Goal: Book appointment/travel/reservation

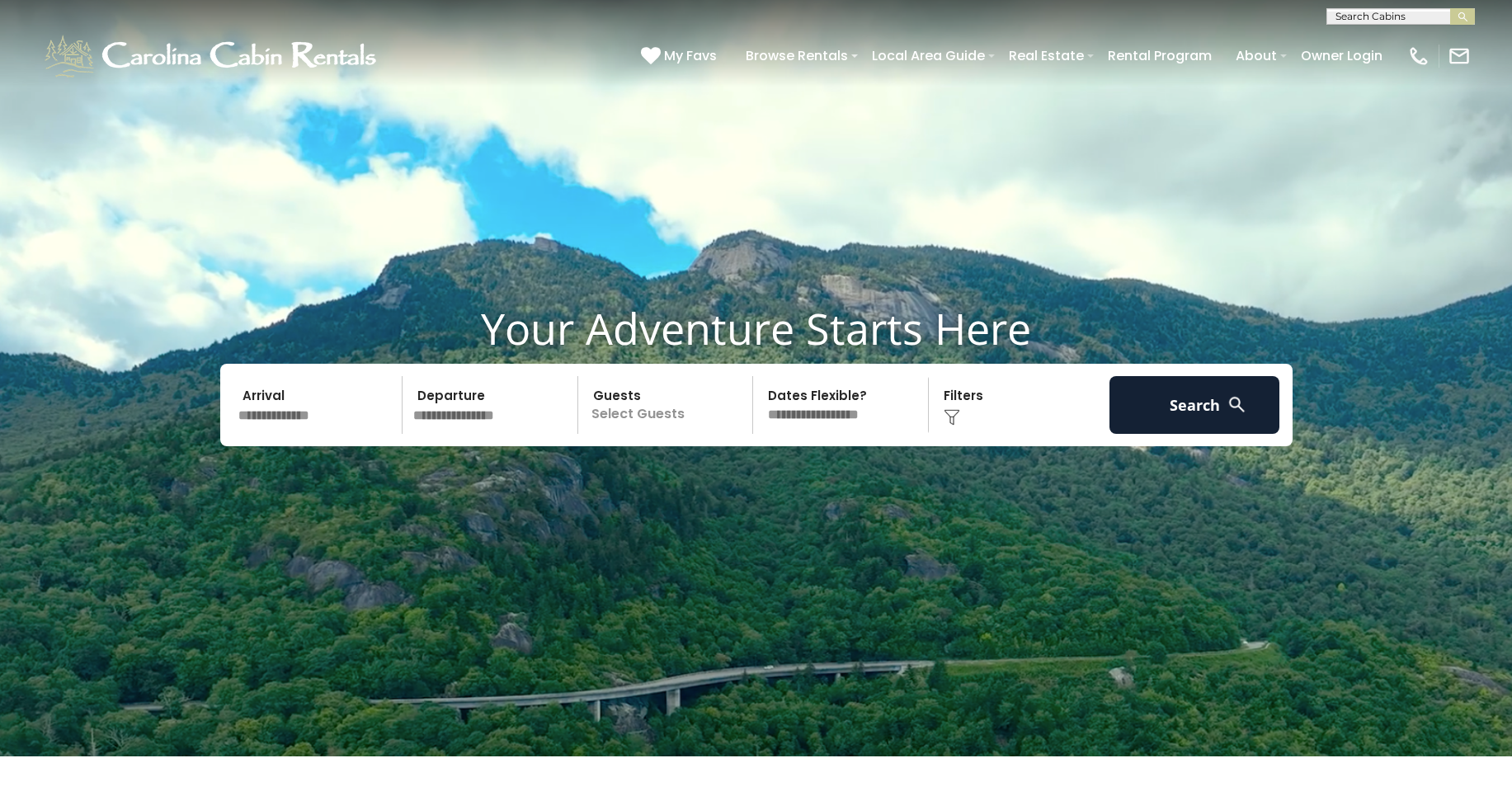
click at [269, 418] on input "text" at bounding box center [318, 405] width 171 height 58
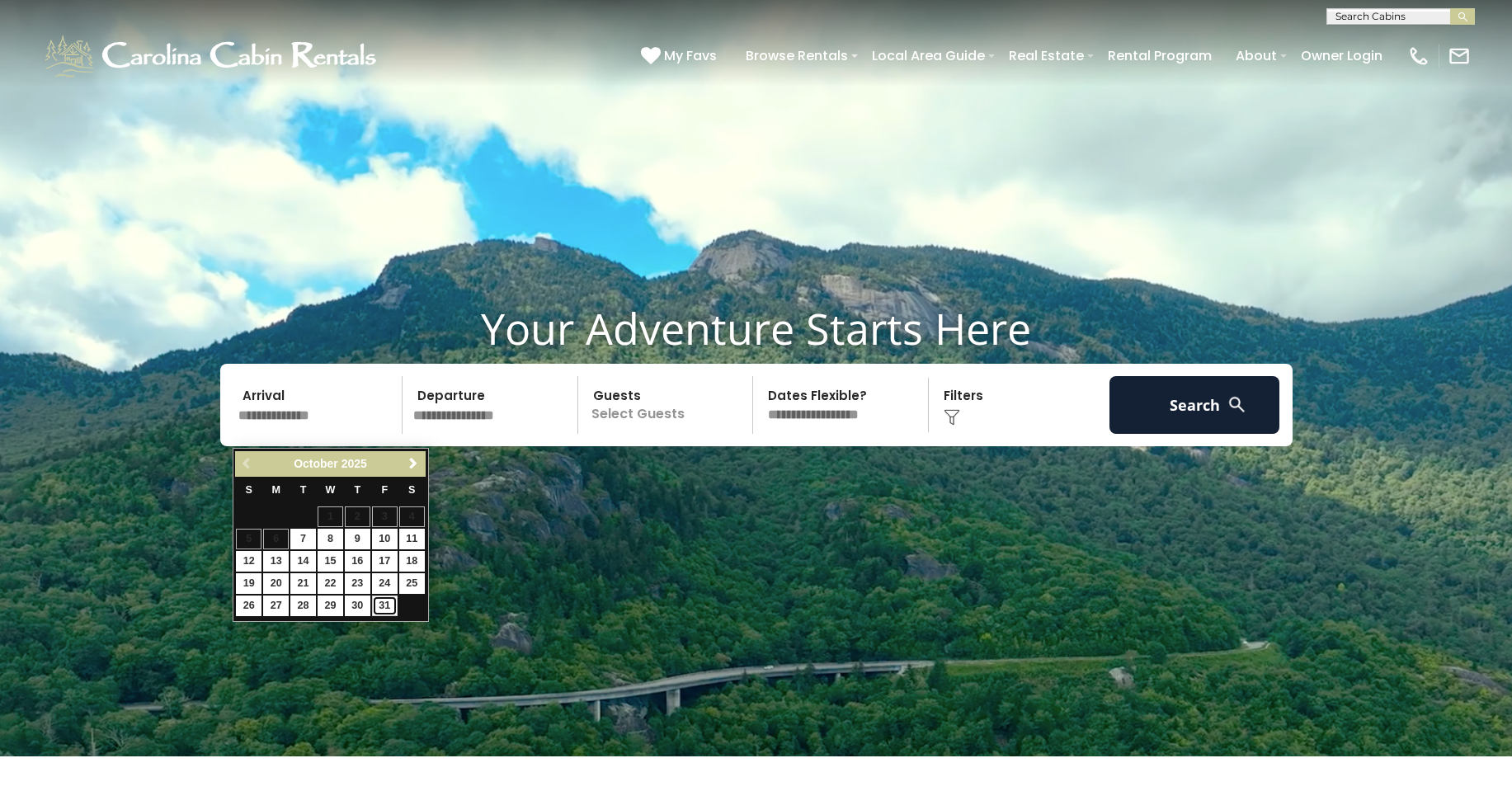
click at [386, 605] on link "31" at bounding box center [385, 606] width 25 height 20
type input "********"
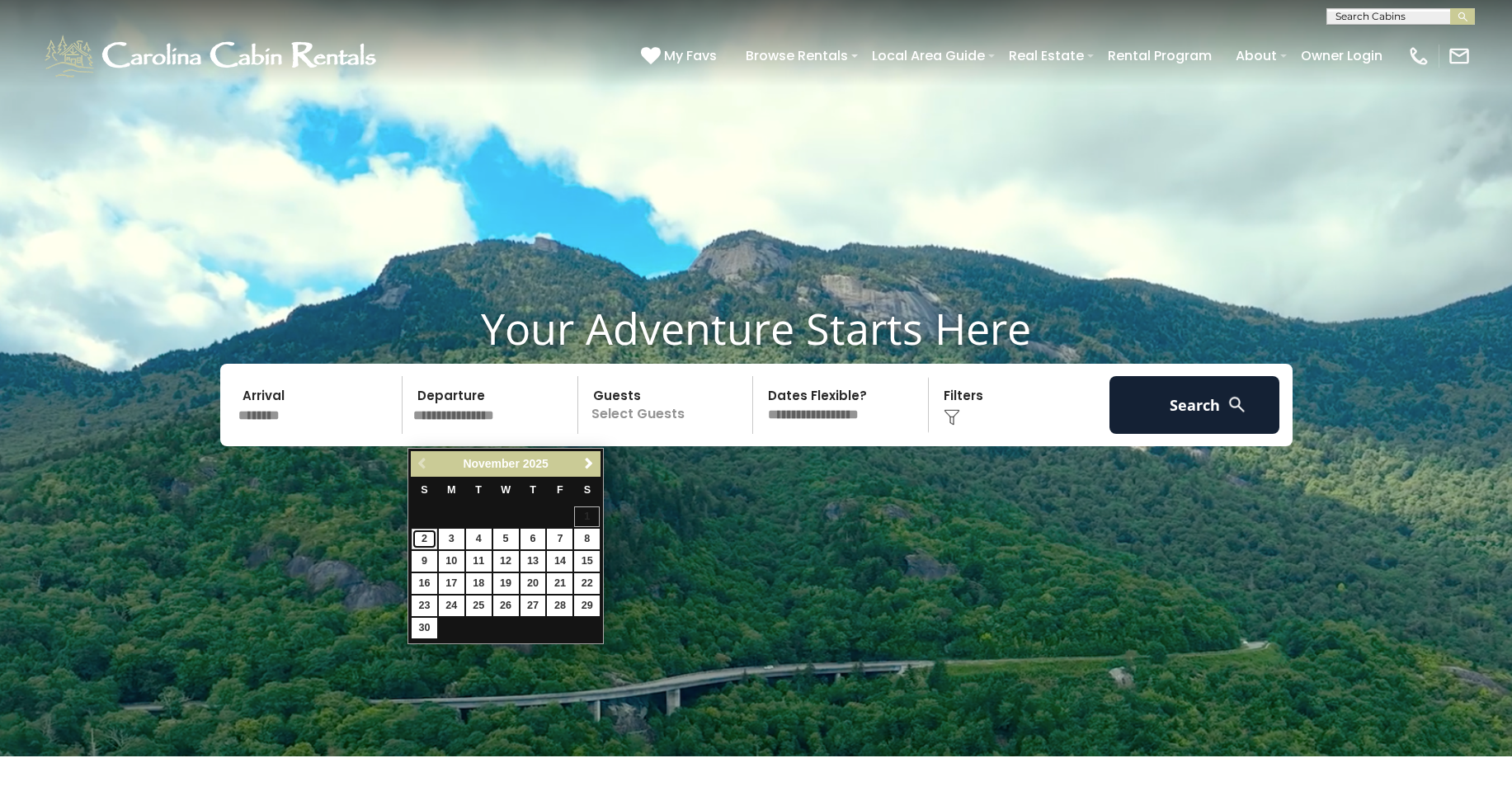
click at [426, 539] on link "2" at bounding box center [424, 539] width 25 height 20
type input "*******"
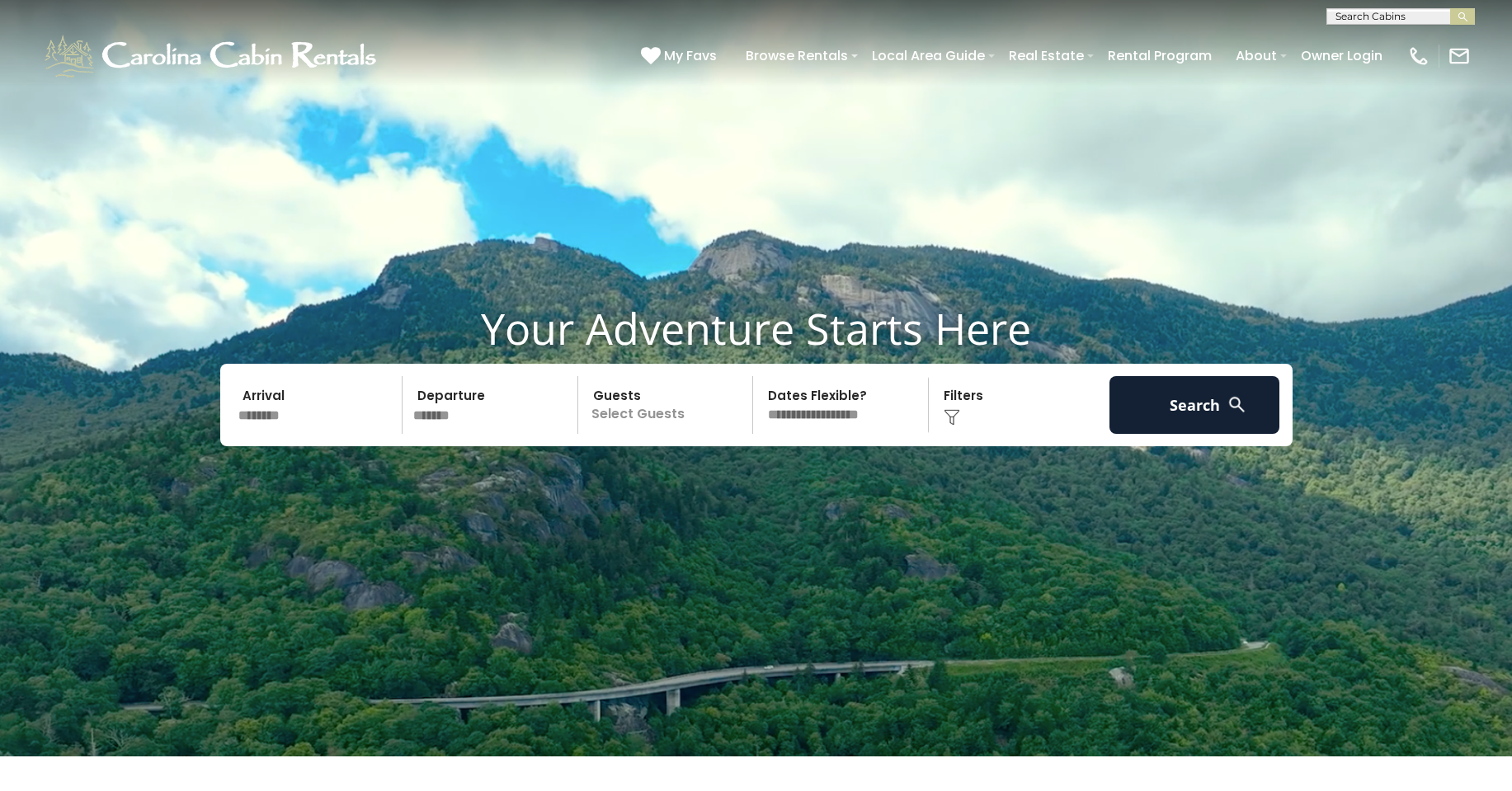
click at [664, 416] on p "Select Guests" at bounding box center [667, 405] width 170 height 58
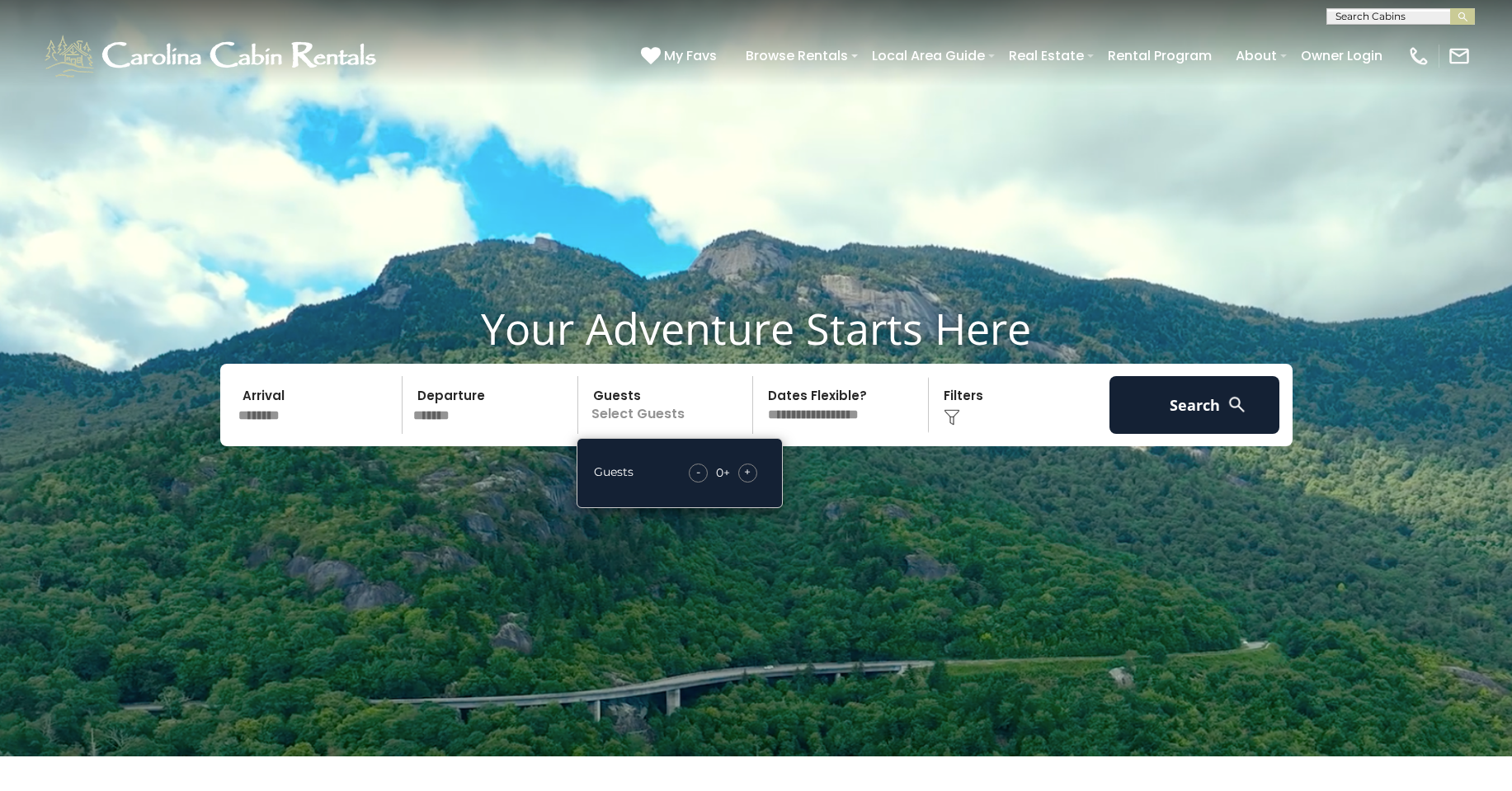
click at [750, 480] on span "+" at bounding box center [747, 471] width 7 height 16
click at [1175, 422] on button "Search" at bounding box center [1195, 405] width 171 height 58
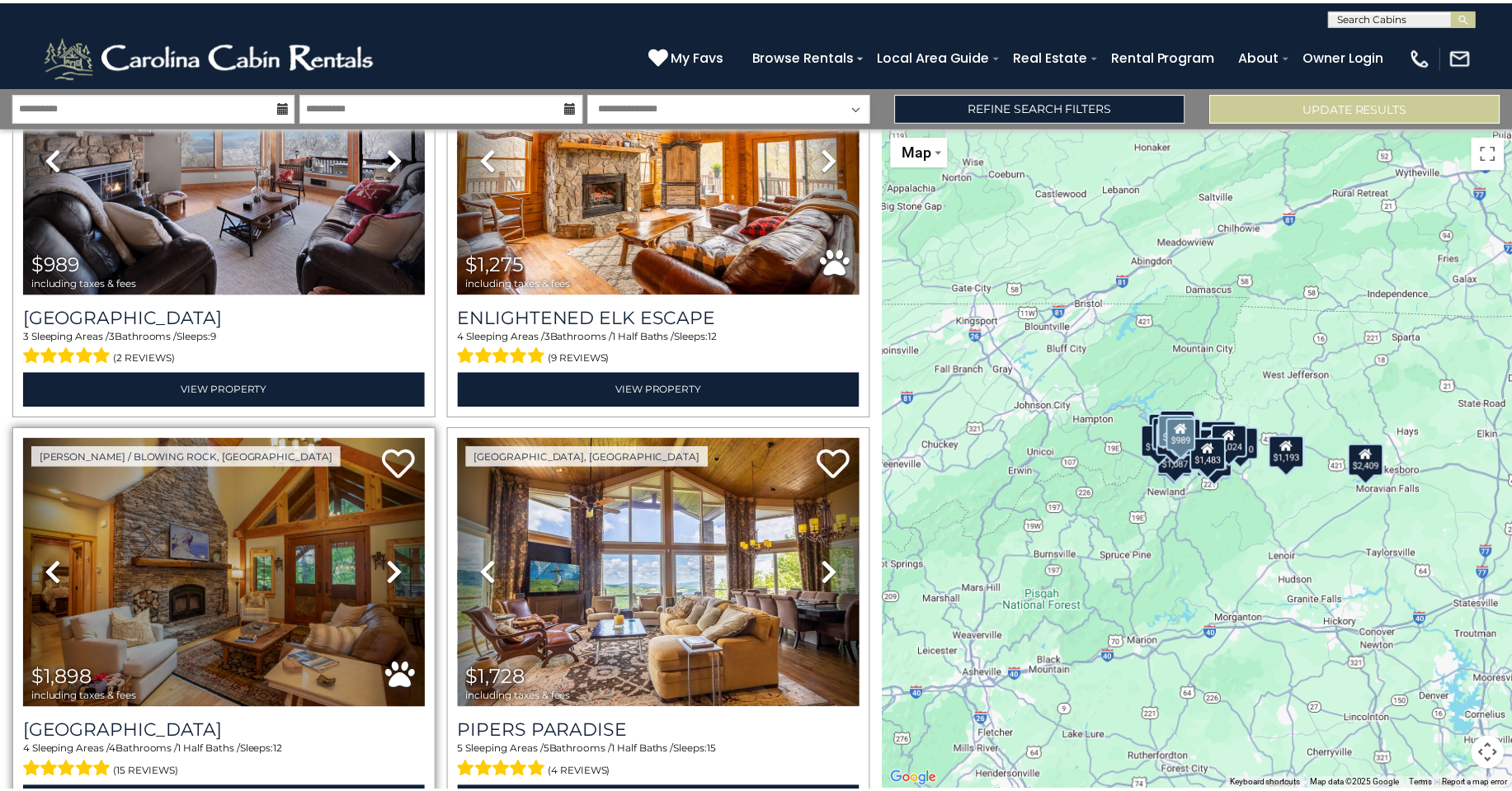
scroll to position [2337, 0]
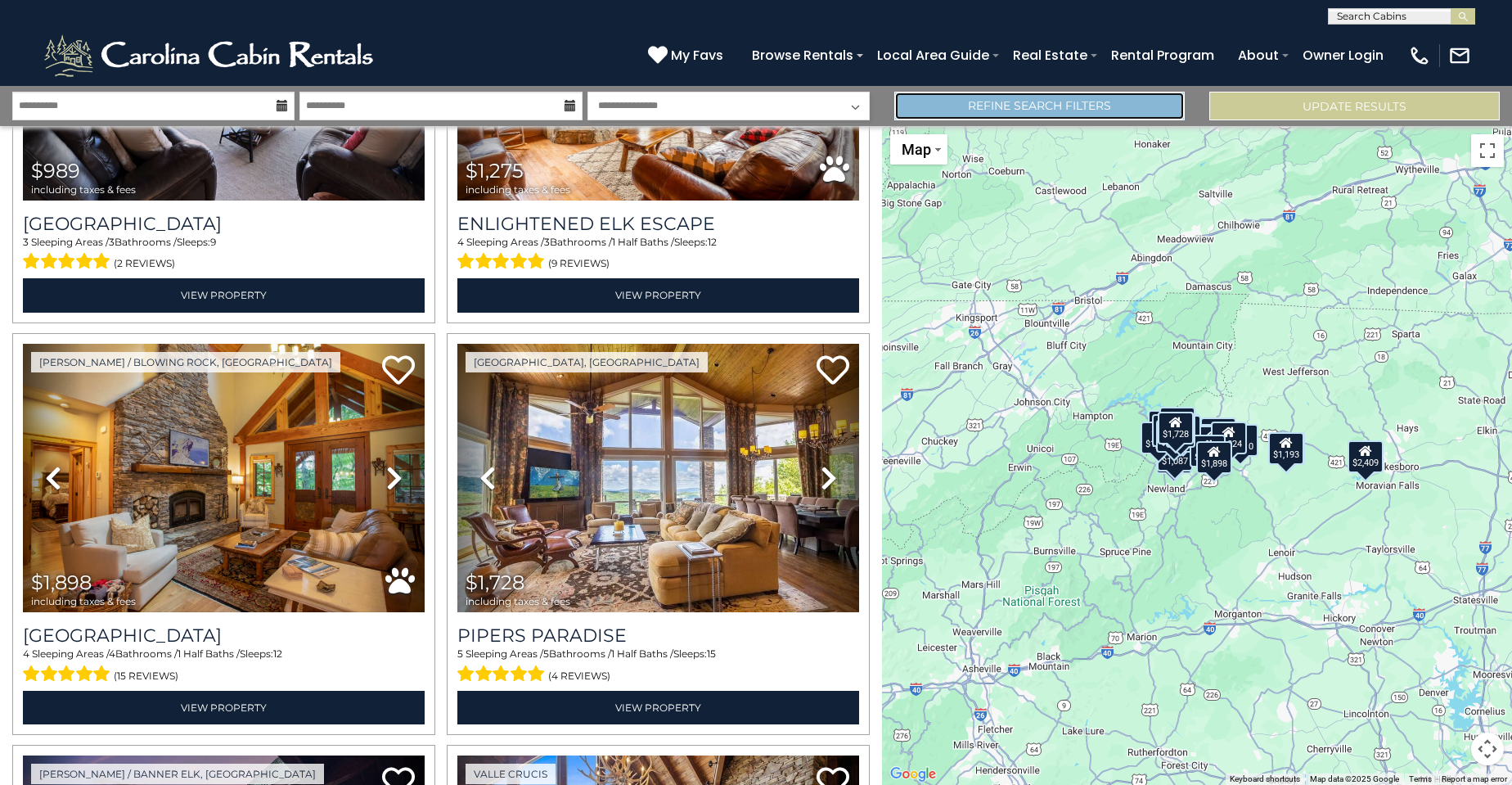
click at [1039, 107] on link "Refine Search Filters" at bounding box center [1040, 106] width 291 height 29
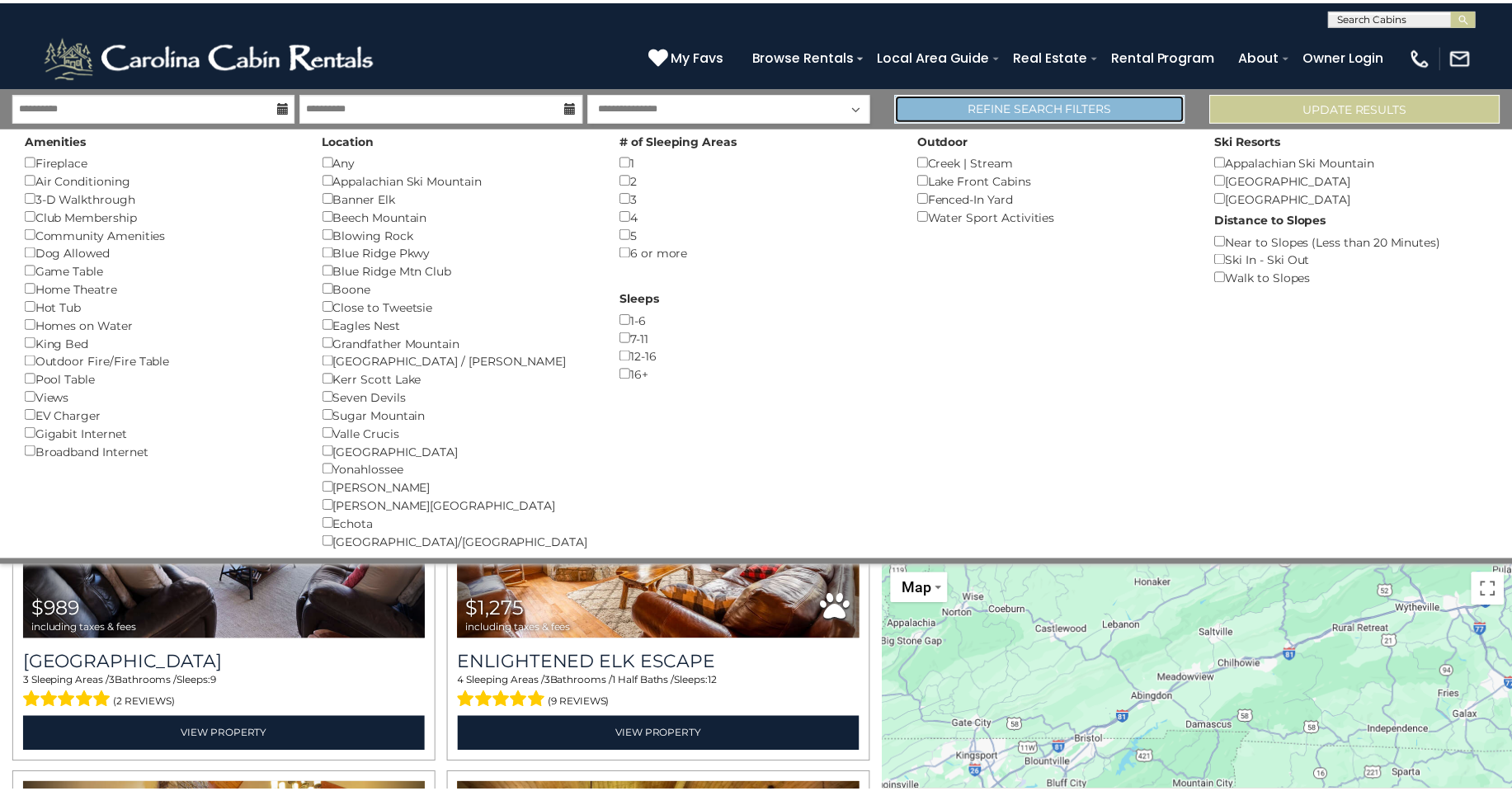
scroll to position [2325, 0]
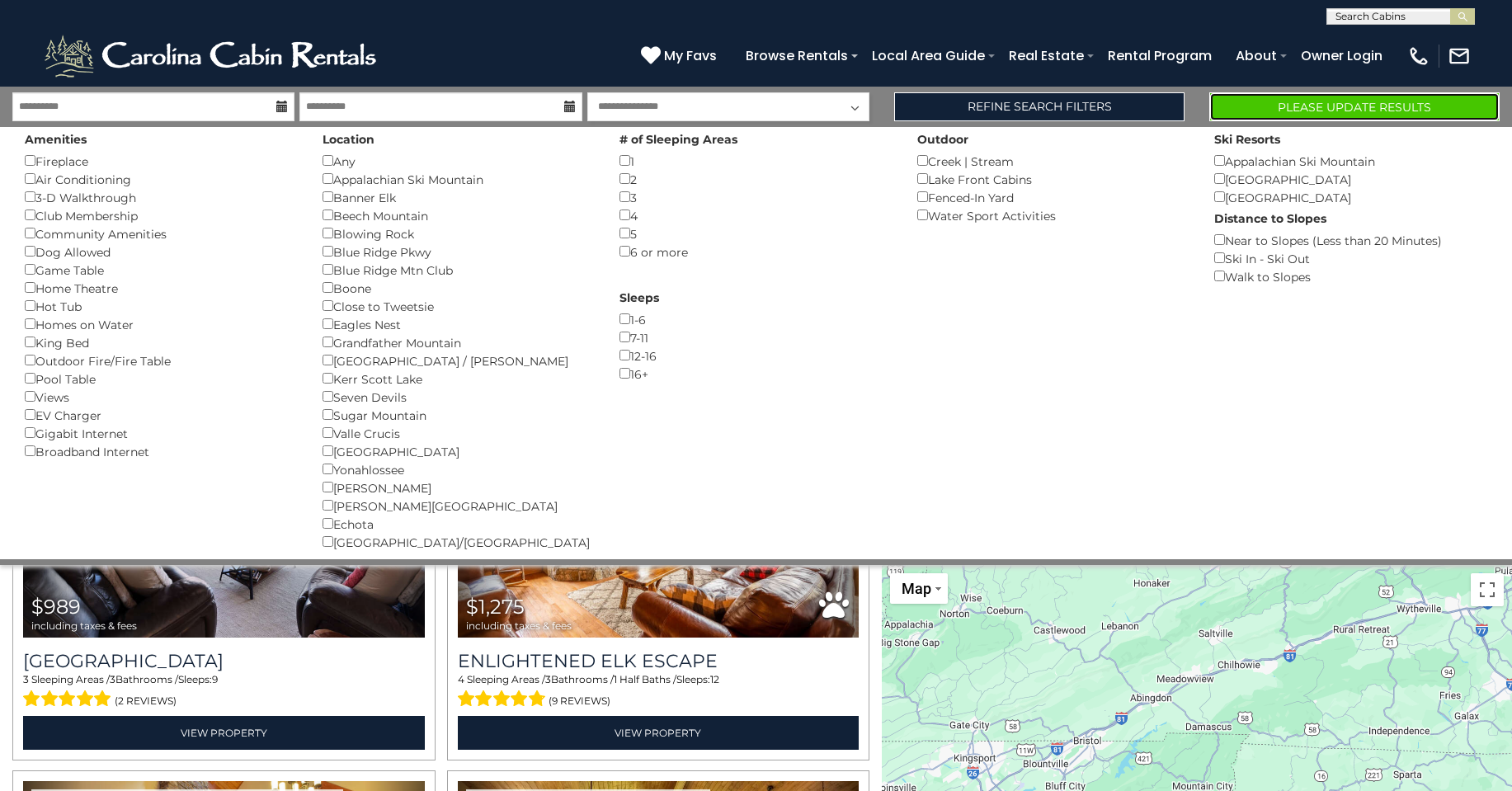
click at [1350, 108] on button "Please Update Results" at bounding box center [1354, 107] width 291 height 29
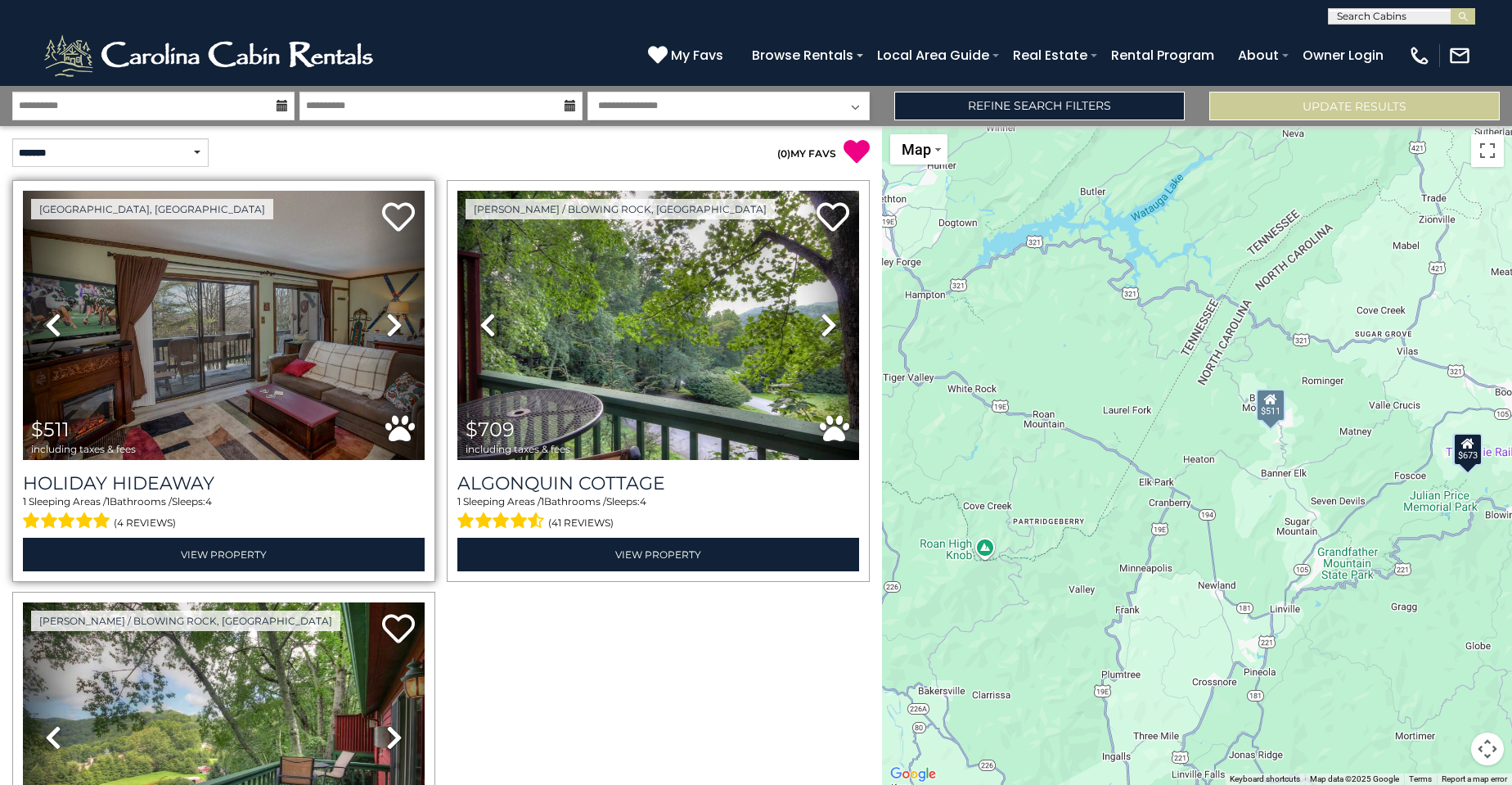
click at [392, 321] on icon at bounding box center [394, 324] width 16 height 26
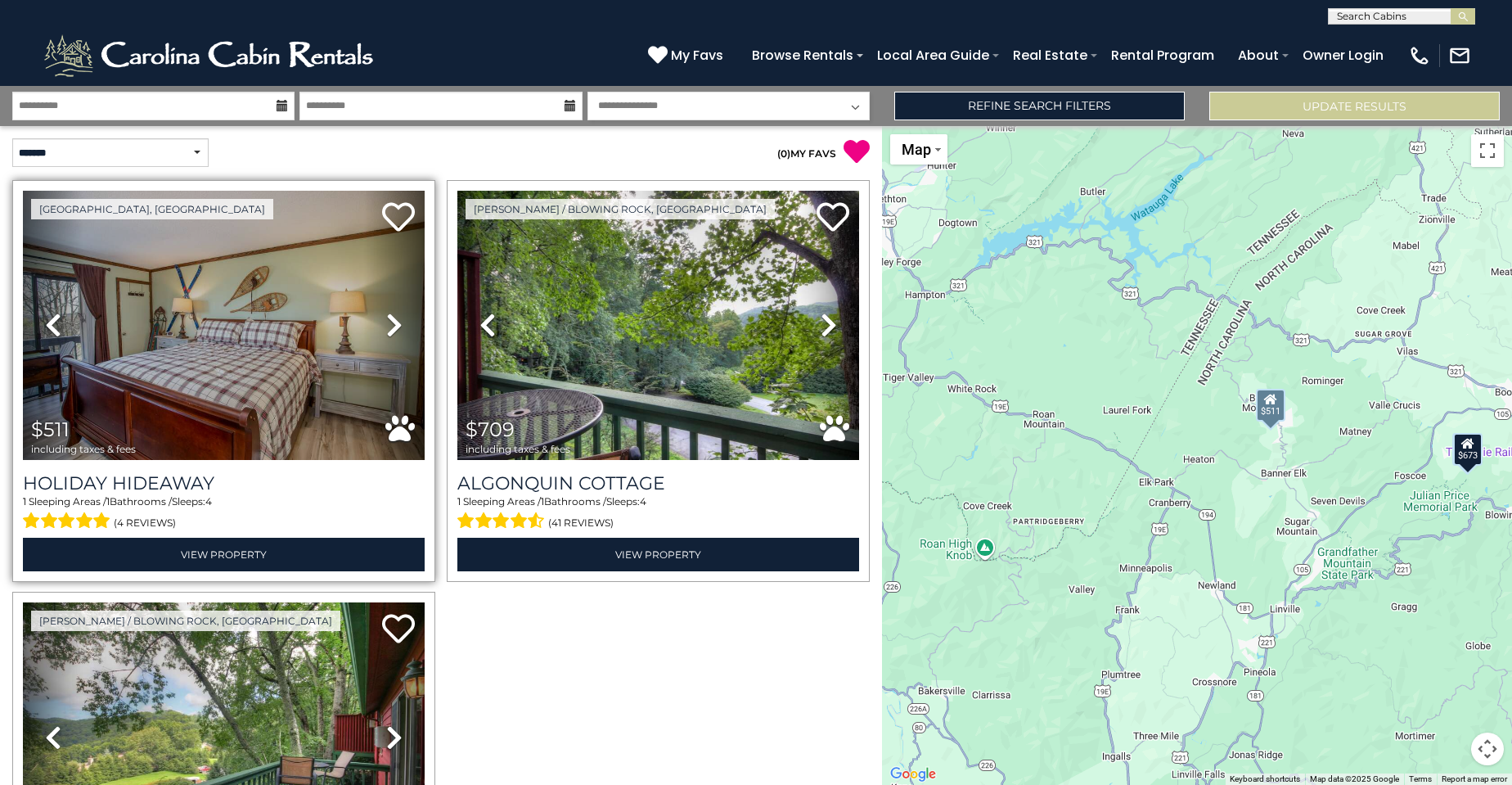
click at [389, 322] on icon at bounding box center [394, 324] width 16 height 26
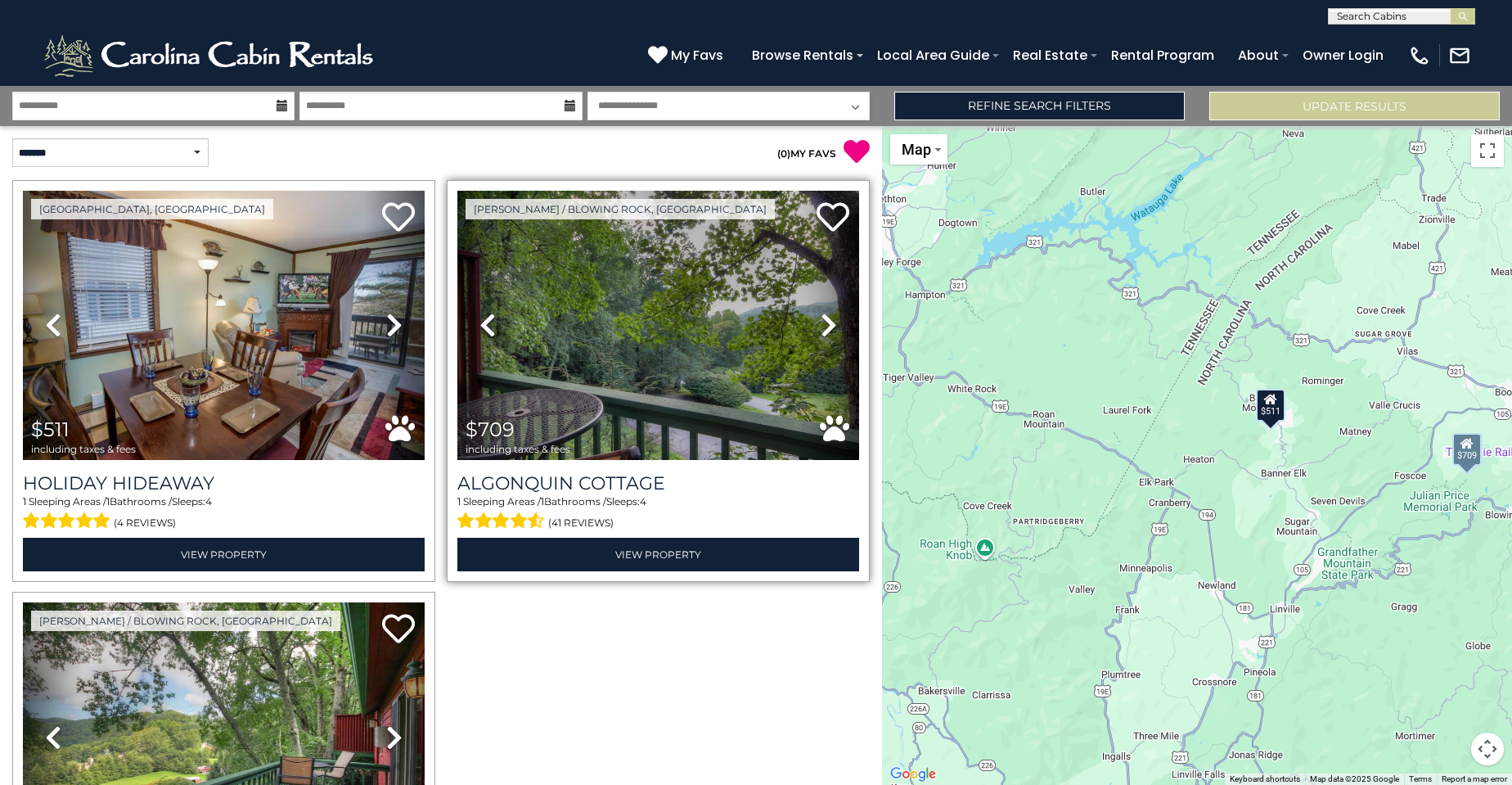
click at [823, 329] on icon at bounding box center [829, 324] width 16 height 26
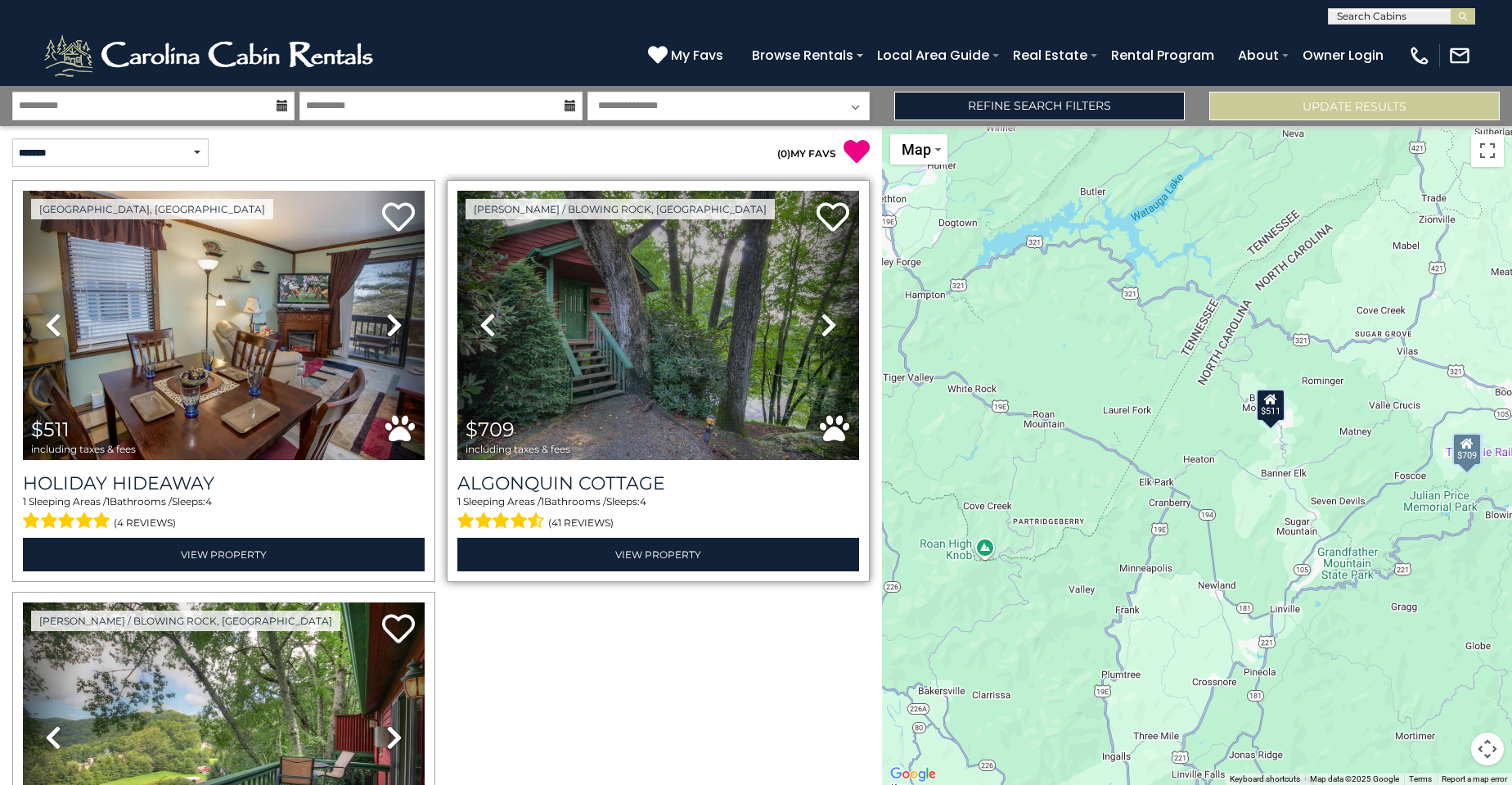
click at [824, 325] on icon at bounding box center [829, 324] width 16 height 26
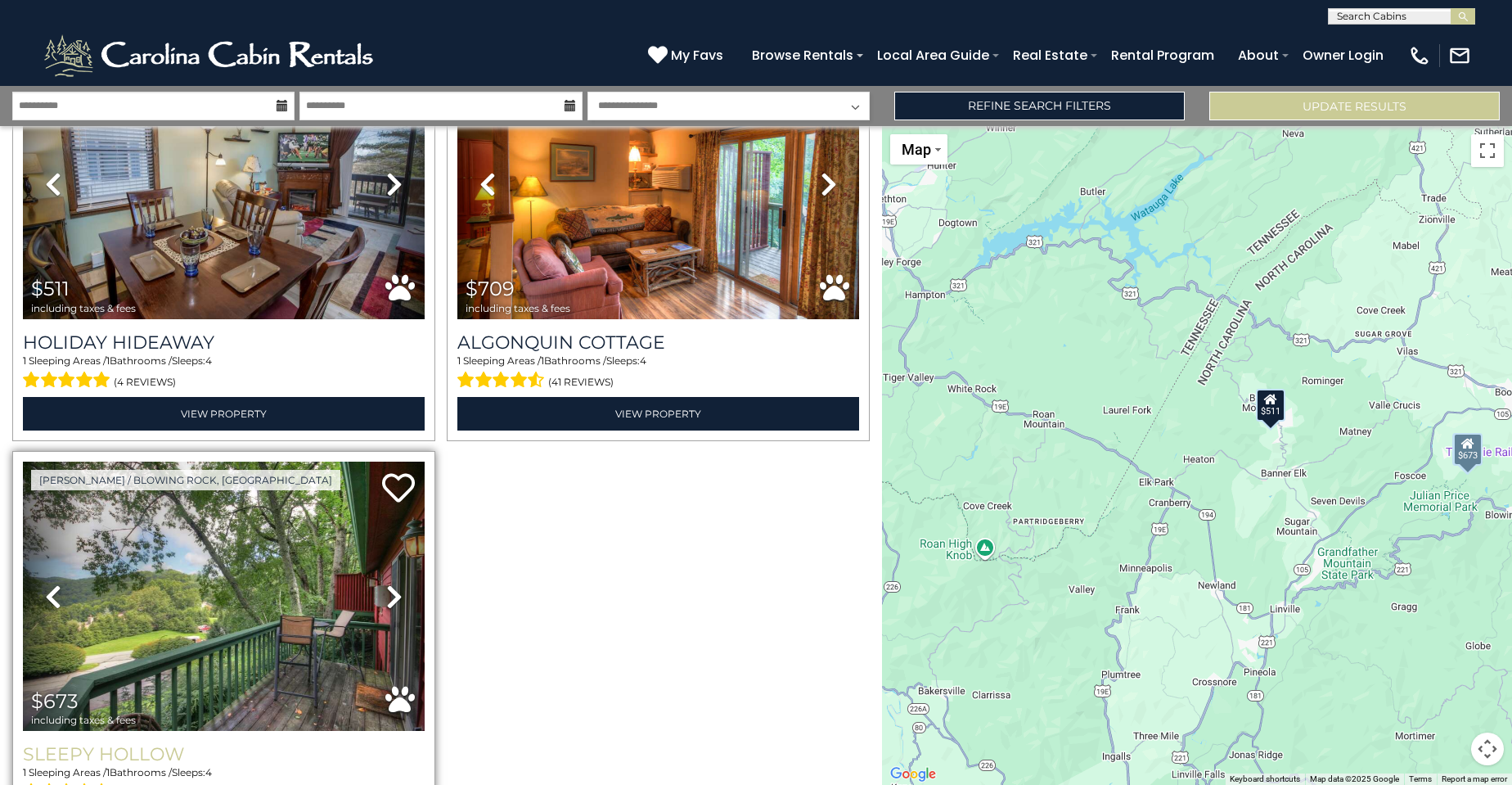
scroll to position [271, 0]
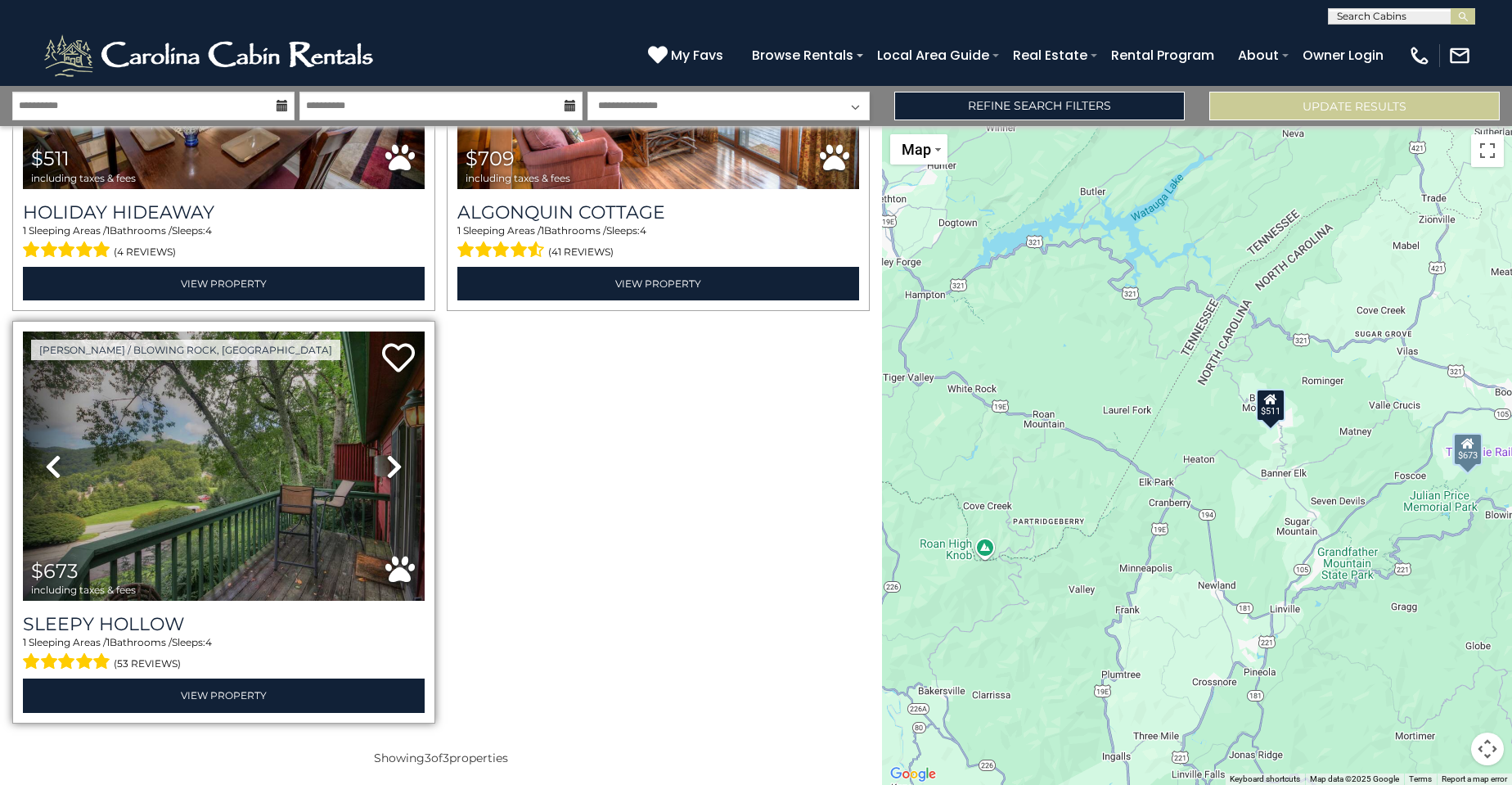
click at [399, 458] on link "Next" at bounding box center [394, 466] width 61 height 269
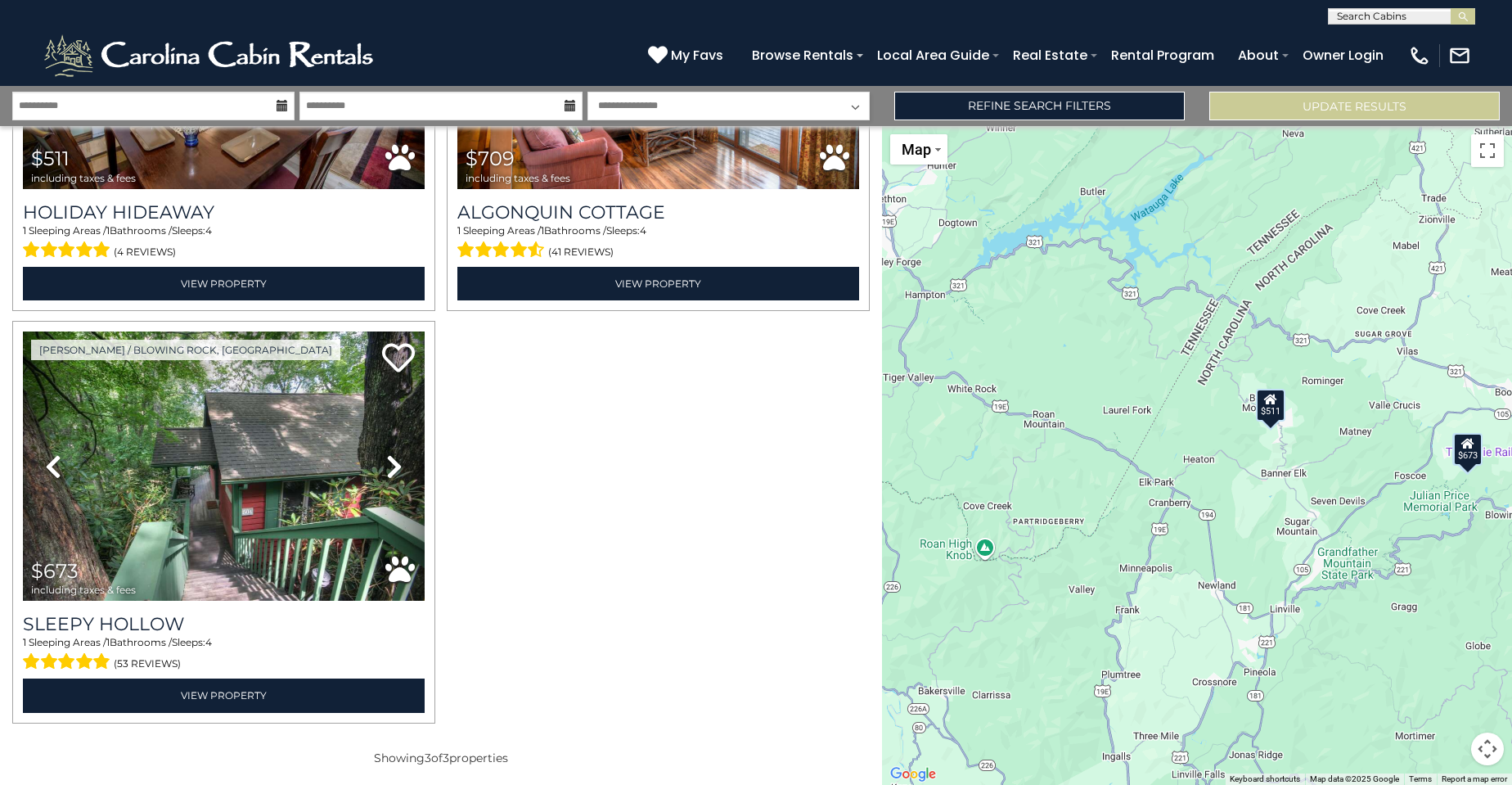
click at [808, 101] on select "**********" at bounding box center [729, 106] width 282 height 29
click at [524, 47] on div "(828) 295-6000 My Favs Browse Rentals Local Area Guide Activities & Attractions…" at bounding box center [756, 55] width 1512 height 61
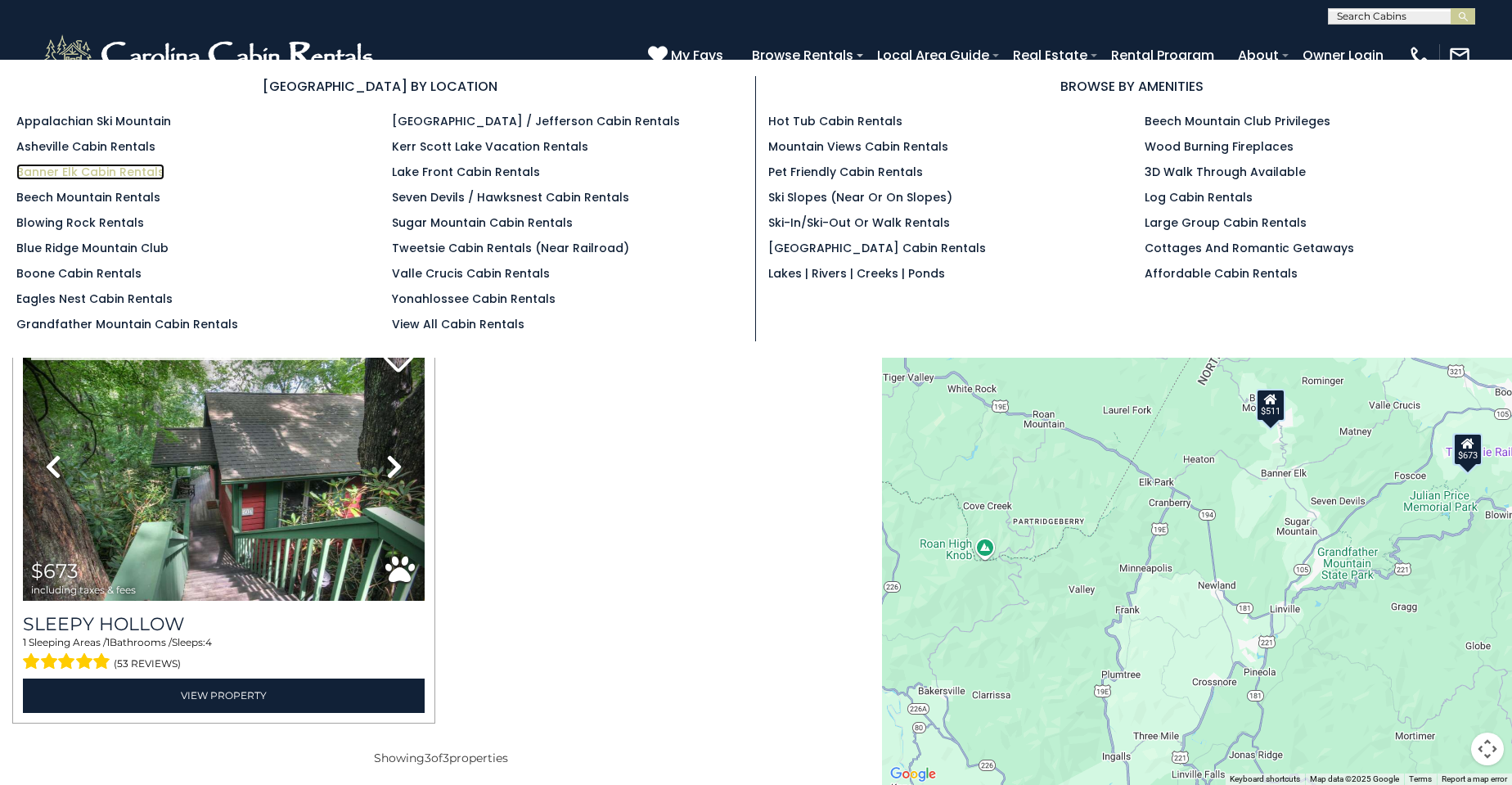
click at [46, 169] on link "Banner Elk Cabin Rentals" at bounding box center [90, 171] width 148 height 16
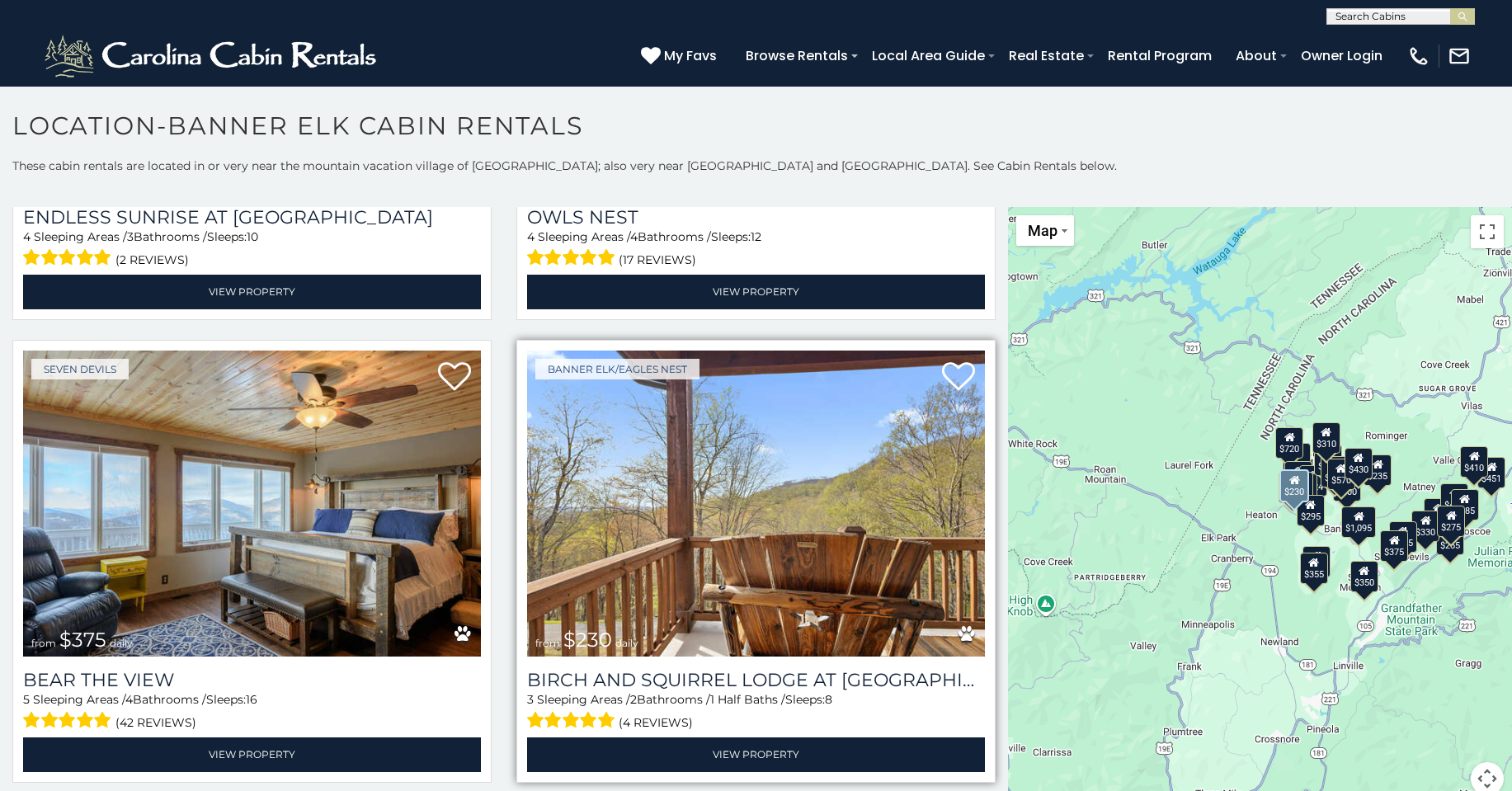
scroll to position [5910, 0]
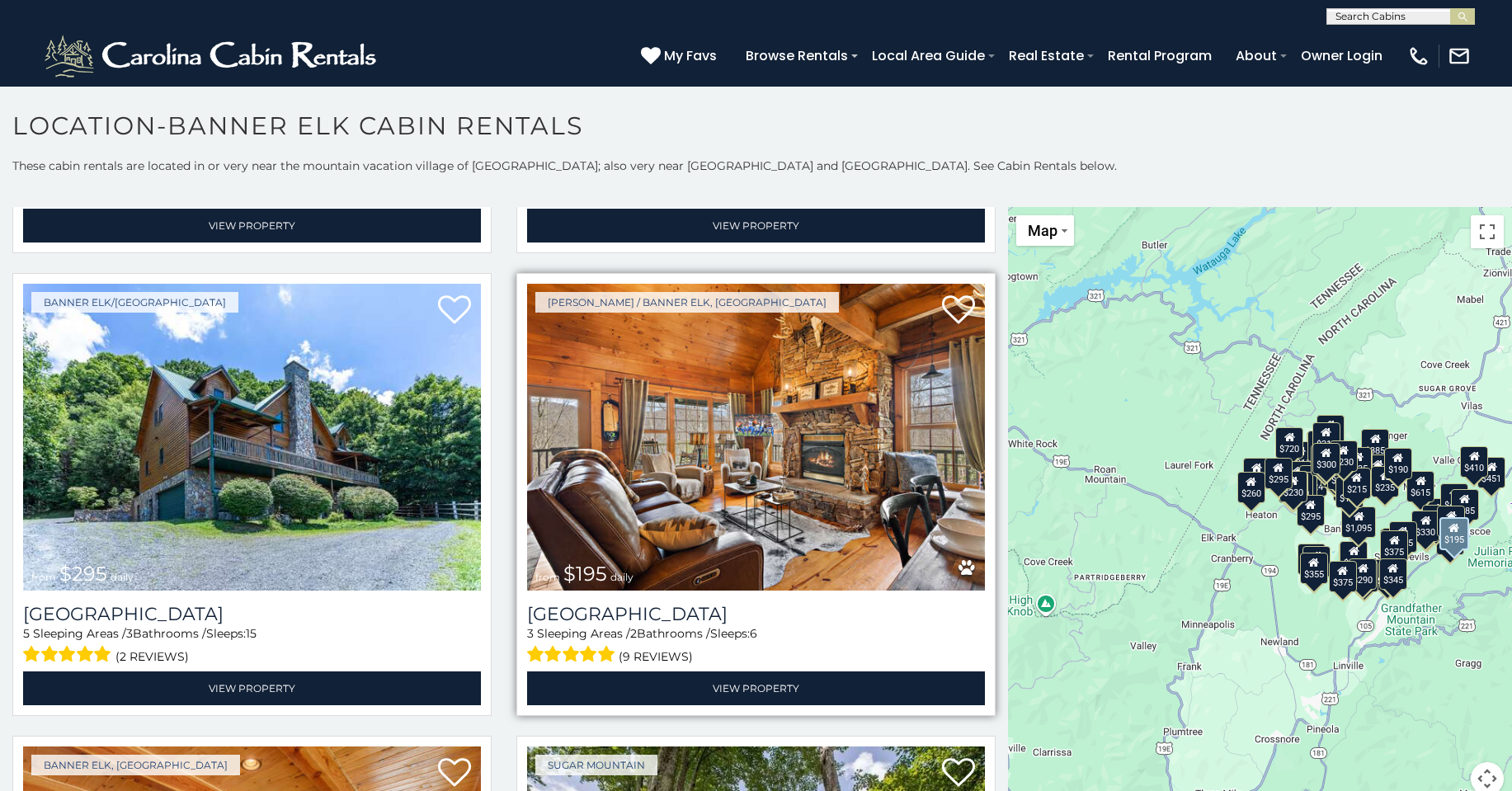
scroll to position [10010, 0]
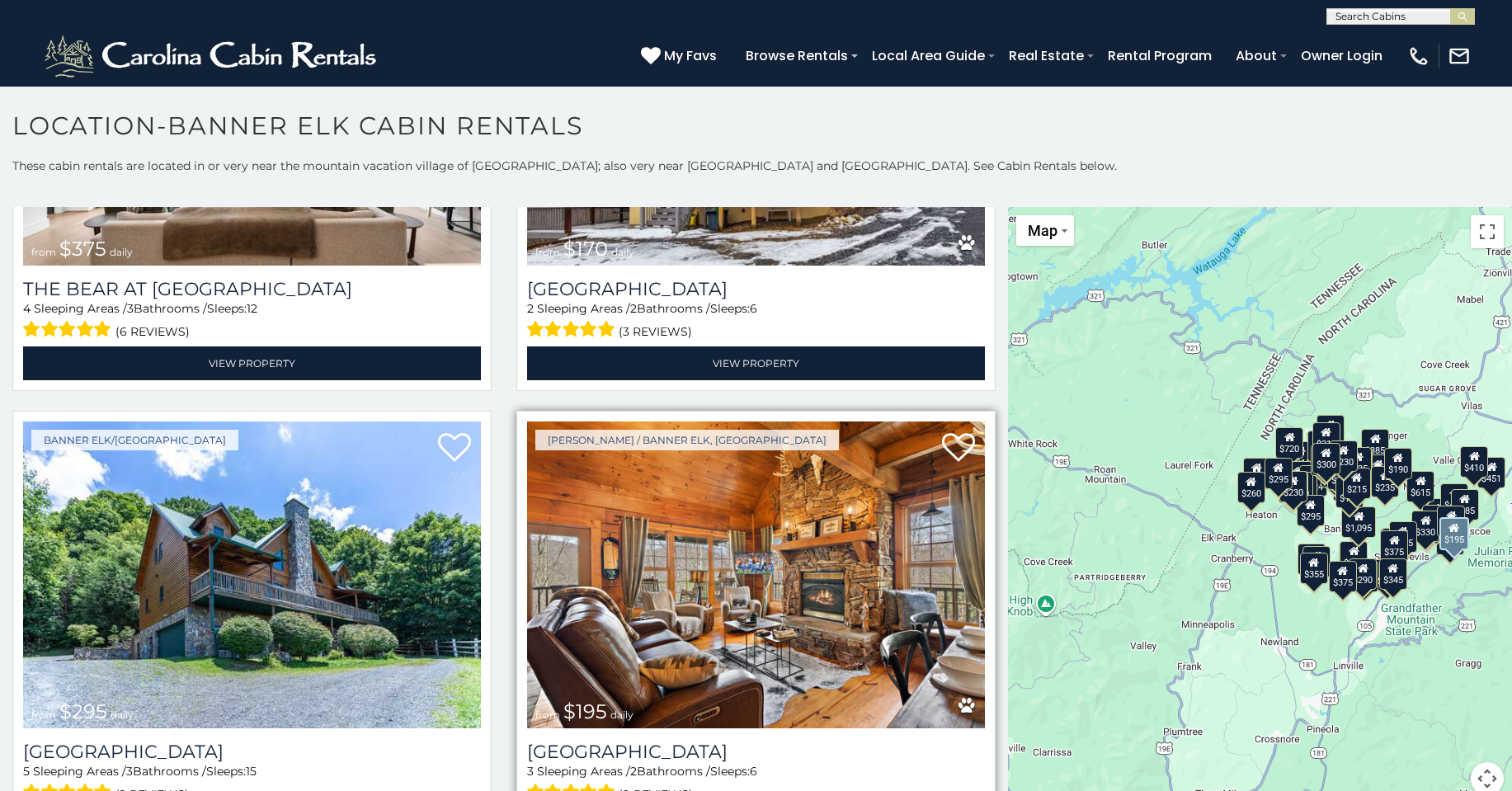
click at [758, 490] on img at bounding box center [756, 575] width 457 height 307
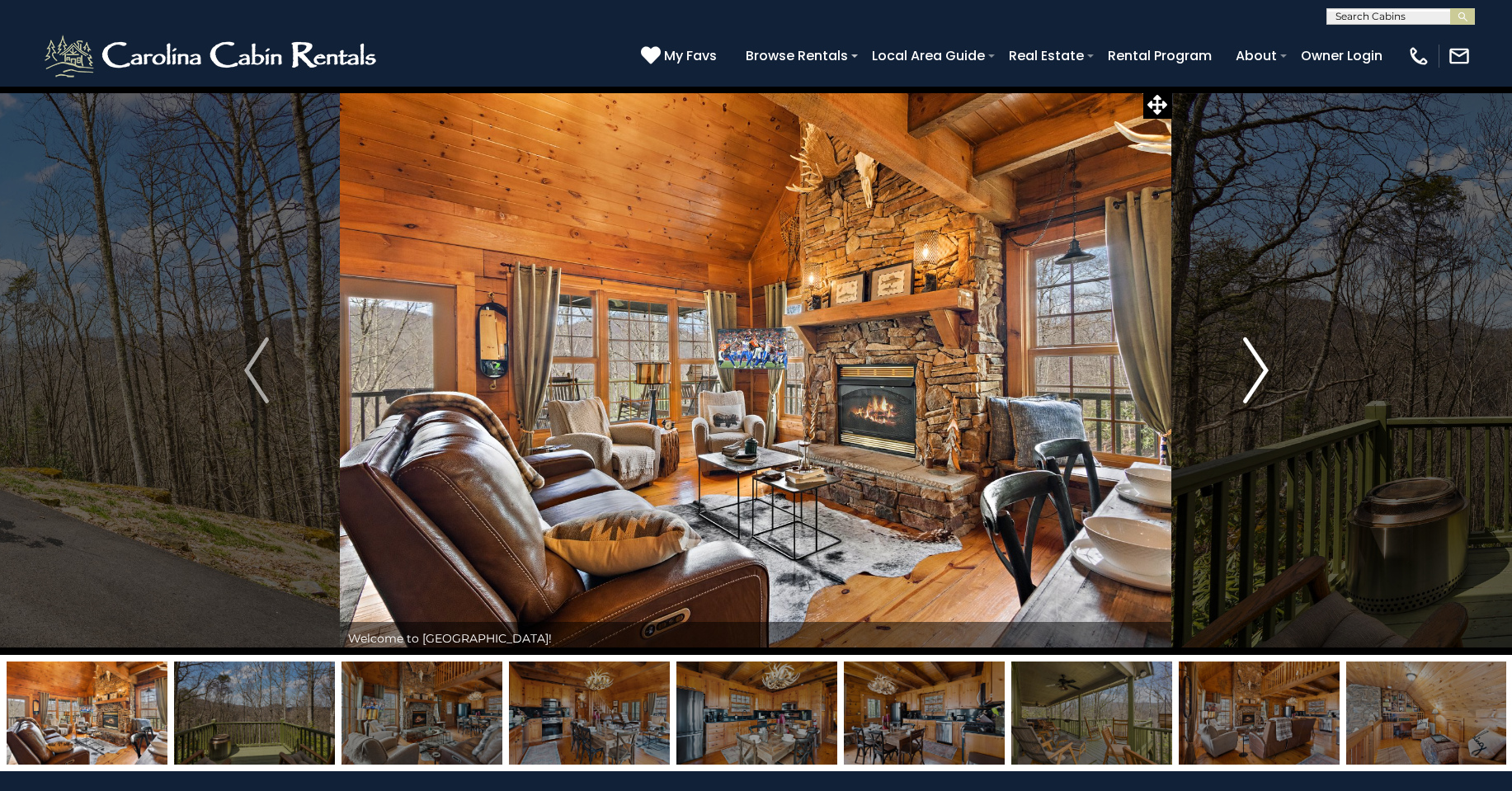
click at [1252, 380] on img "Next" at bounding box center [1254, 370] width 25 height 66
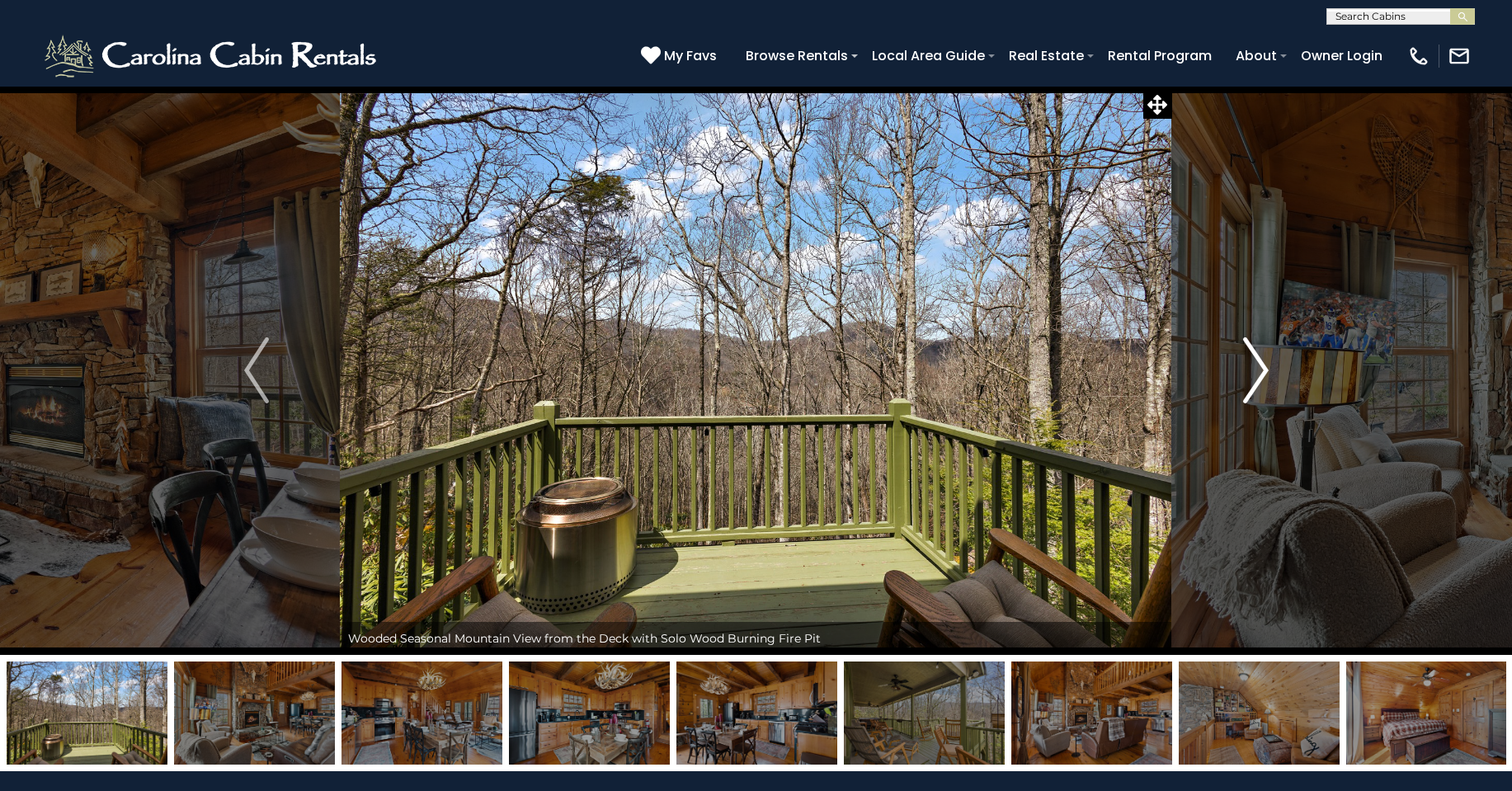
click at [1251, 380] on img "Next" at bounding box center [1254, 370] width 25 height 66
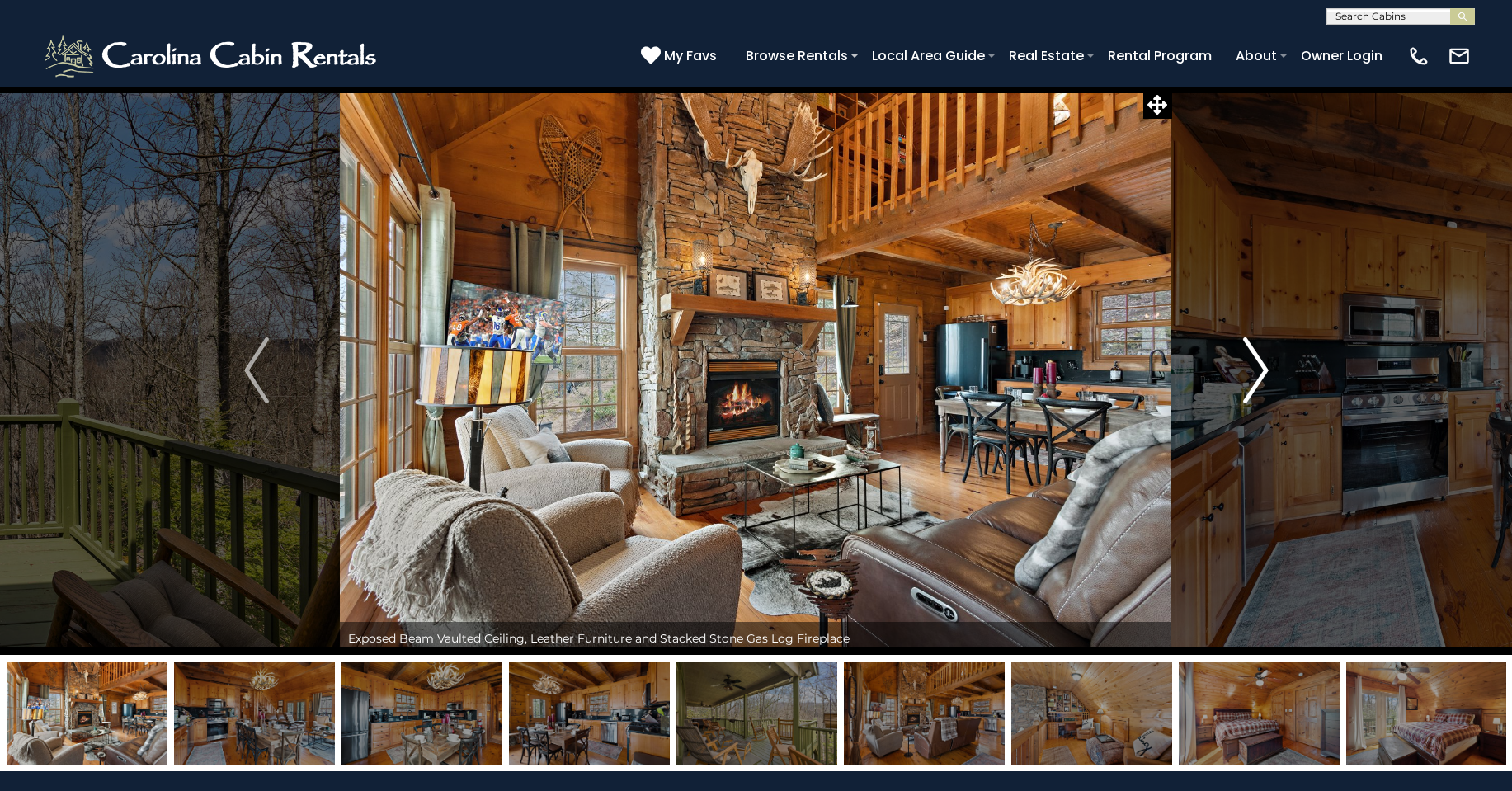
click at [1252, 379] on img "Next" at bounding box center [1254, 370] width 25 height 66
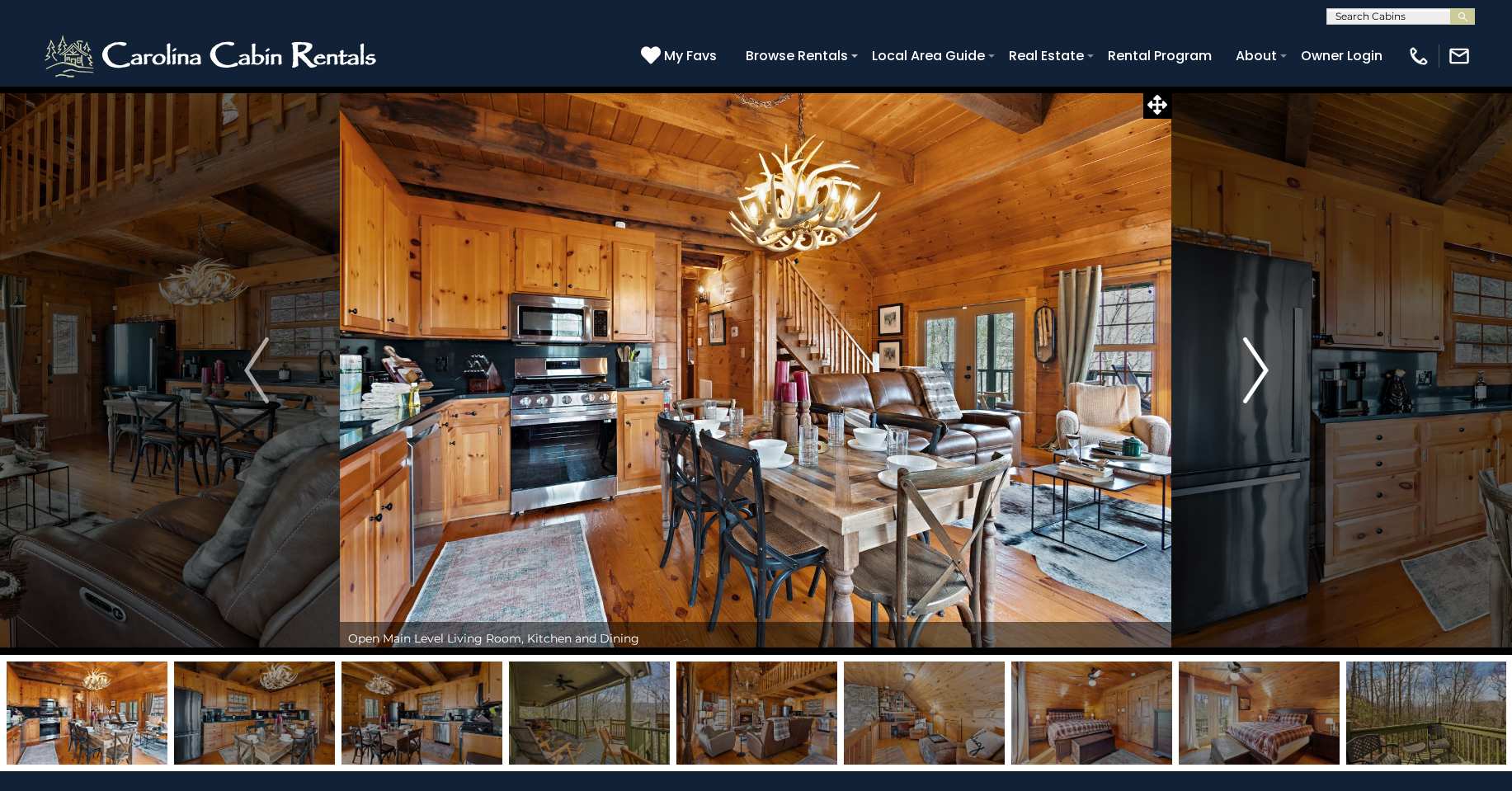
click at [1252, 379] on img "Next" at bounding box center [1254, 370] width 25 height 66
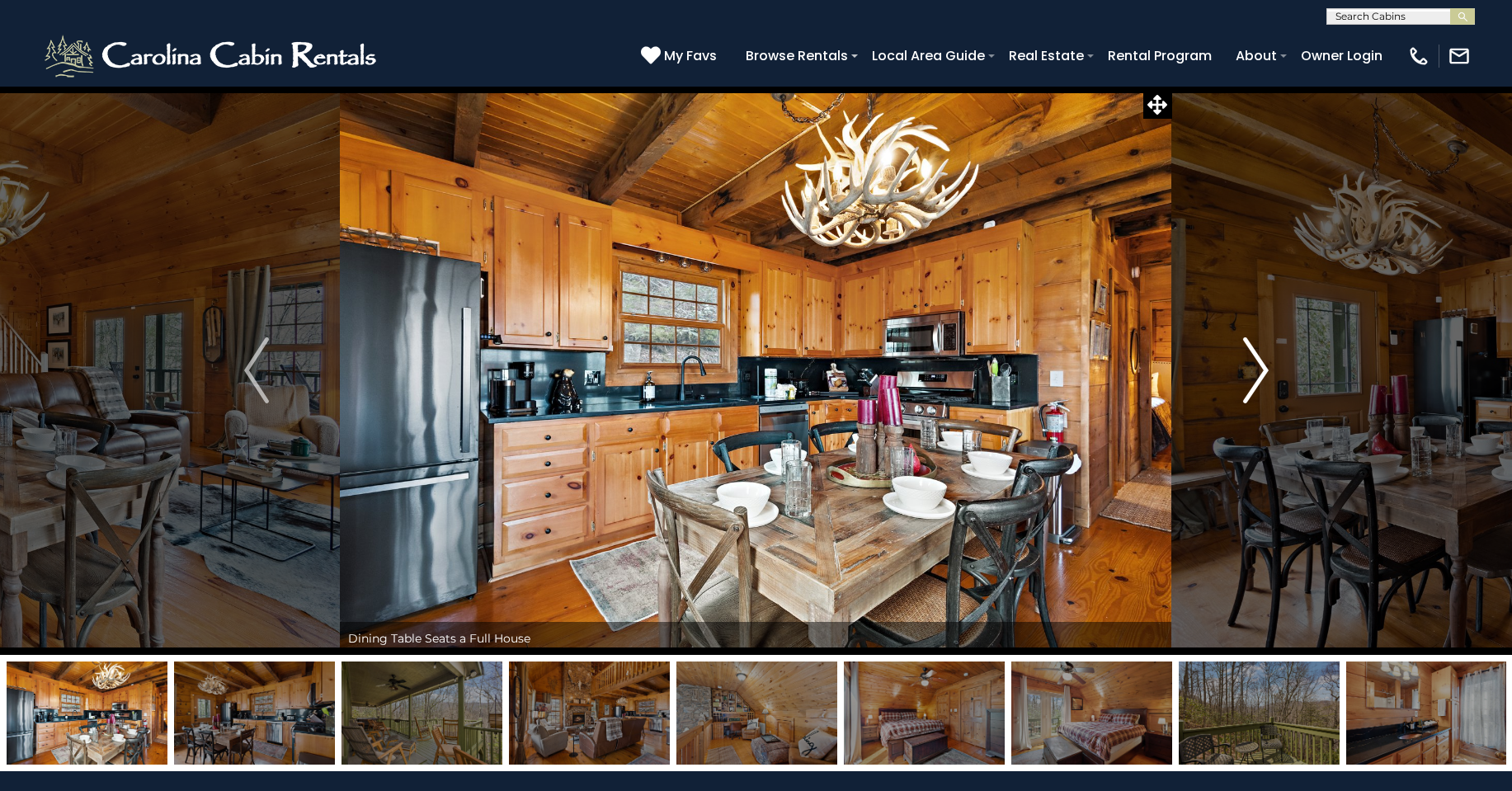
click at [1252, 379] on img "Next" at bounding box center [1254, 370] width 25 height 66
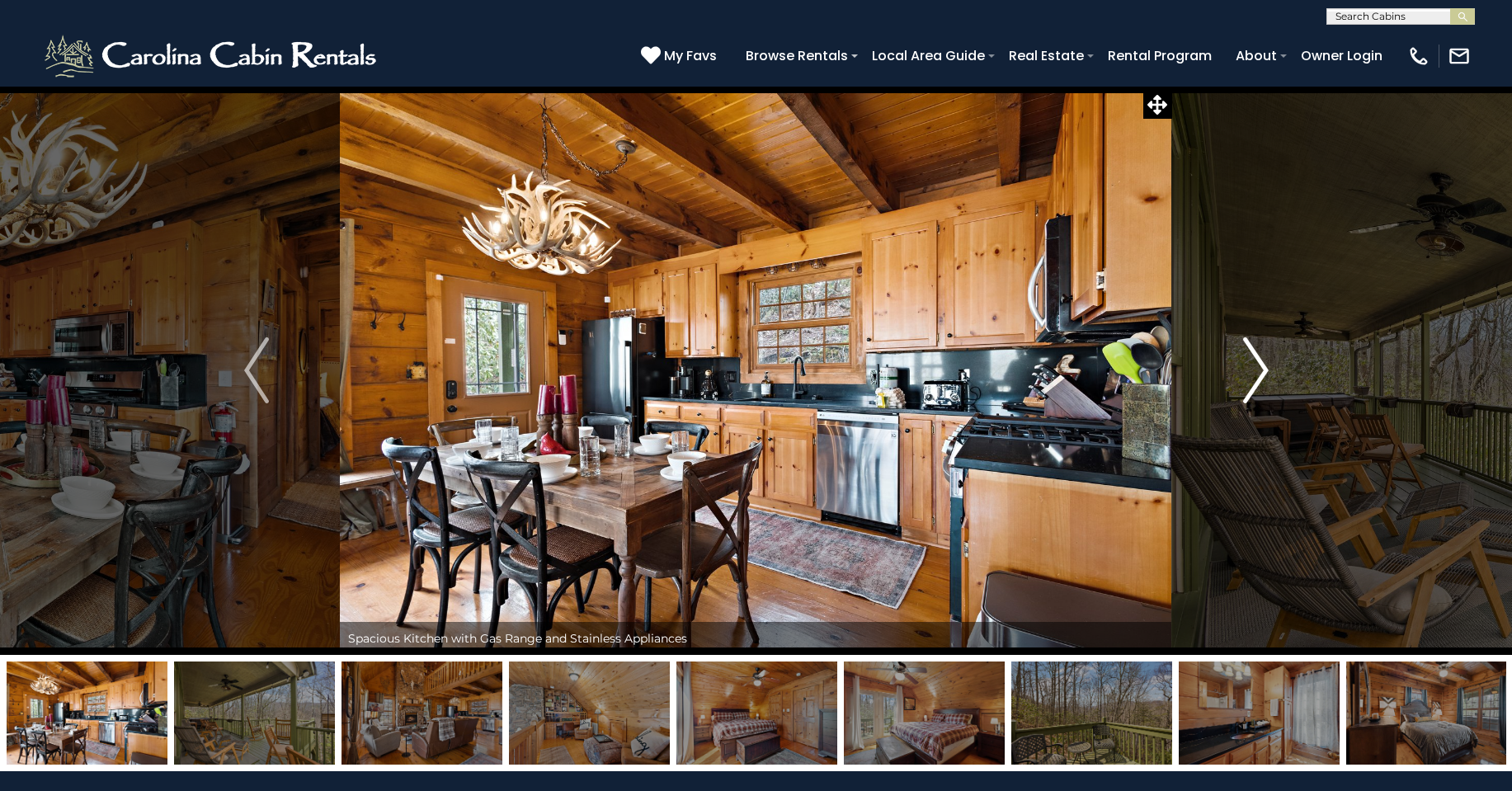
click at [1252, 379] on img "Next" at bounding box center [1254, 370] width 25 height 66
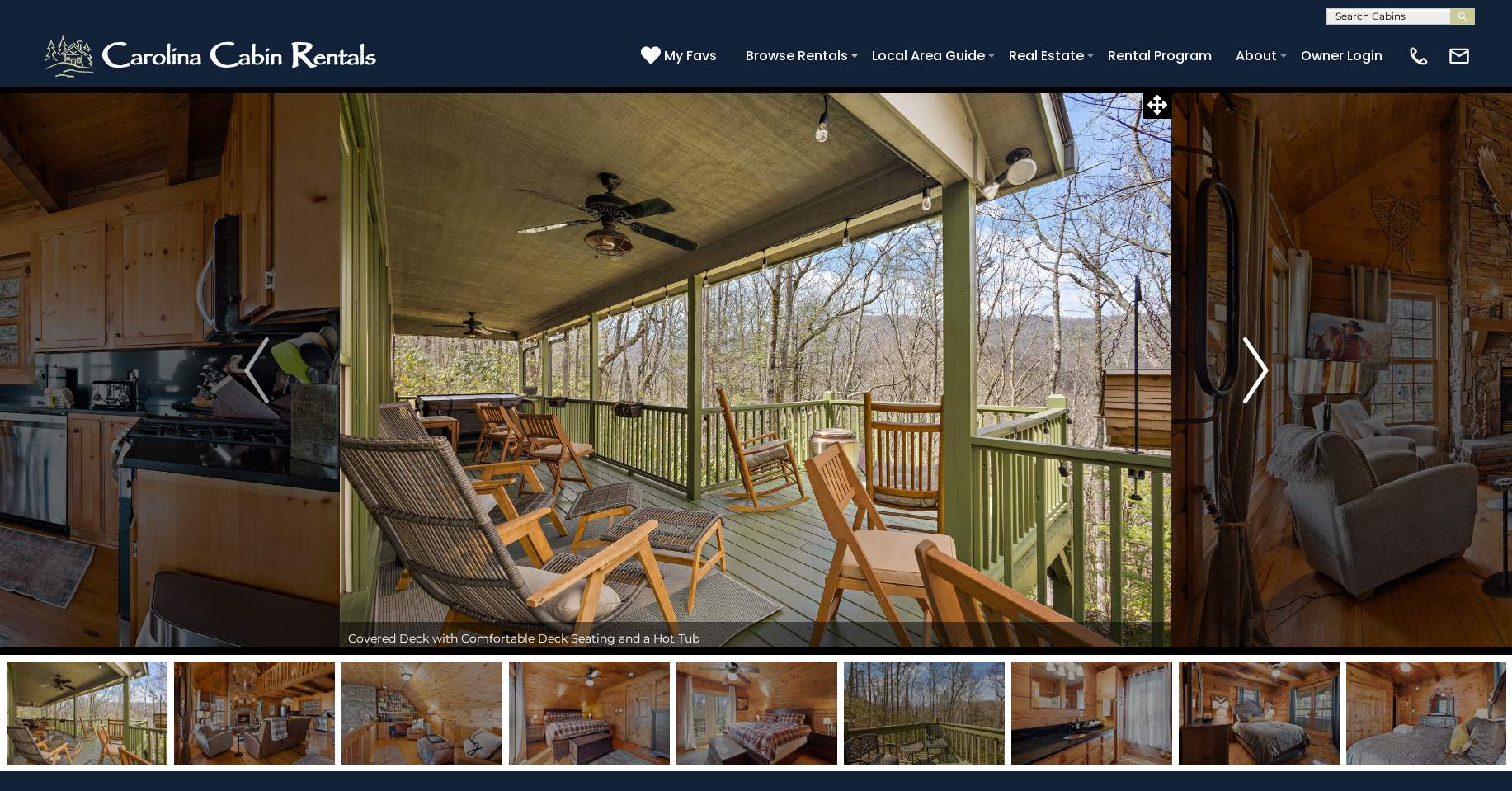
click at [1252, 379] on img "Next" at bounding box center [1254, 370] width 25 height 66
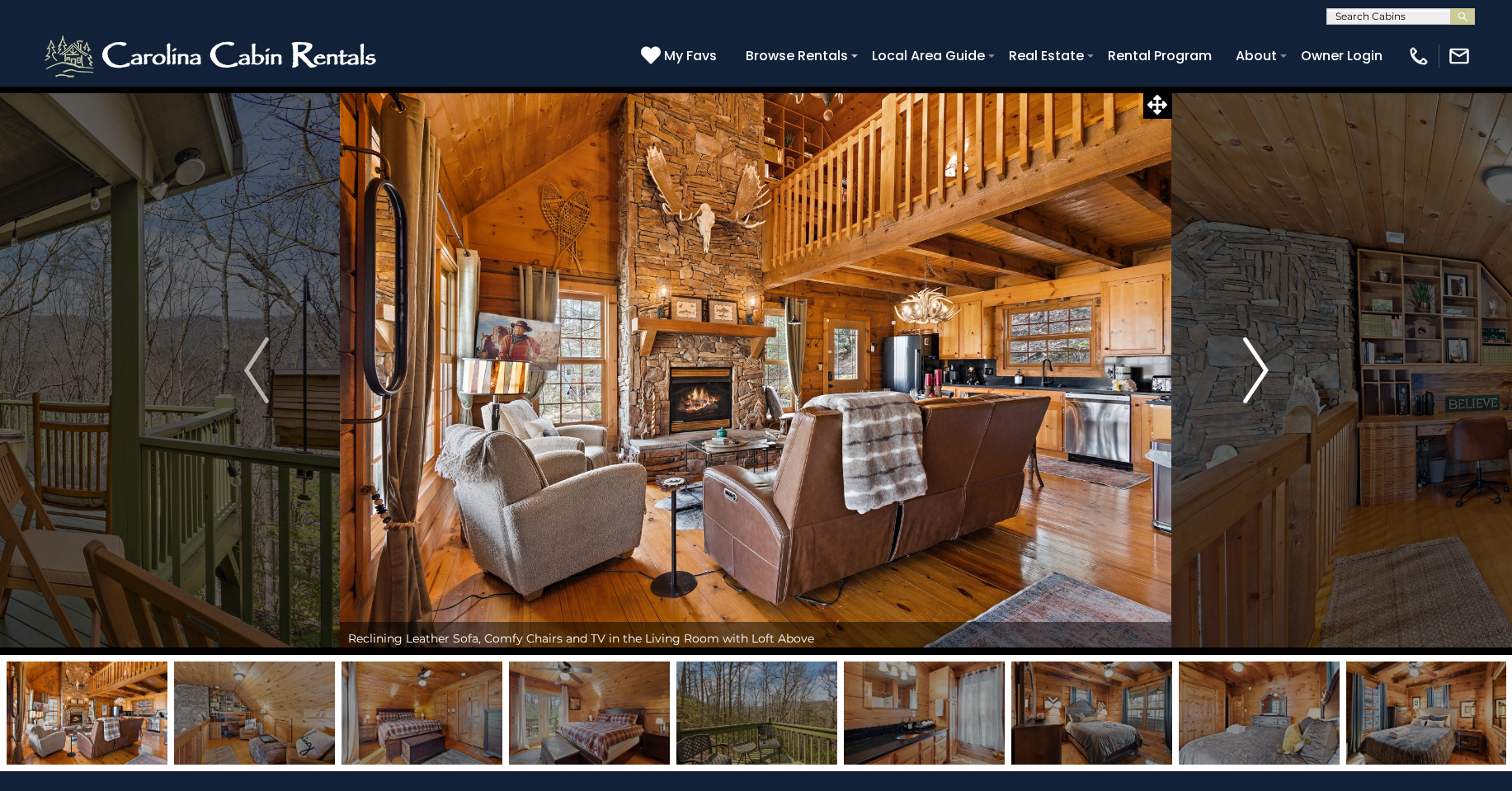
click at [1252, 379] on img "Next" at bounding box center [1254, 370] width 25 height 66
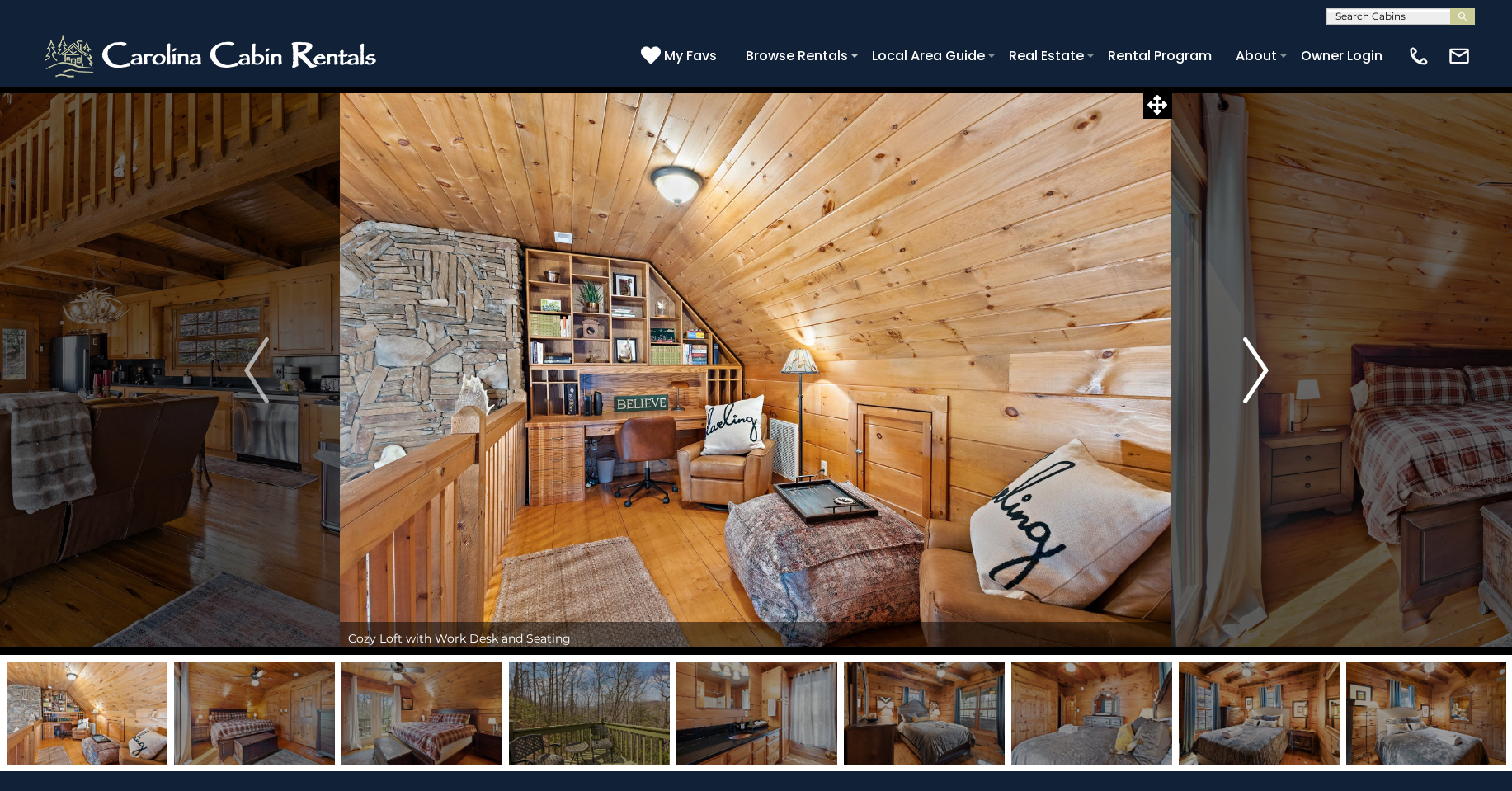
click at [1252, 379] on img "Next" at bounding box center [1254, 370] width 25 height 66
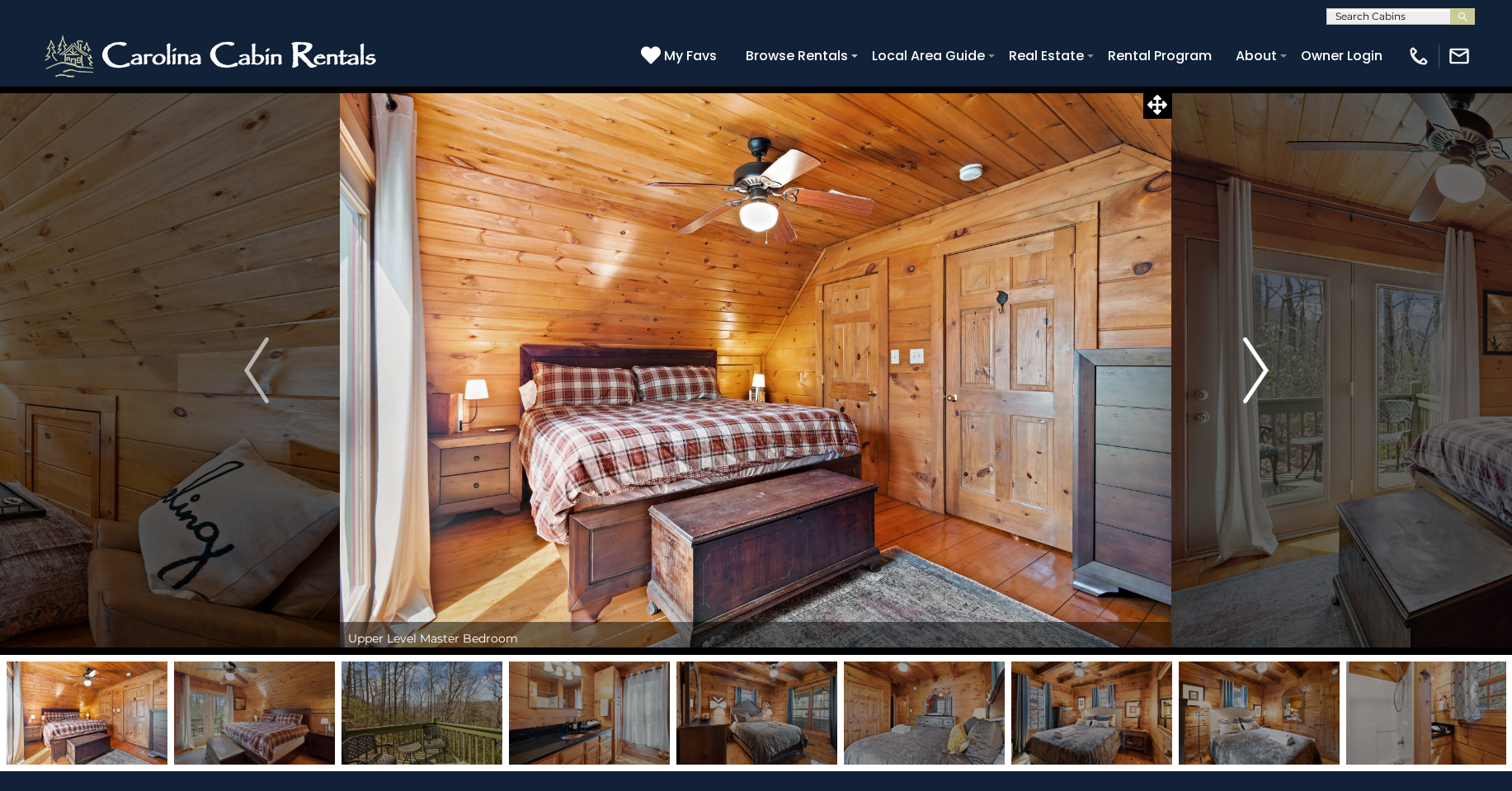
click at [1252, 379] on img "Next" at bounding box center [1254, 370] width 25 height 66
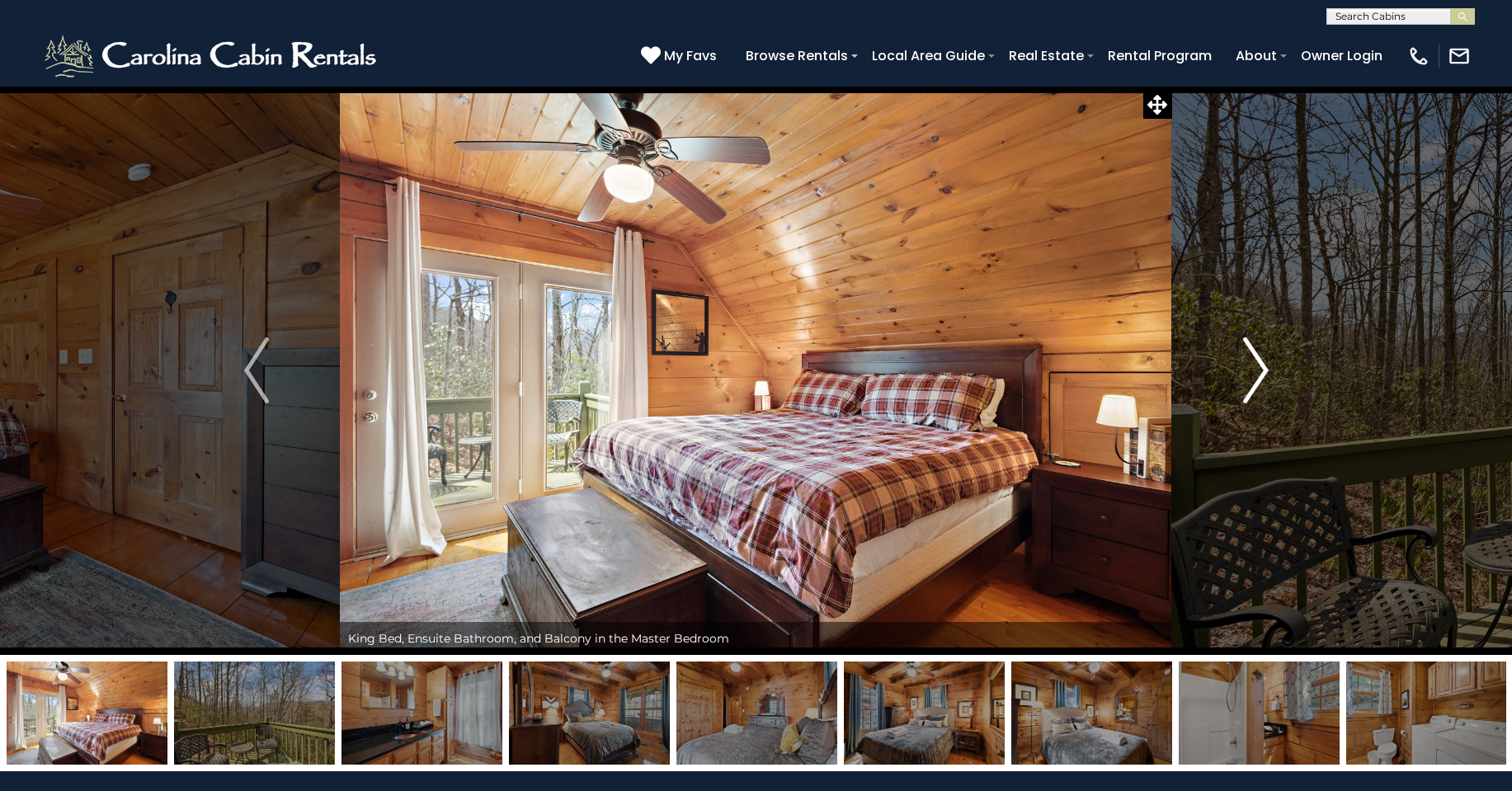
click at [1252, 379] on img "Next" at bounding box center [1254, 370] width 25 height 66
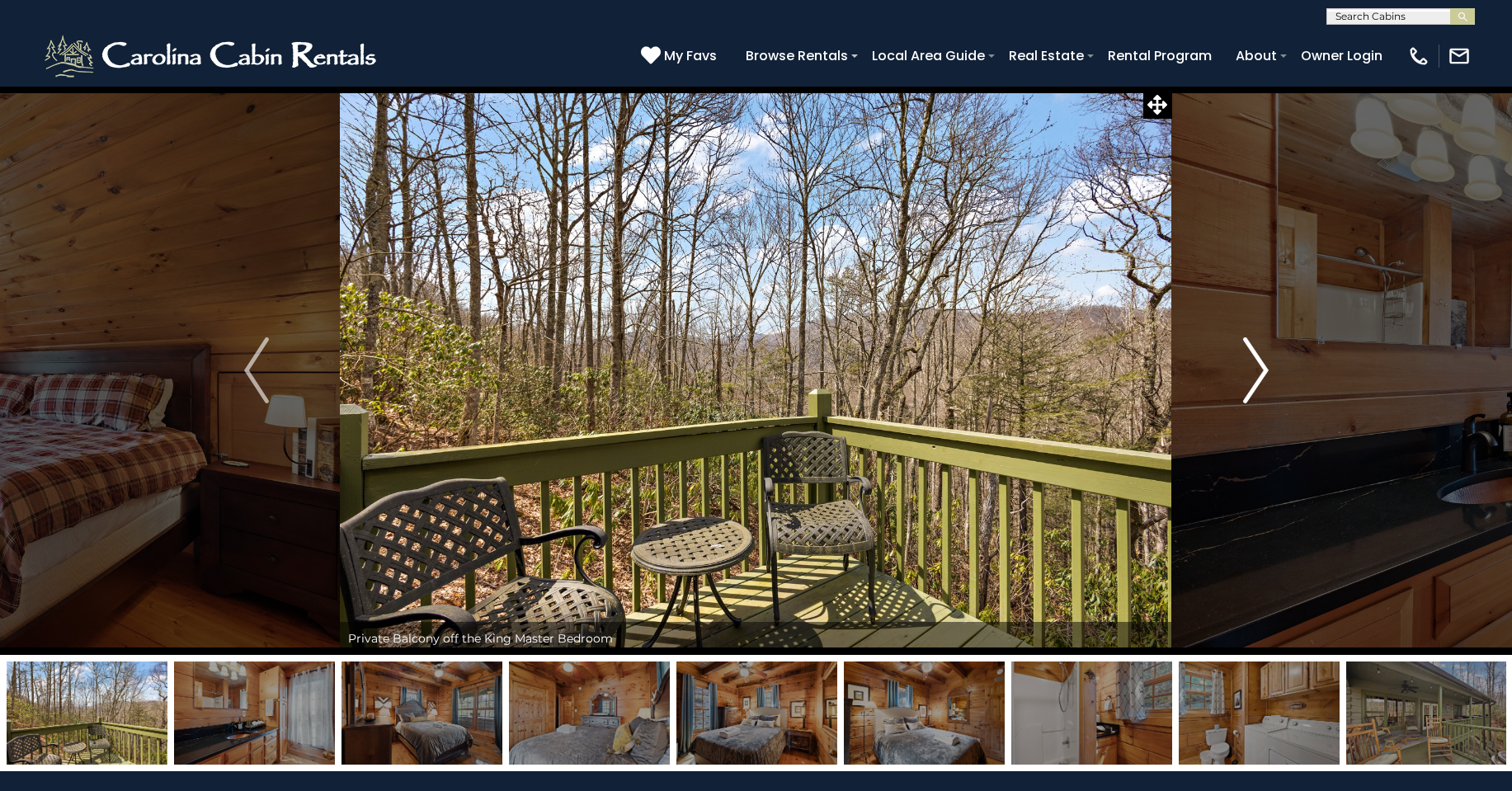
click at [1252, 379] on img "Next" at bounding box center [1254, 370] width 25 height 66
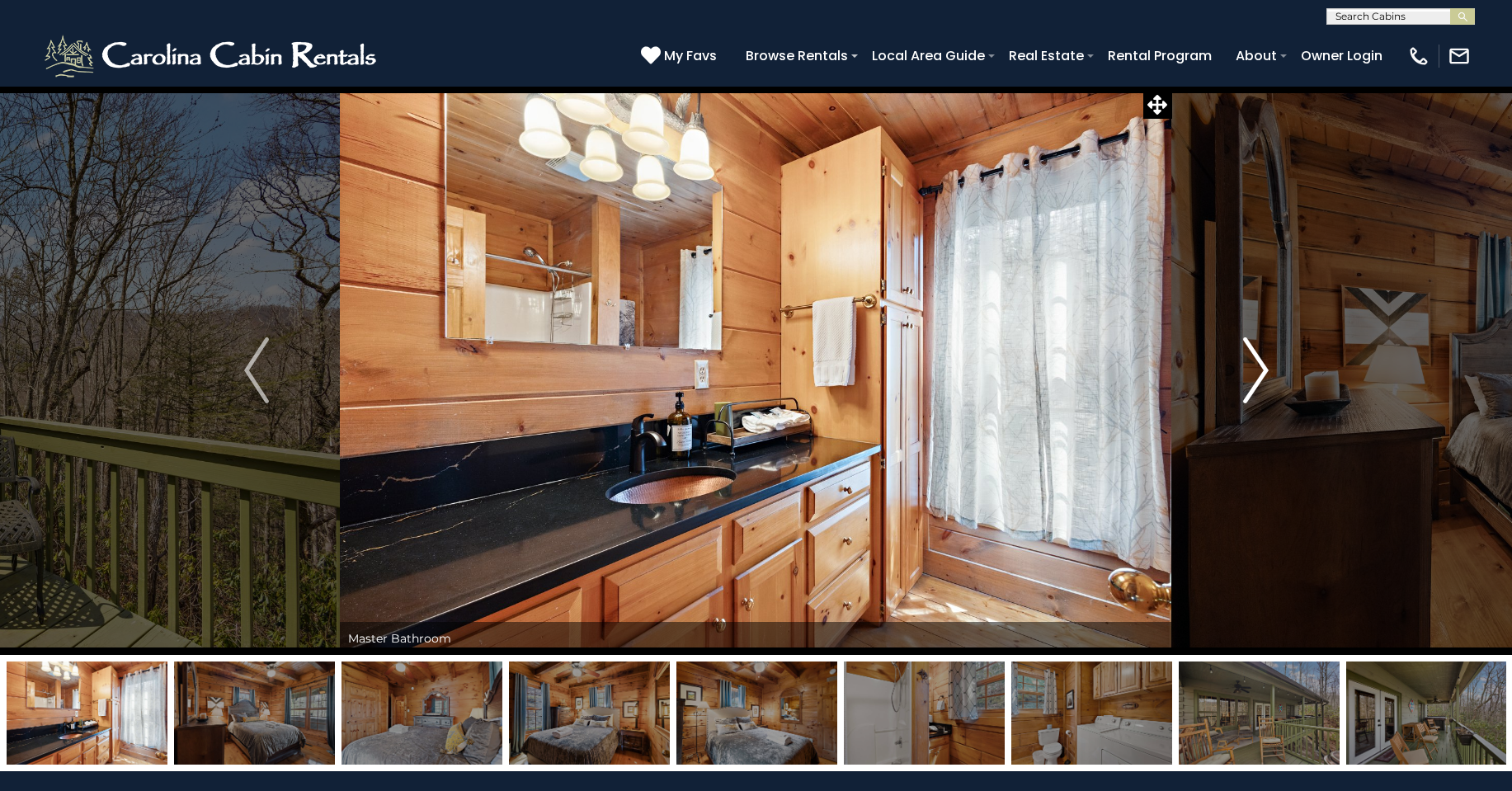
click at [1252, 379] on img "Next" at bounding box center [1254, 370] width 25 height 66
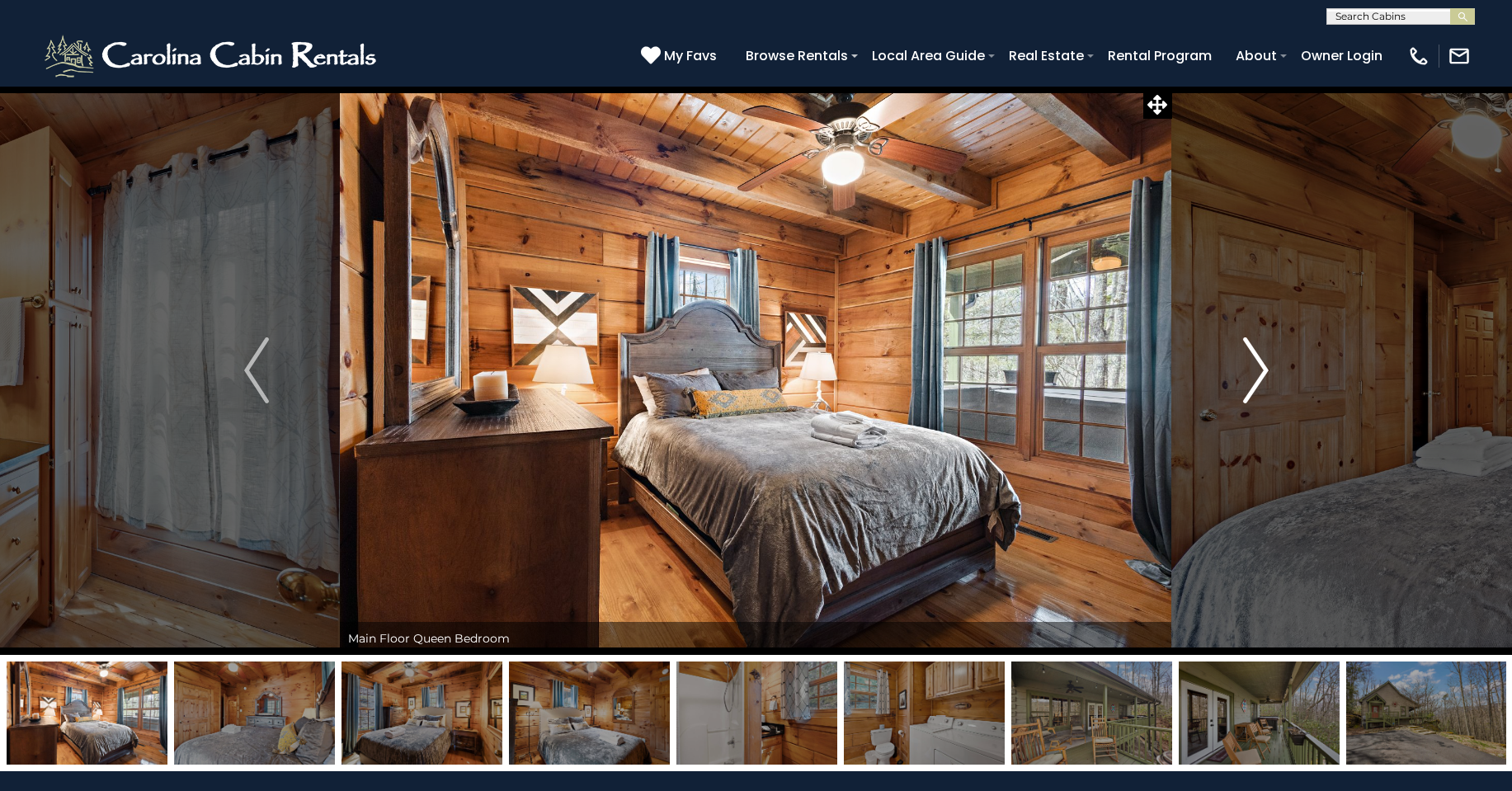
click at [1252, 379] on img "Next" at bounding box center [1254, 370] width 25 height 66
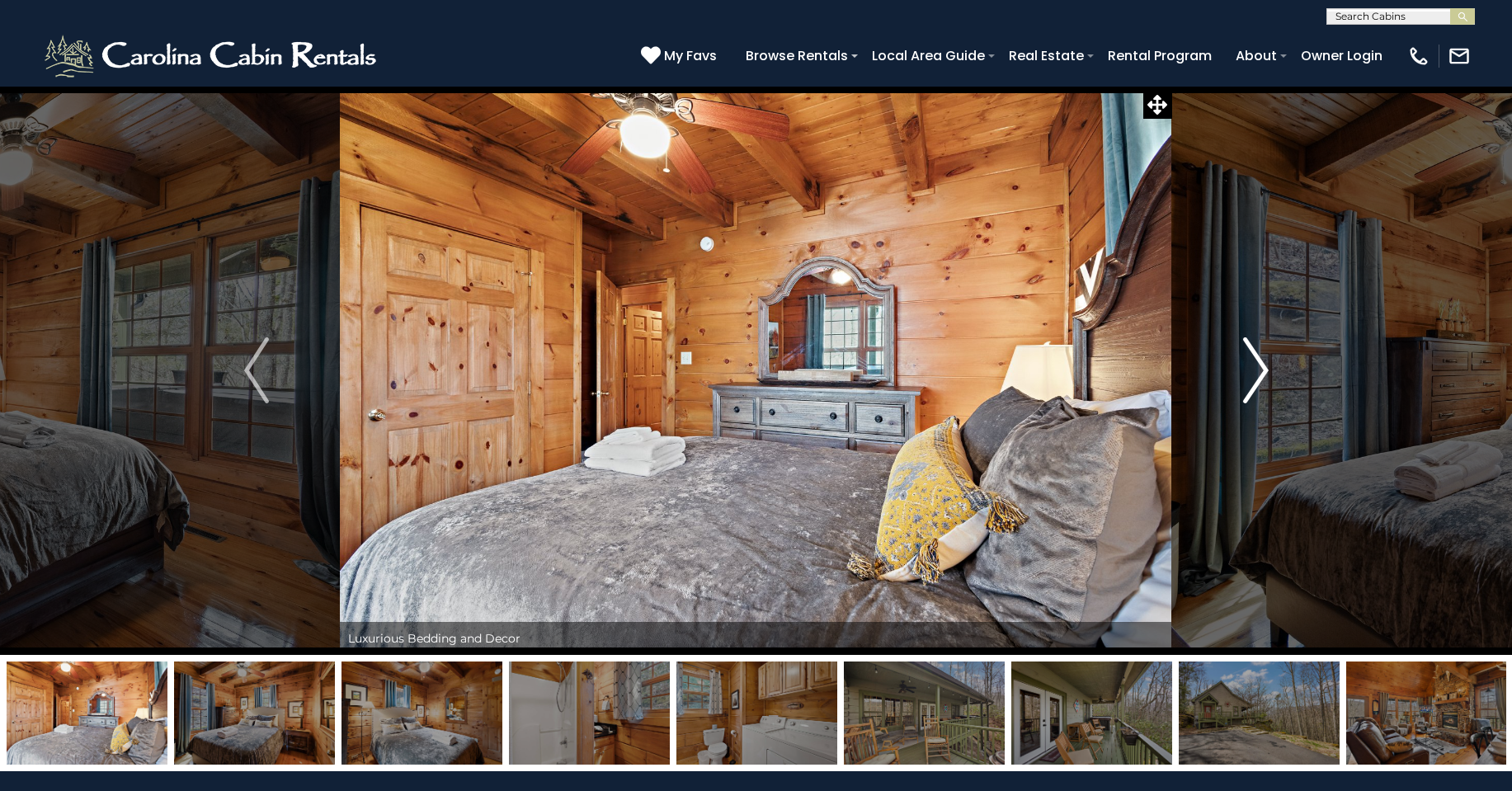
click at [1252, 379] on img "Next" at bounding box center [1254, 370] width 25 height 66
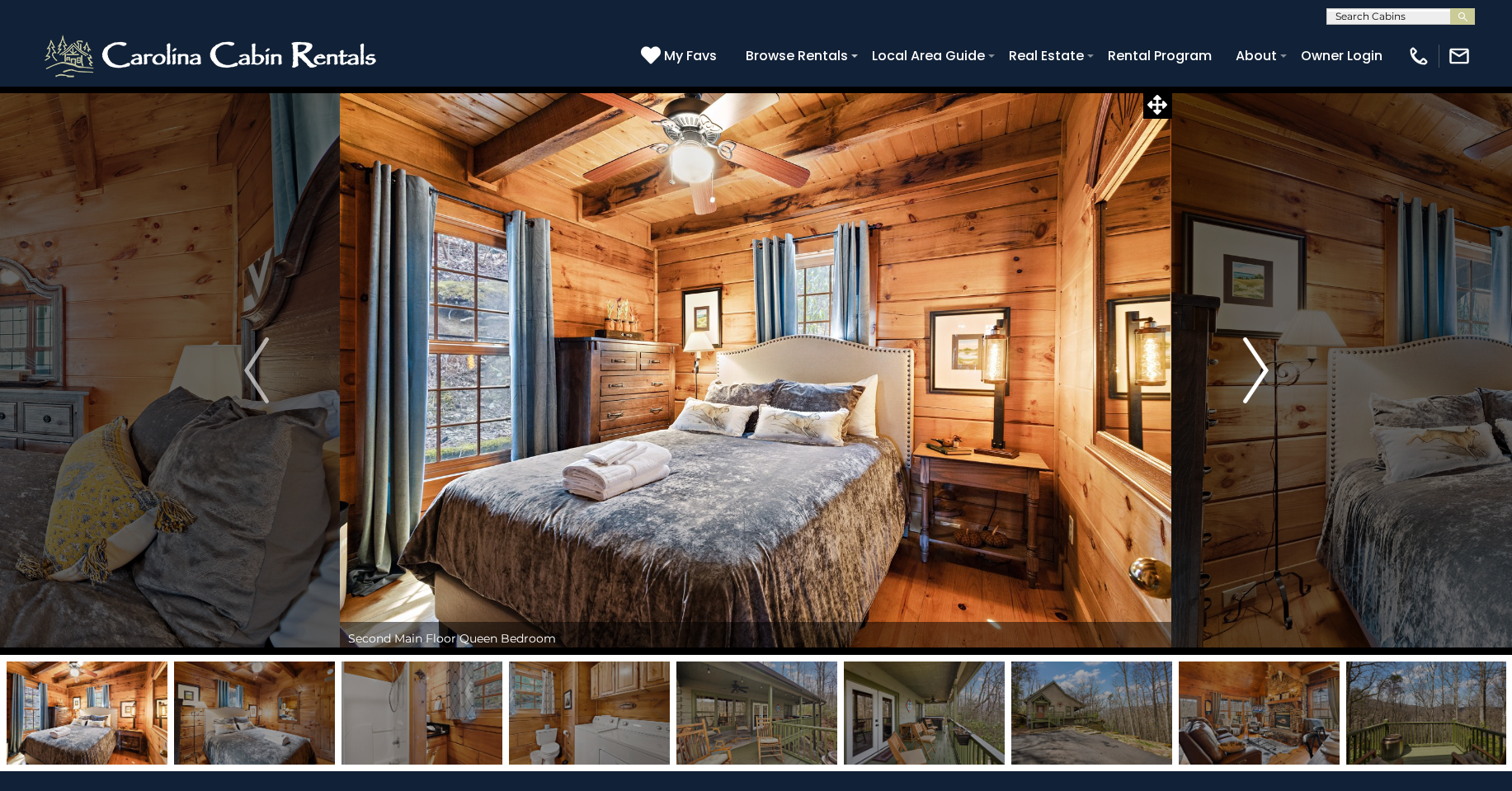
click at [1252, 379] on img "Next" at bounding box center [1254, 370] width 25 height 66
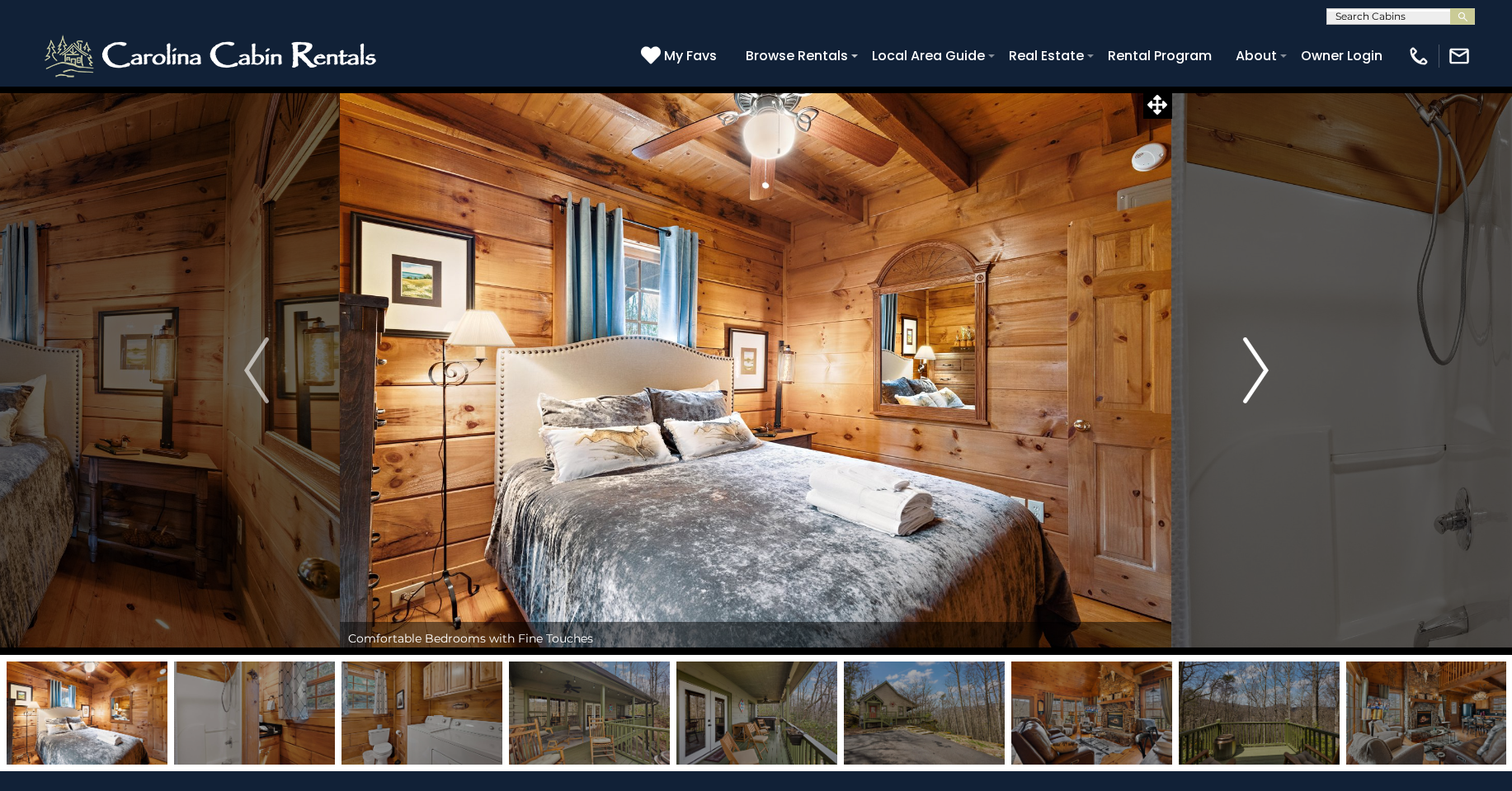
click at [1252, 379] on img "Next" at bounding box center [1254, 370] width 25 height 66
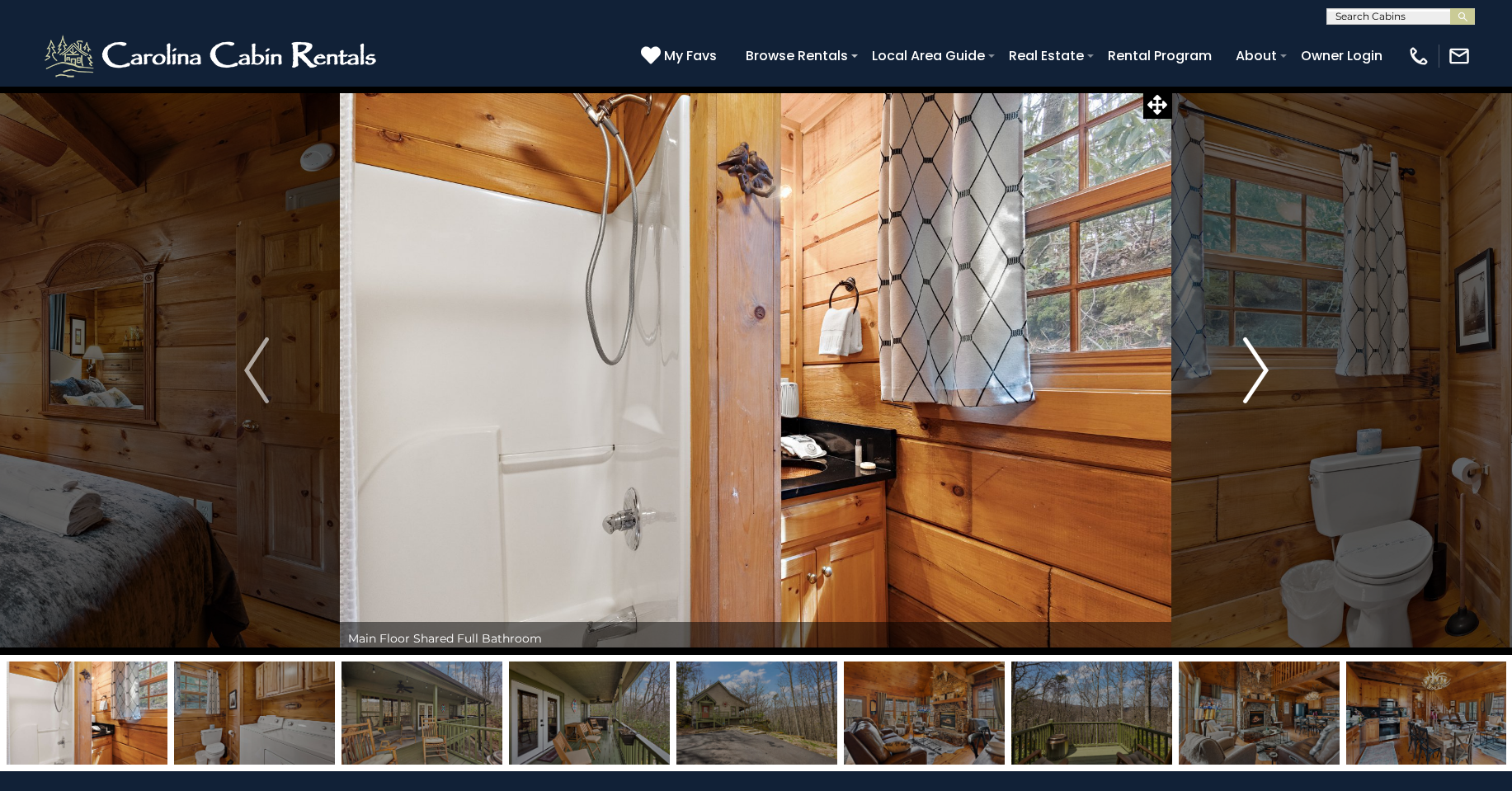
click at [1255, 376] on img "Next" at bounding box center [1254, 370] width 25 height 66
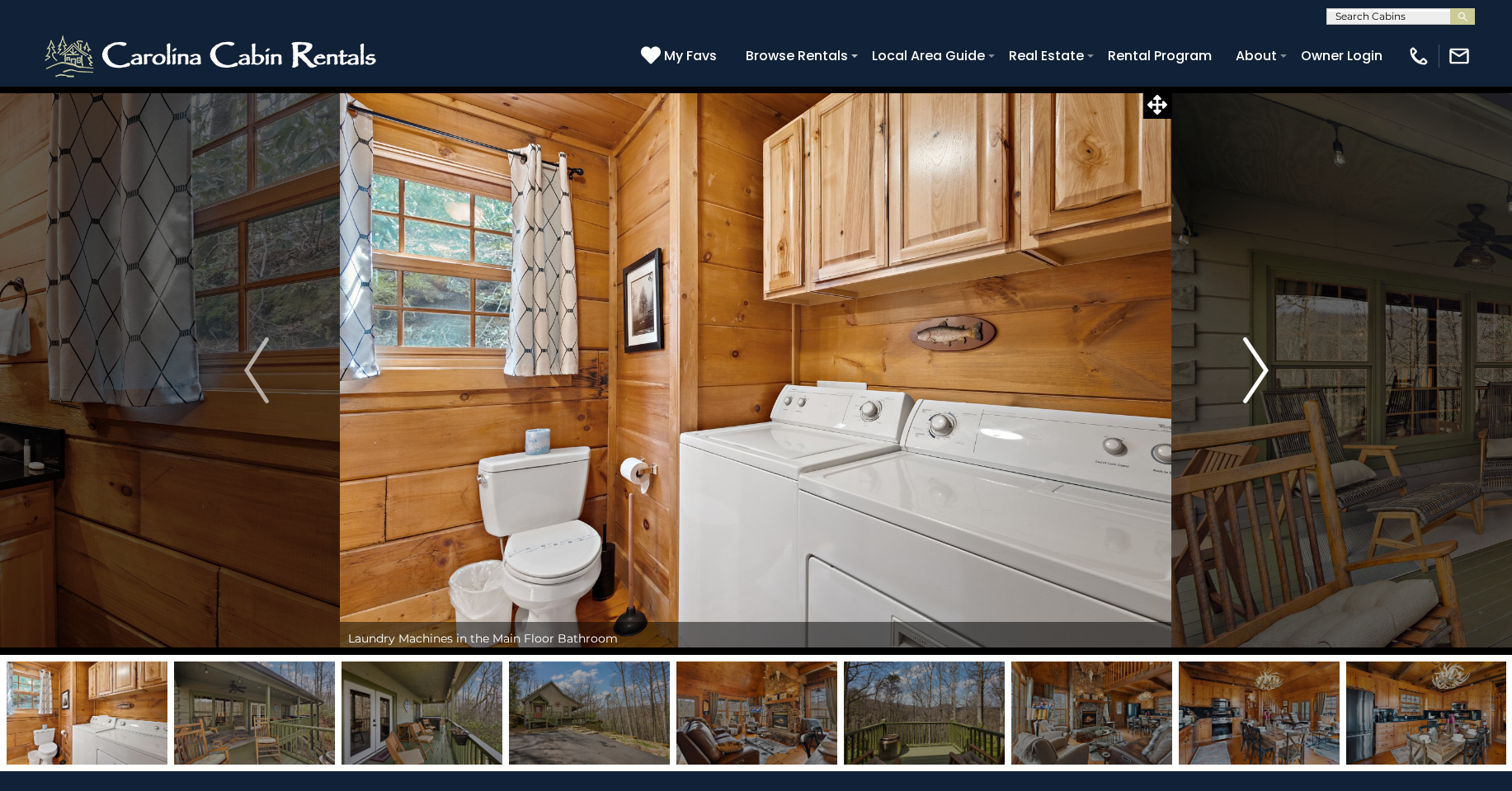
click at [1260, 376] on img "Next" at bounding box center [1254, 370] width 25 height 66
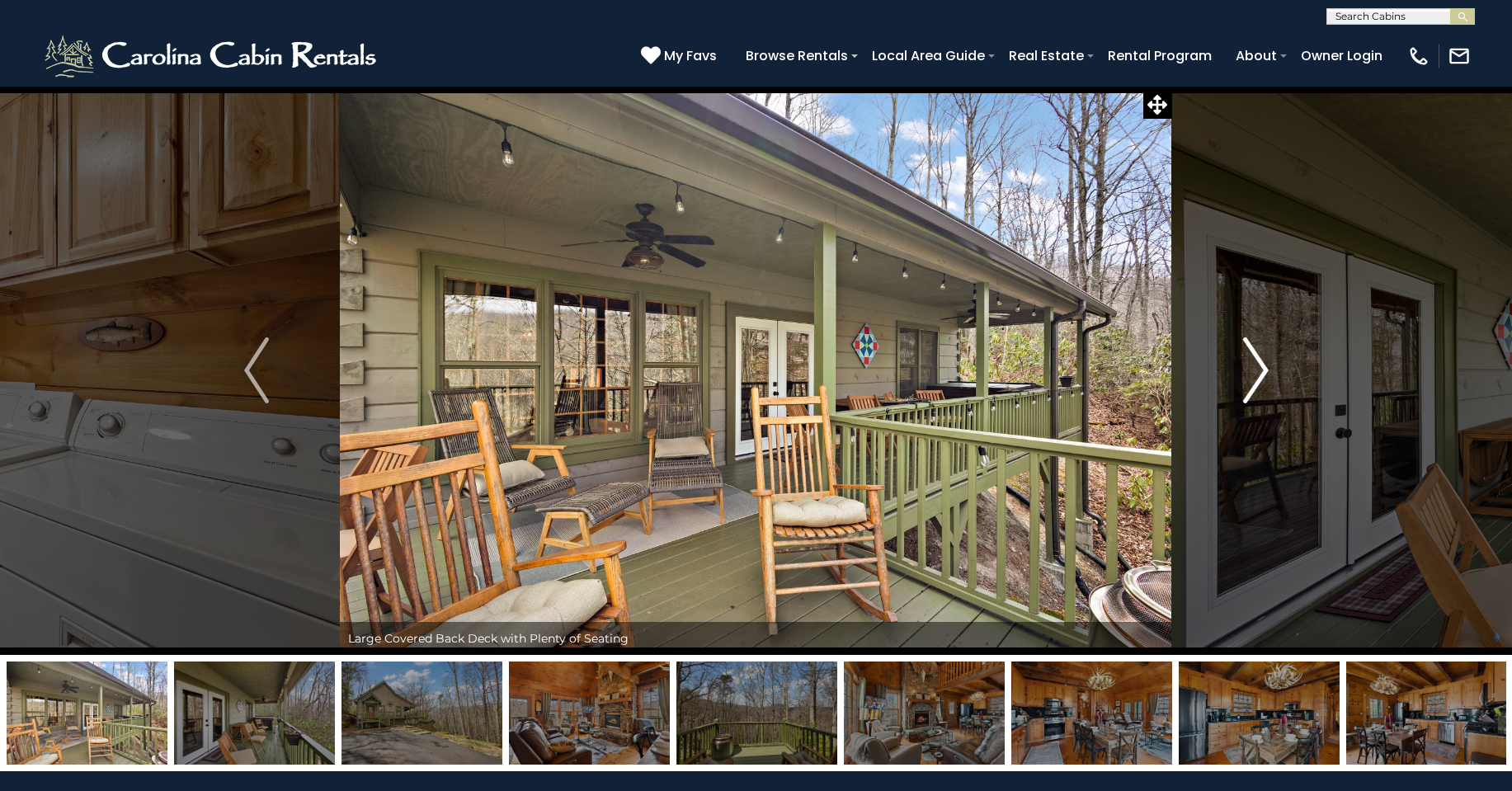
click at [1262, 376] on img "Next" at bounding box center [1254, 370] width 25 height 66
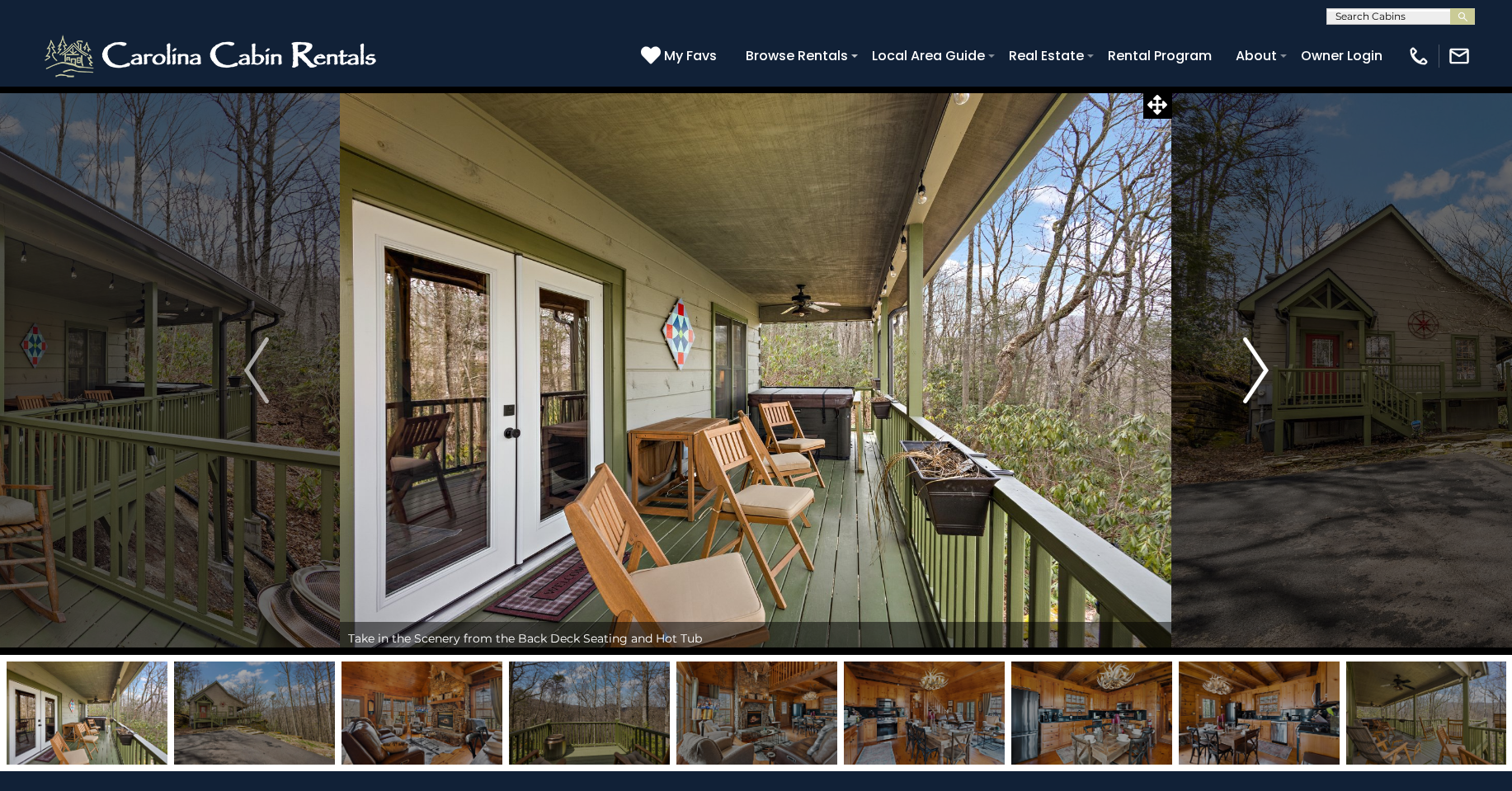
click at [1262, 376] on img "Next" at bounding box center [1254, 370] width 25 height 66
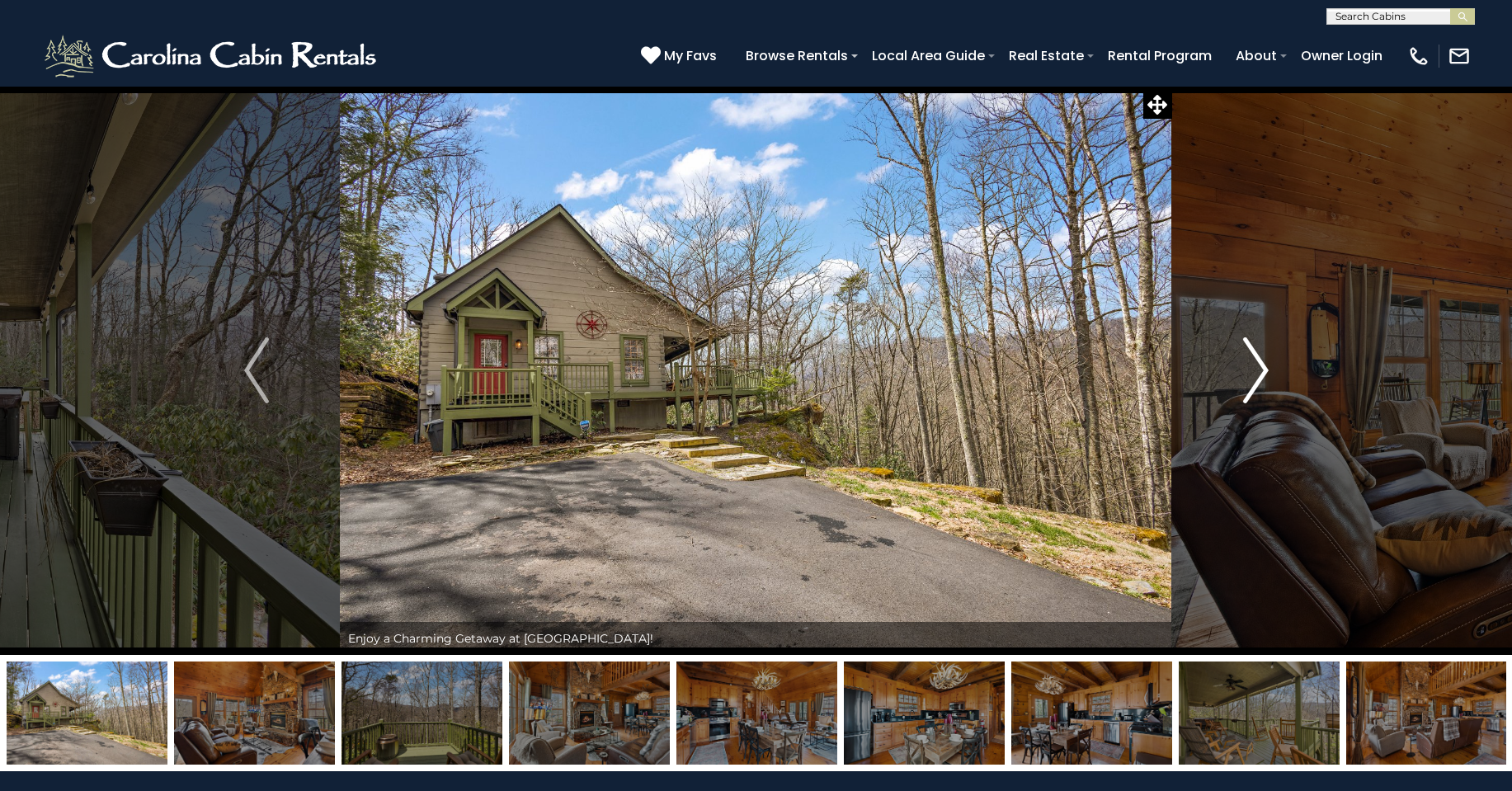
click at [1262, 376] on img "Next" at bounding box center [1254, 370] width 25 height 66
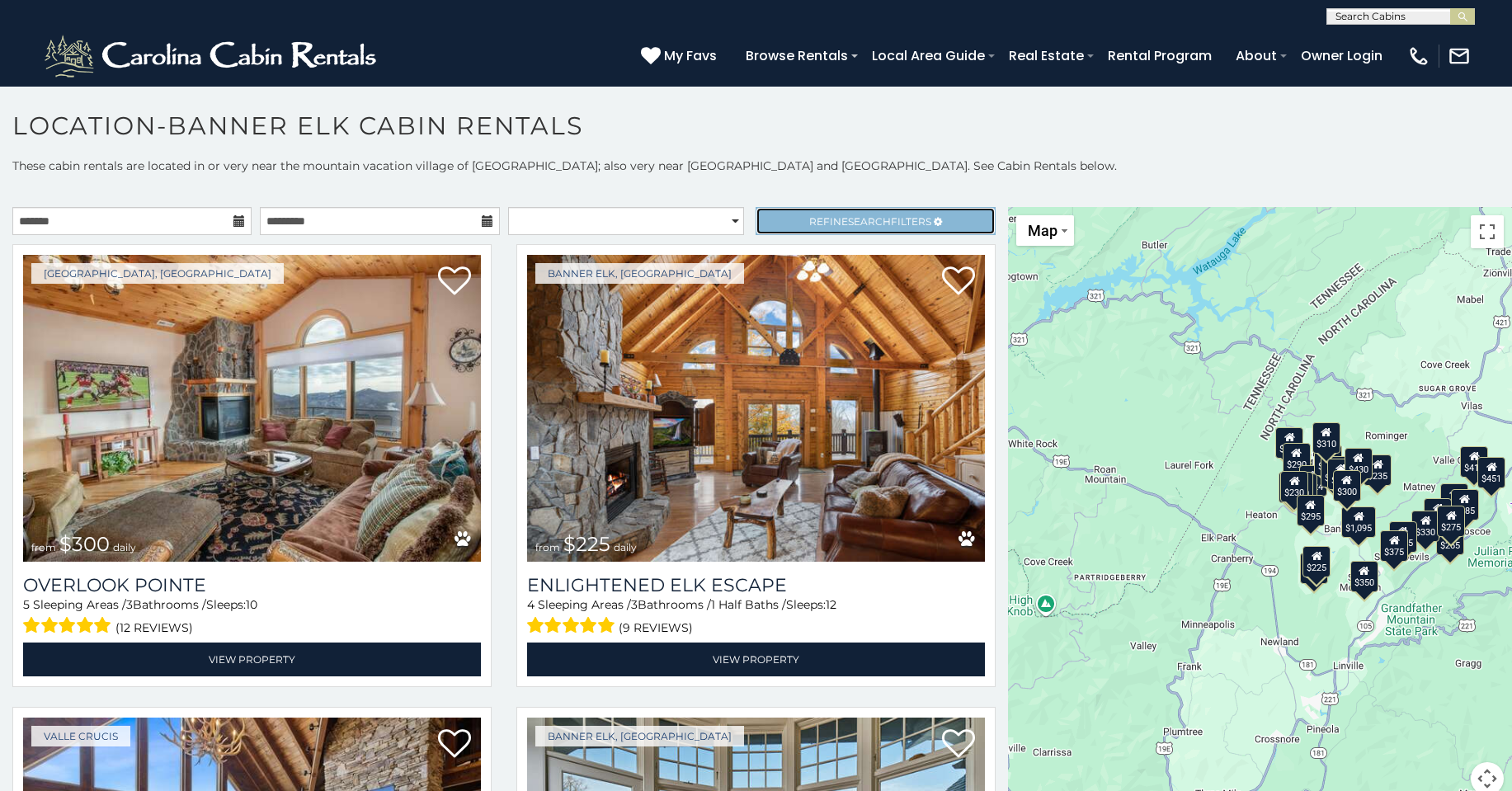
click at [848, 226] on span "Search" at bounding box center [869, 221] width 43 height 13
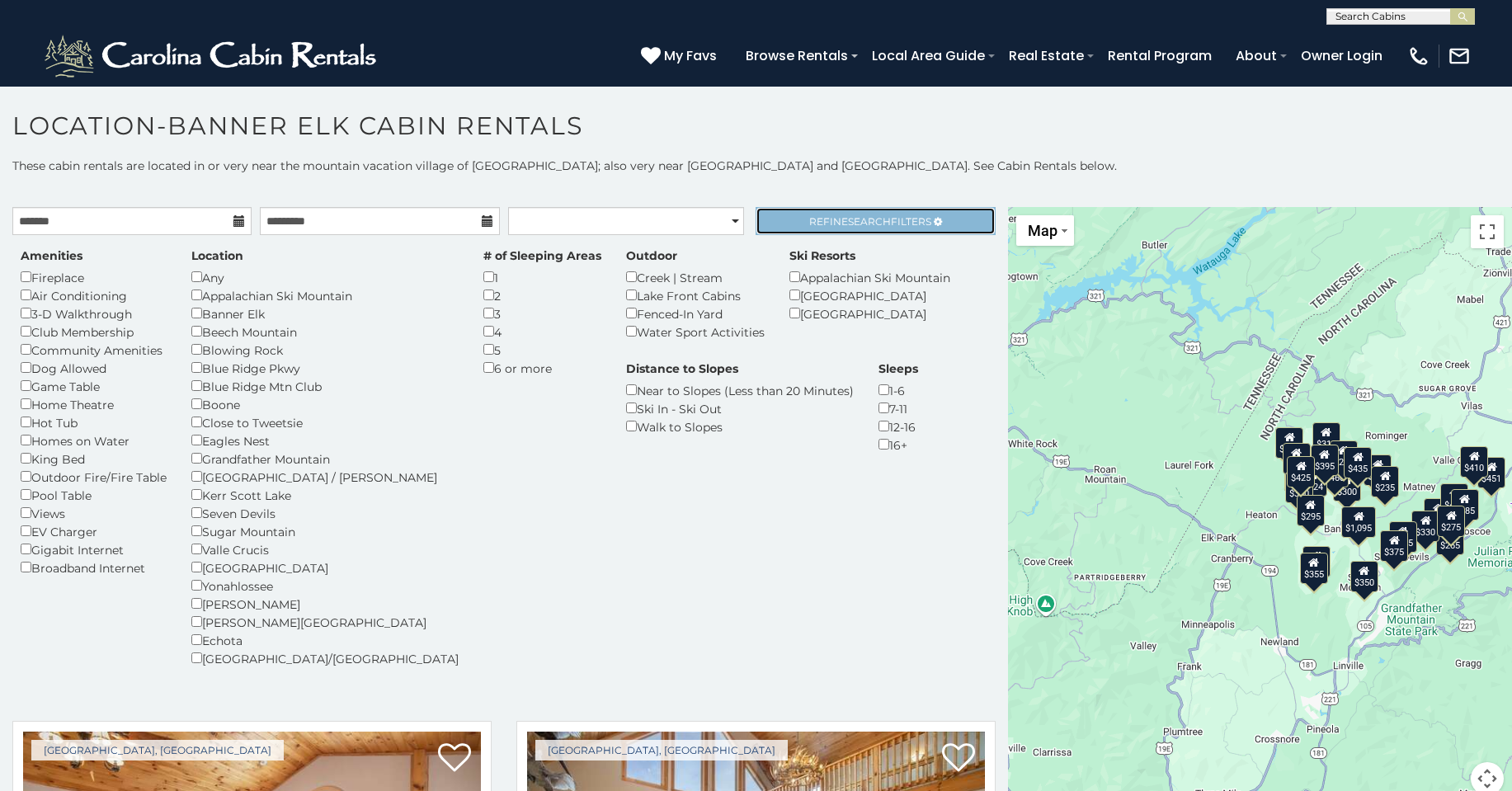
click at [848, 227] on span "Search" at bounding box center [869, 221] width 43 height 13
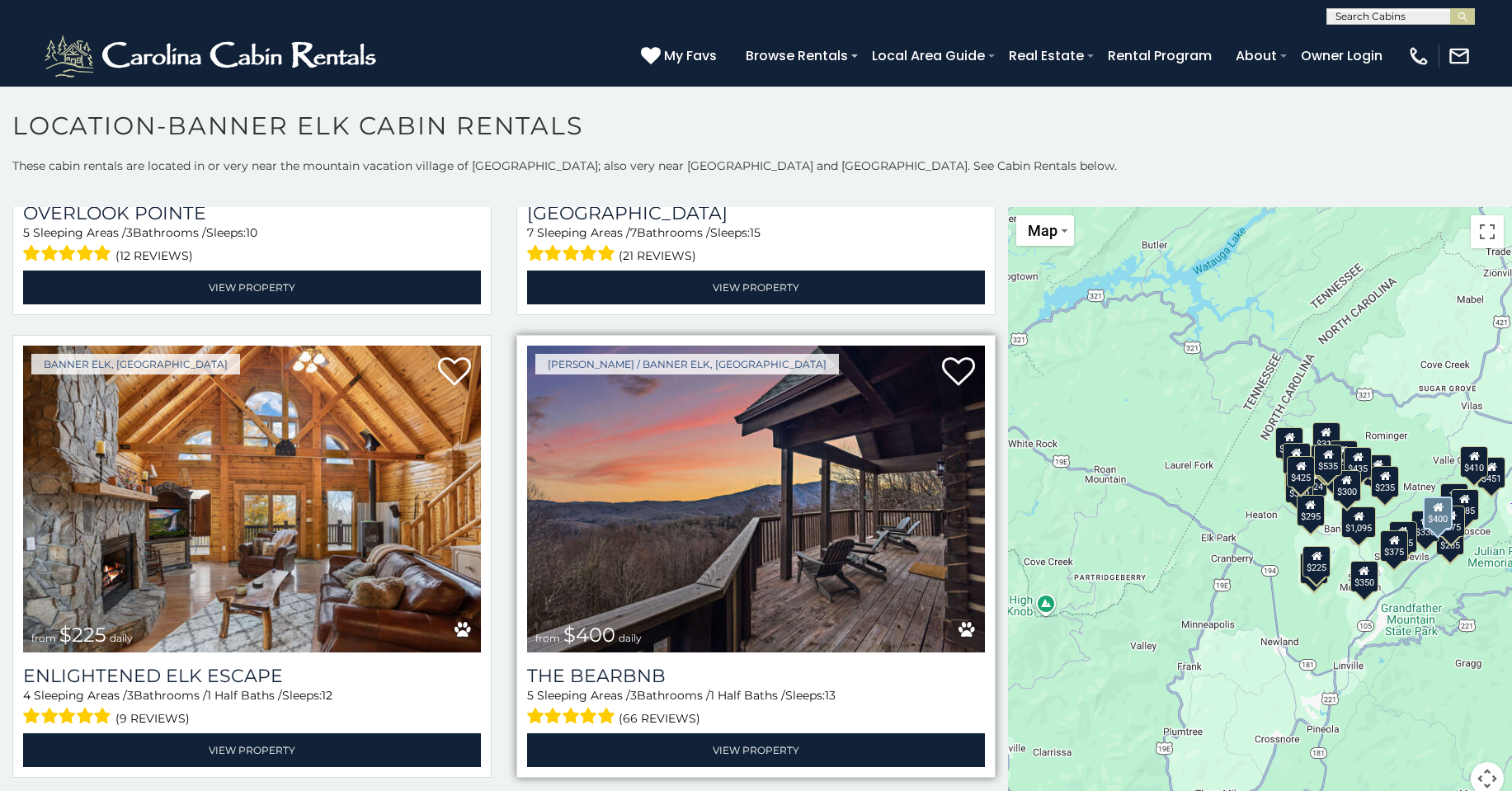
scroll to position [412, 0]
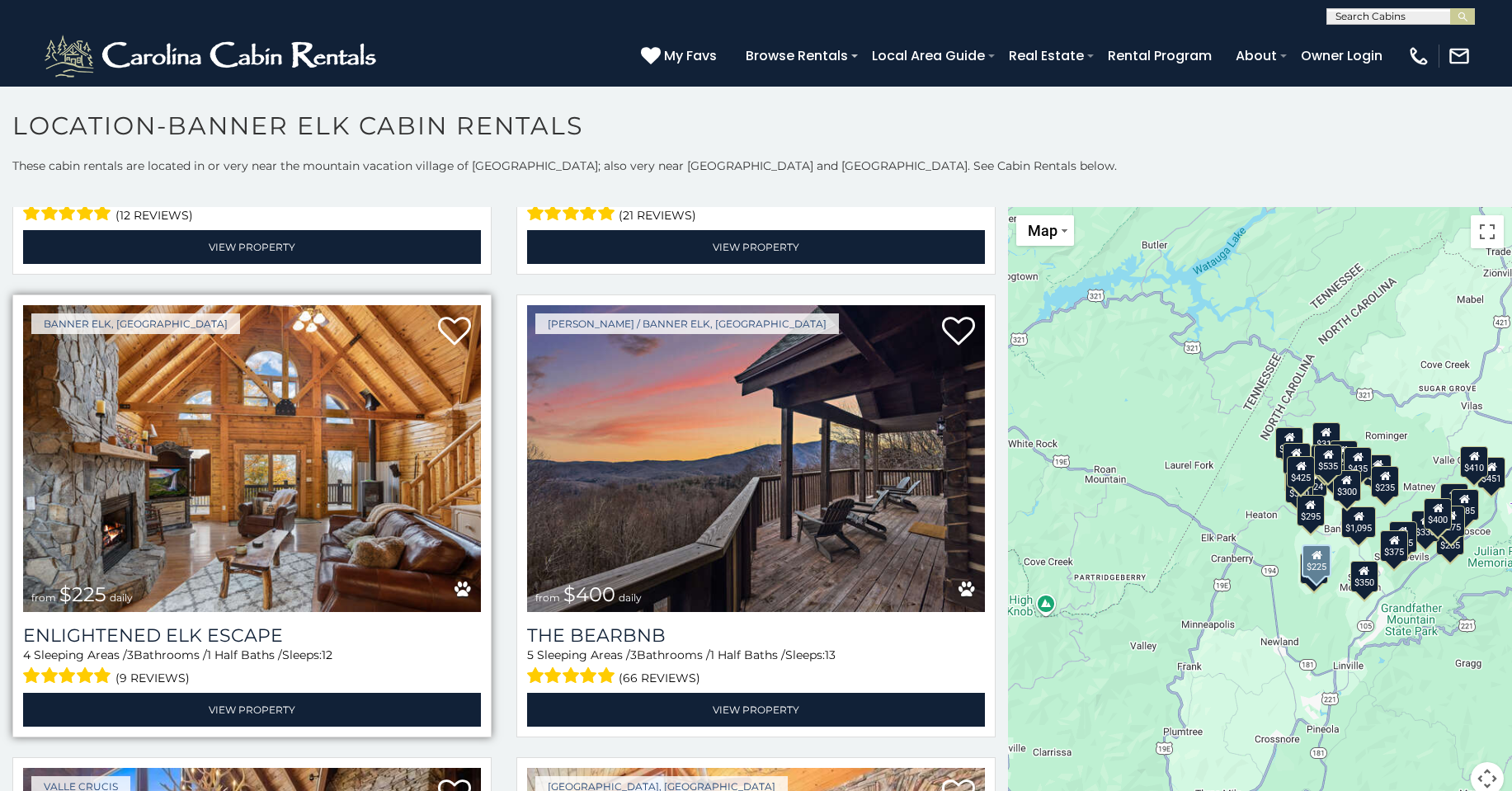
click at [239, 488] on img at bounding box center [252, 458] width 457 height 307
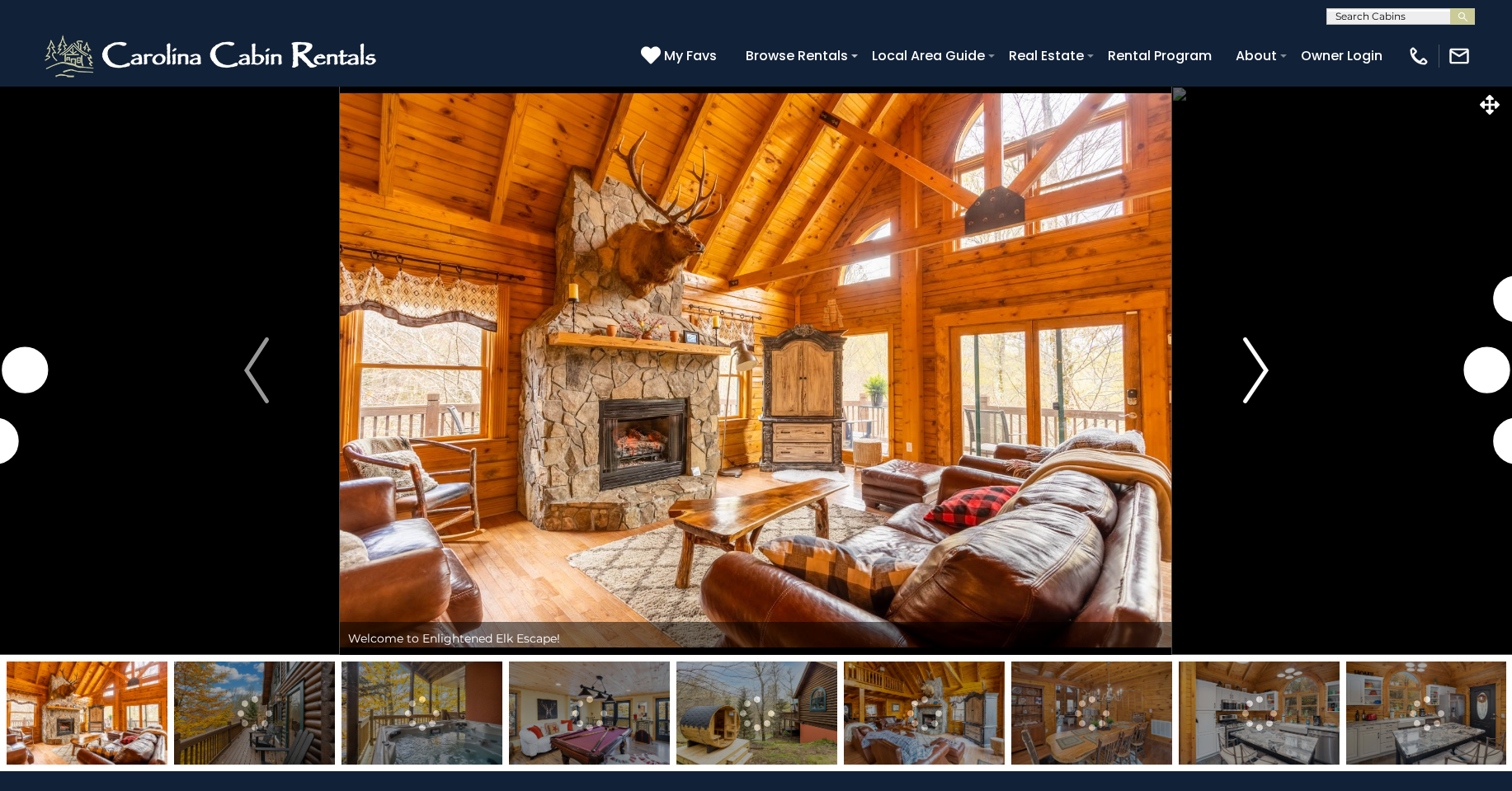
click at [1262, 370] on img "Next" at bounding box center [1254, 370] width 25 height 66
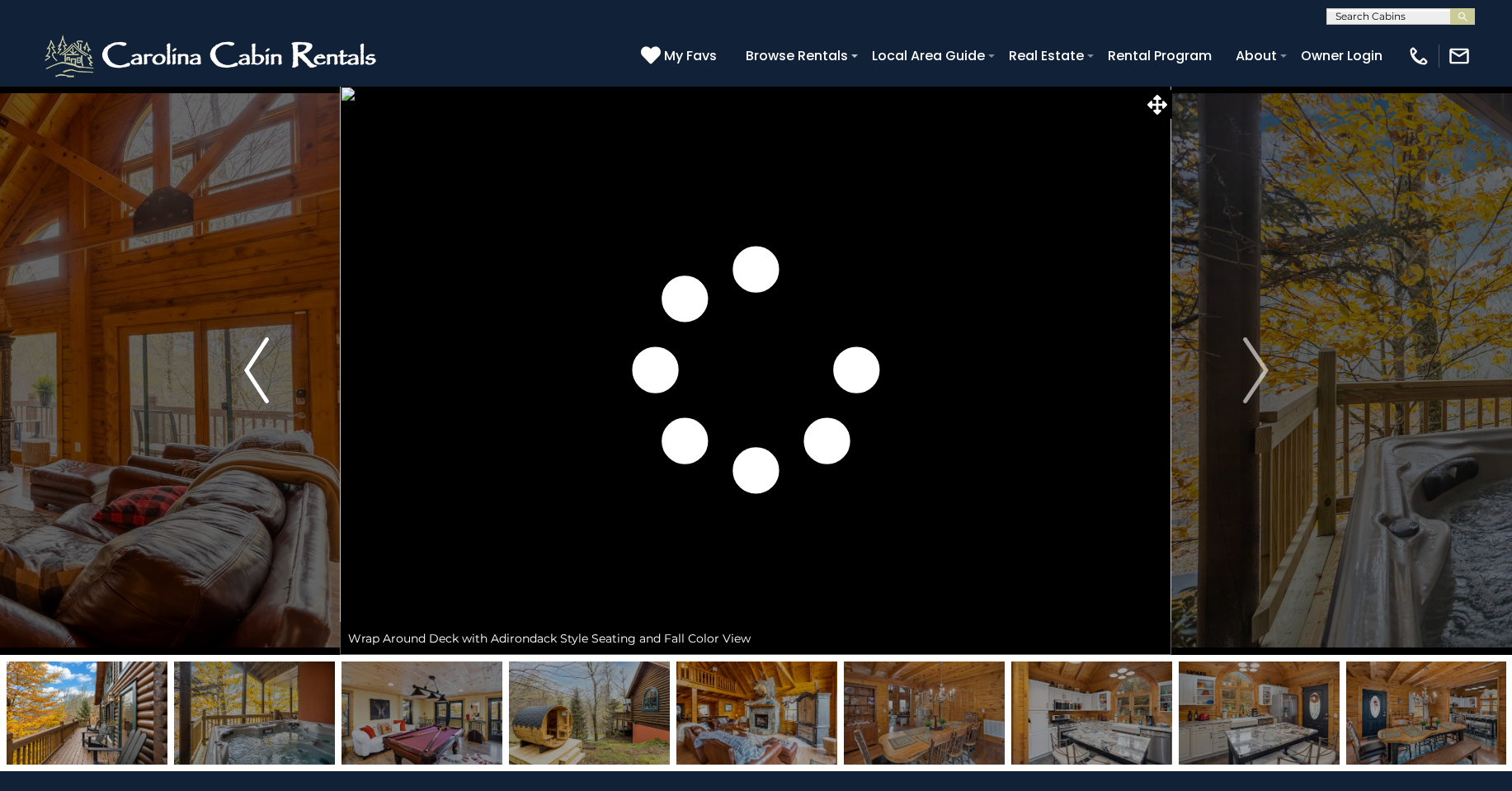
click at [256, 377] on img "Previous" at bounding box center [256, 370] width 25 height 66
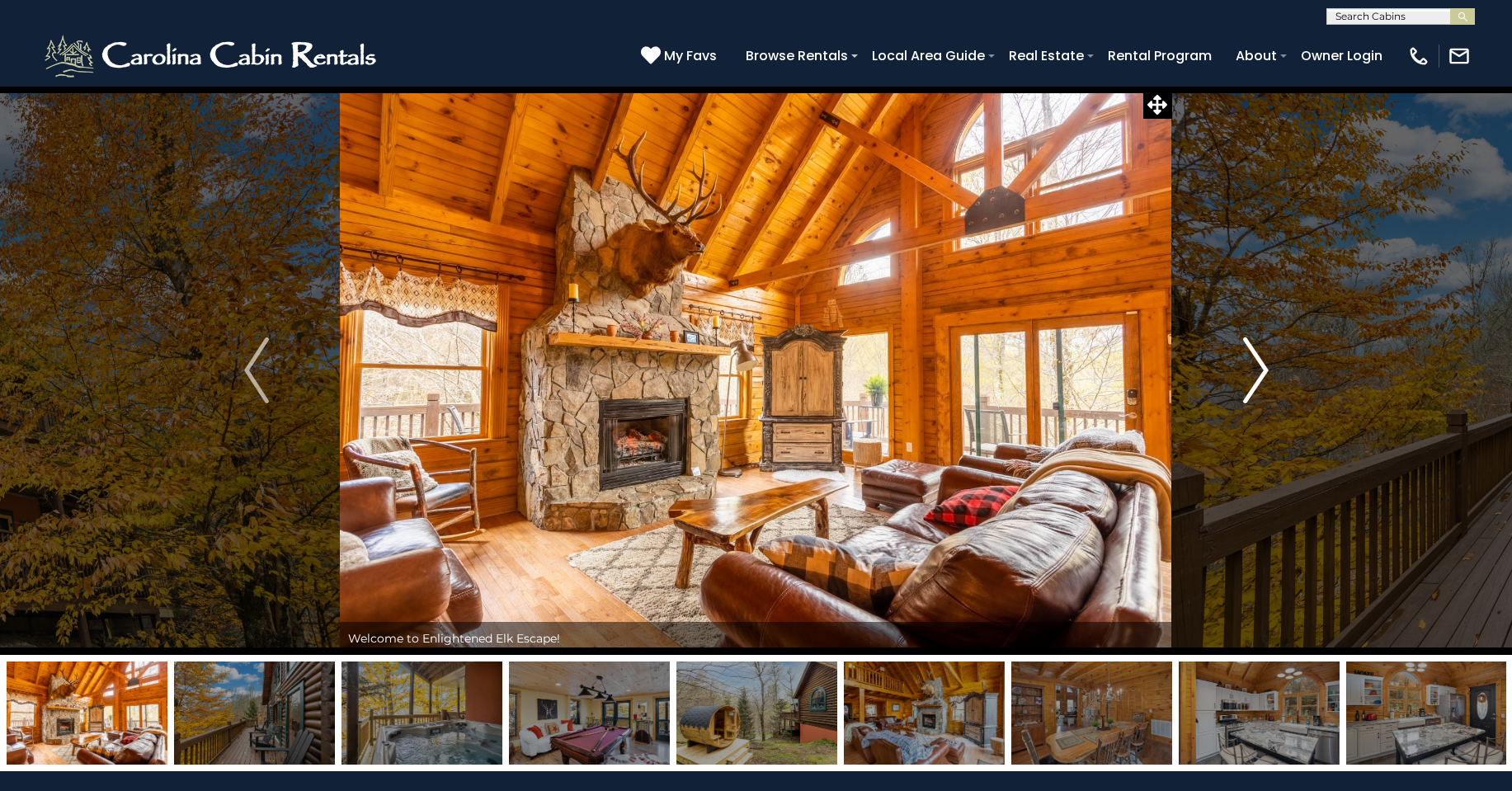
click at [1267, 360] on img "Next" at bounding box center [1254, 370] width 25 height 66
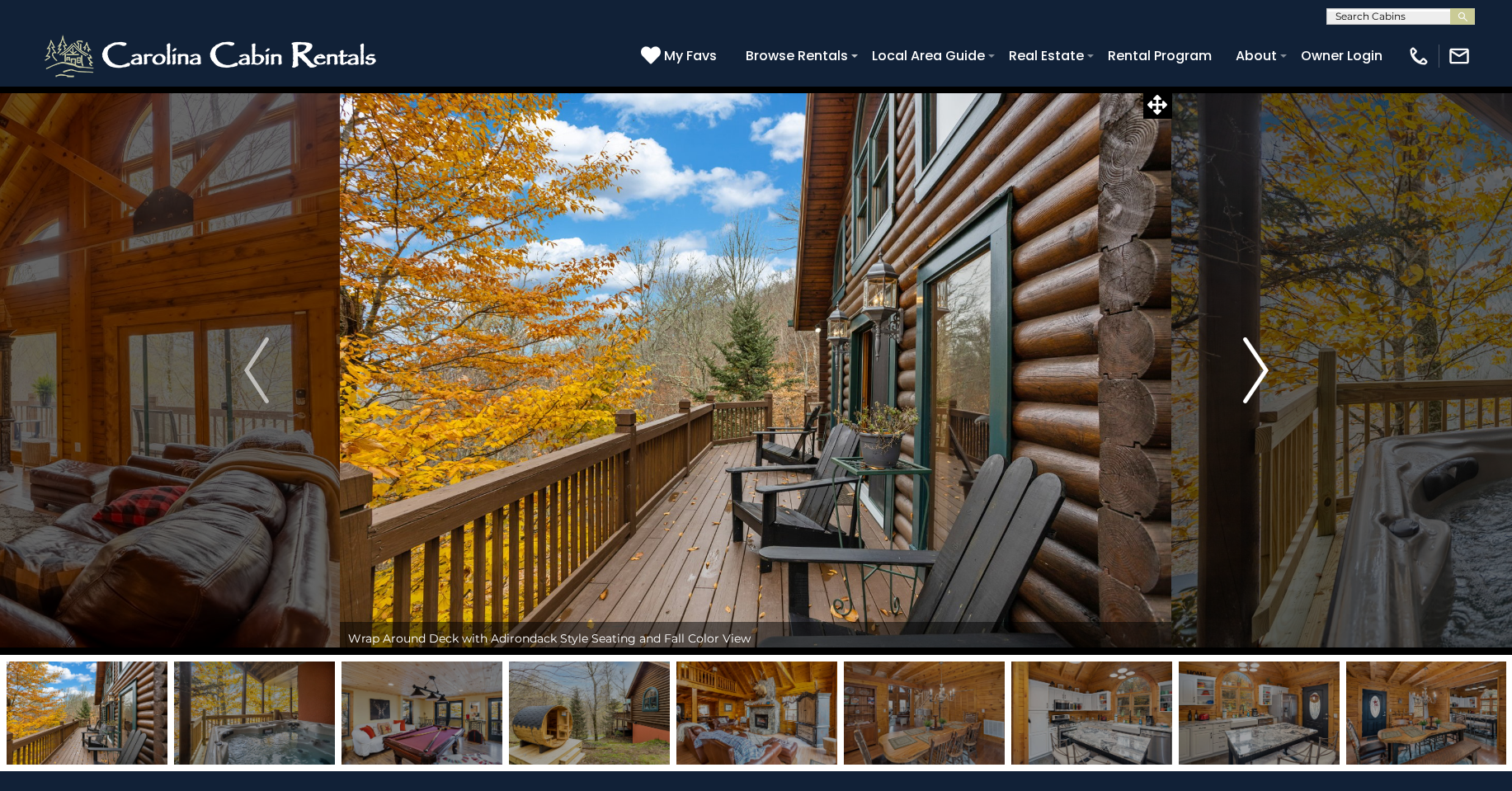
click at [1267, 361] on img "Next" at bounding box center [1254, 370] width 25 height 66
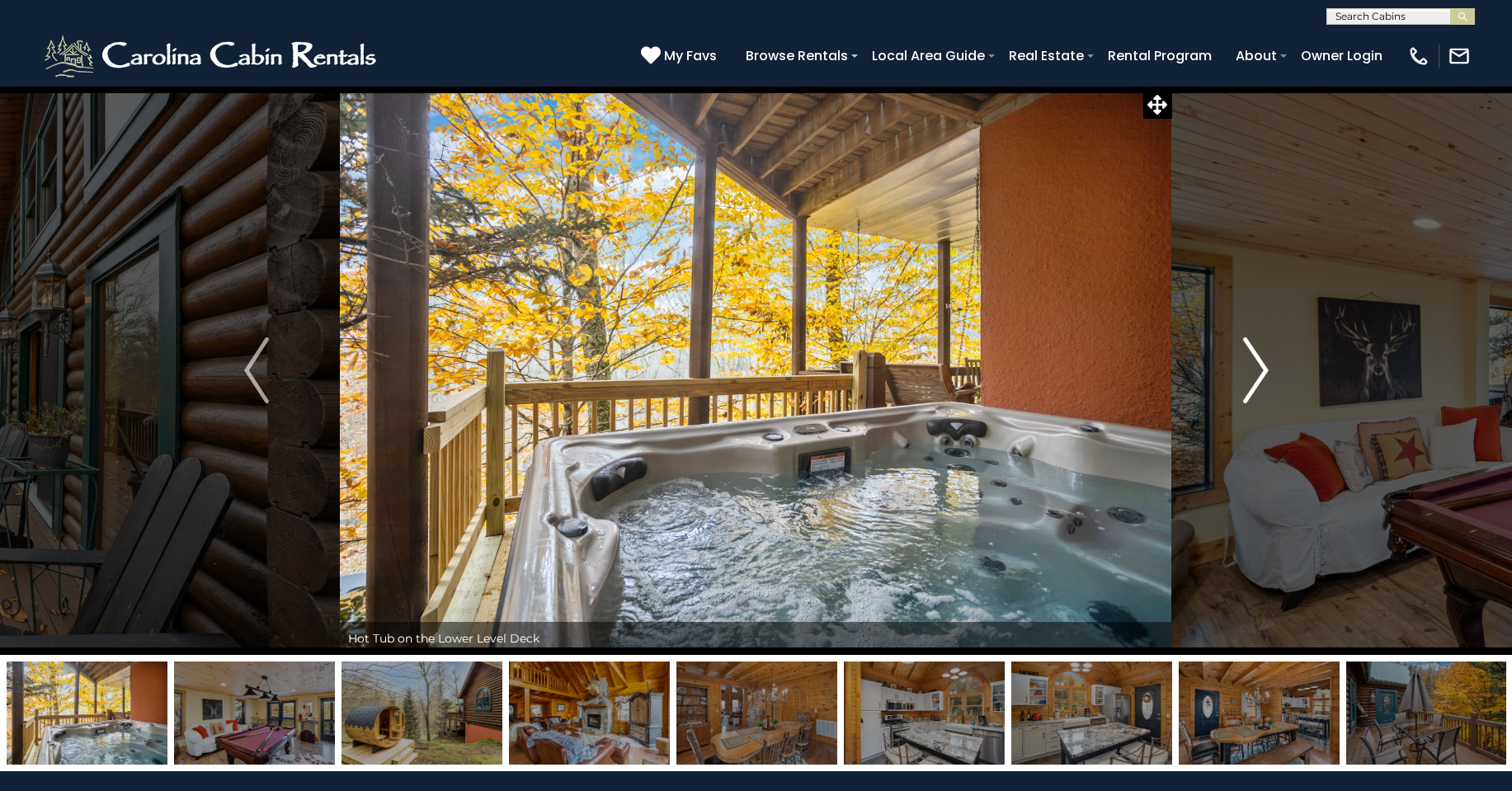
click at [1246, 379] on img "Next" at bounding box center [1254, 370] width 25 height 66
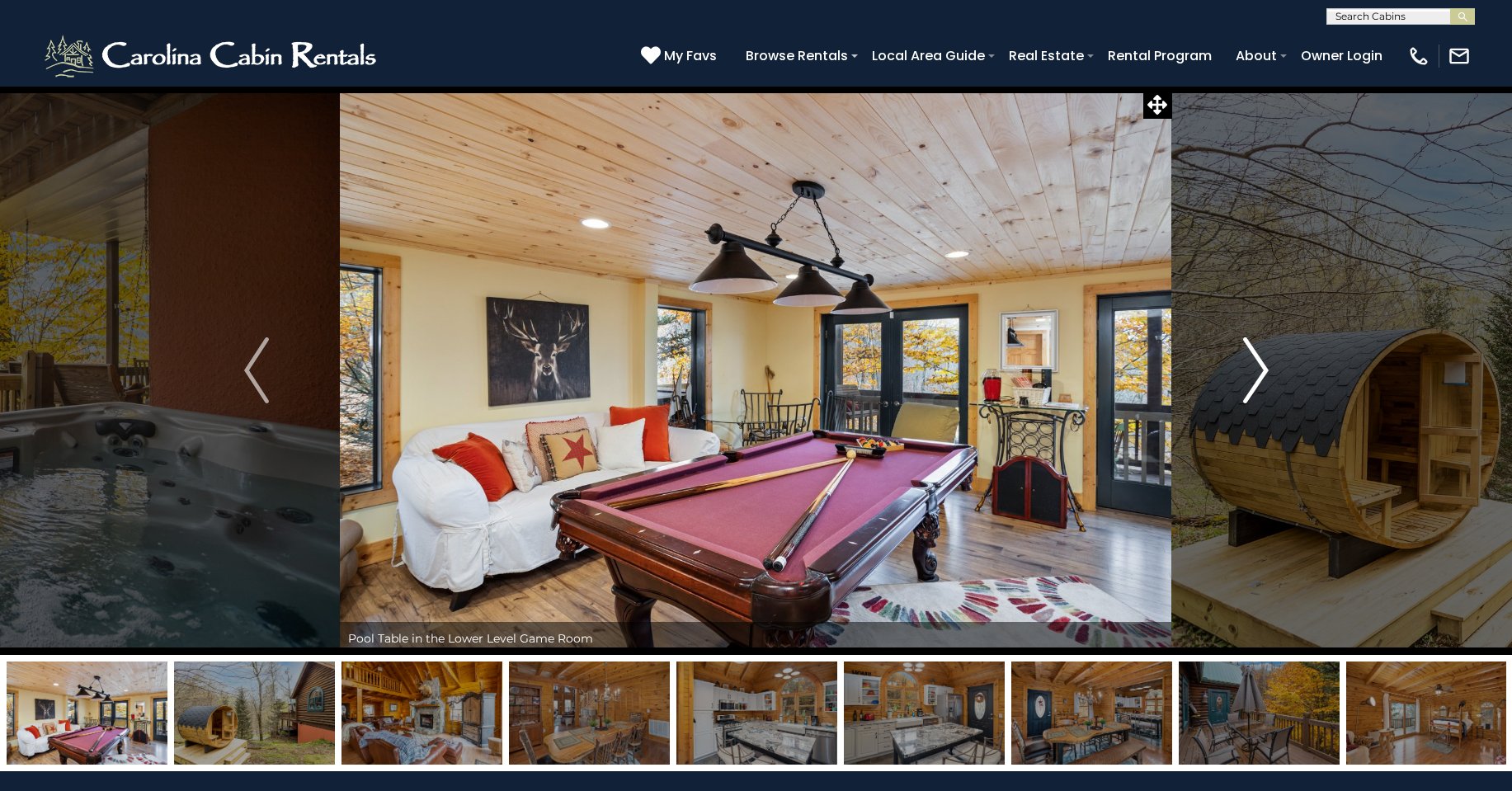
click at [1266, 361] on img "Next" at bounding box center [1254, 370] width 25 height 66
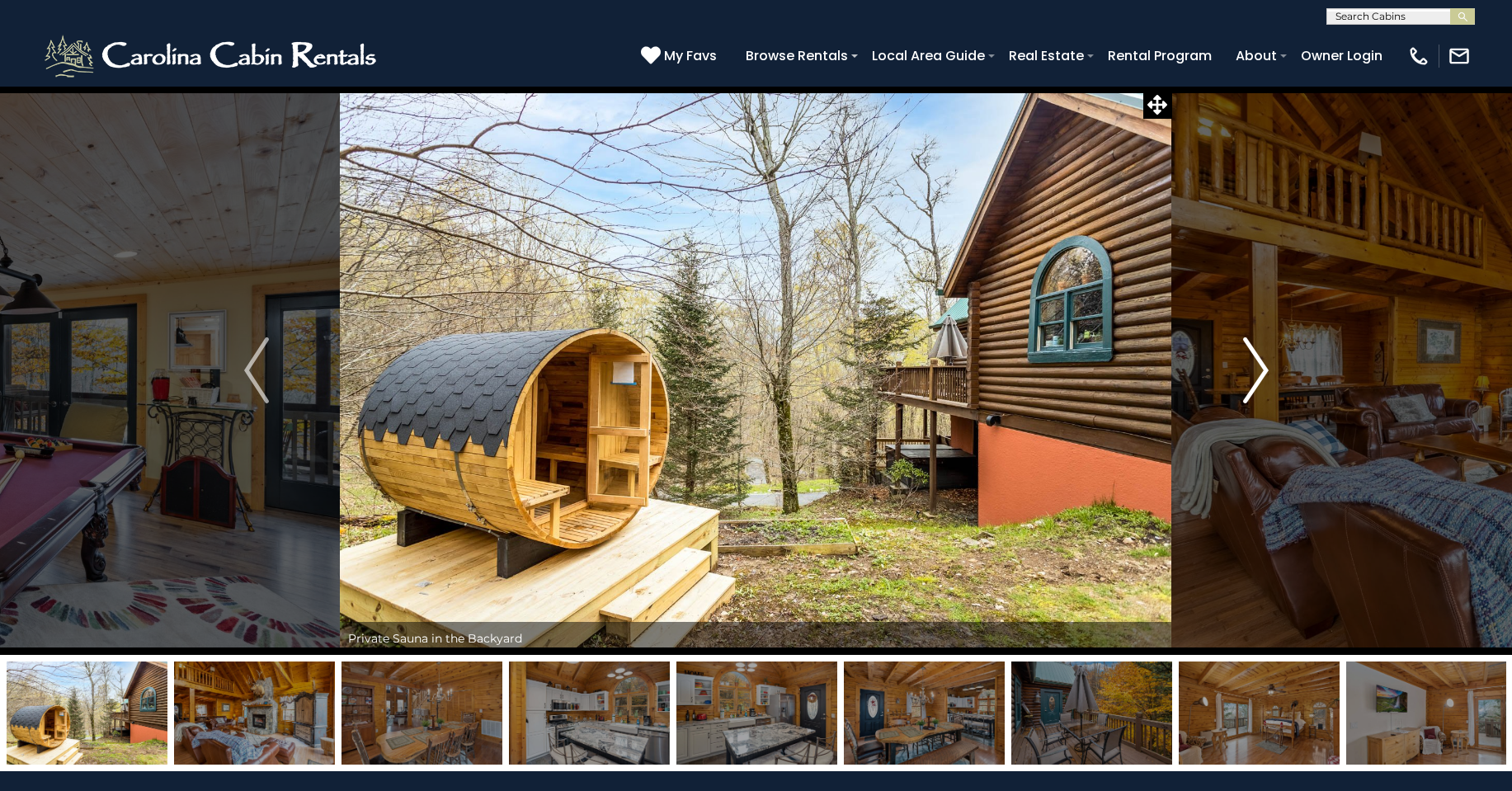
click at [1244, 368] on button "Next" at bounding box center [1256, 370] width 168 height 569
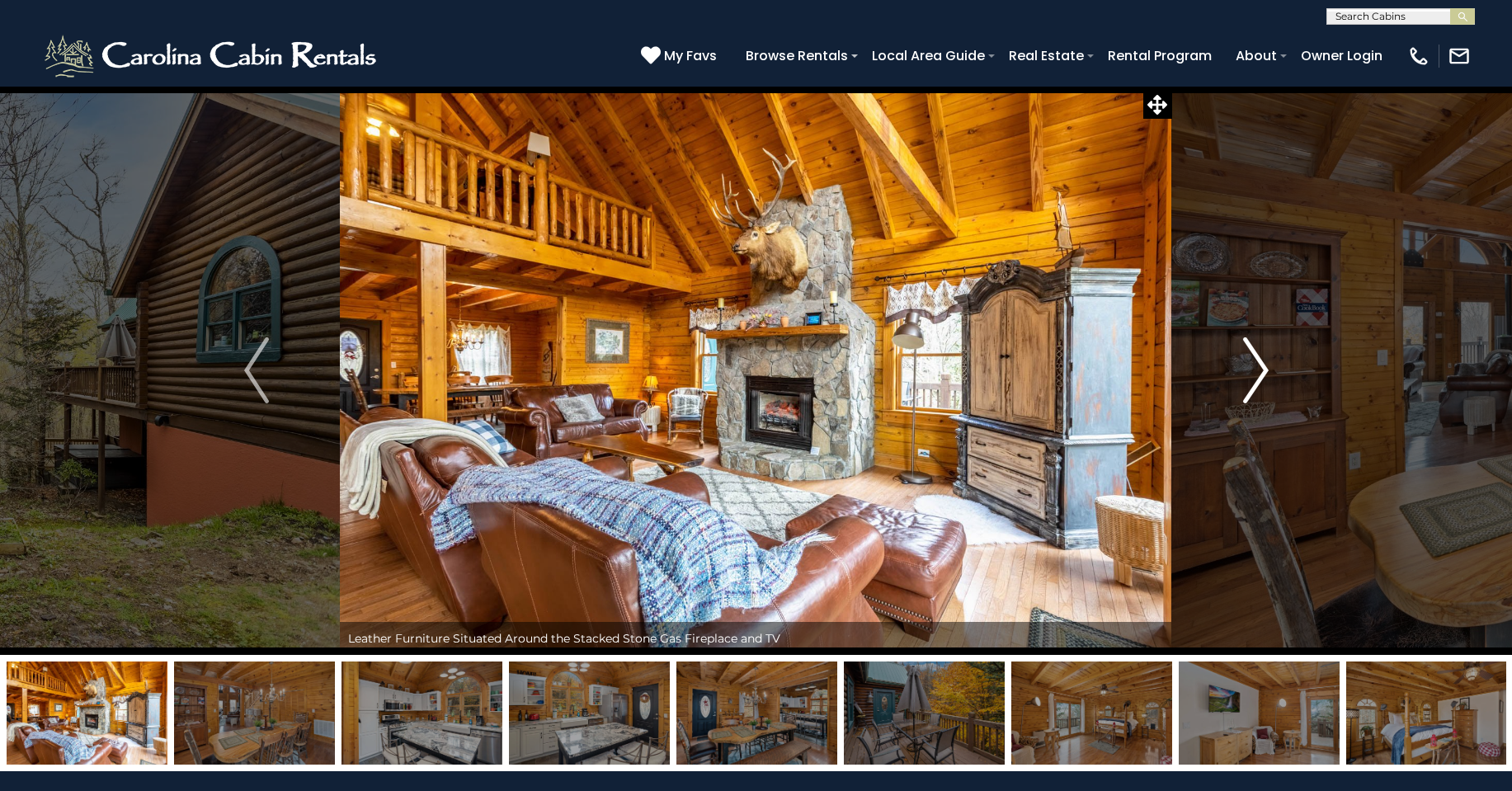
click at [1251, 372] on img "Next" at bounding box center [1254, 370] width 25 height 66
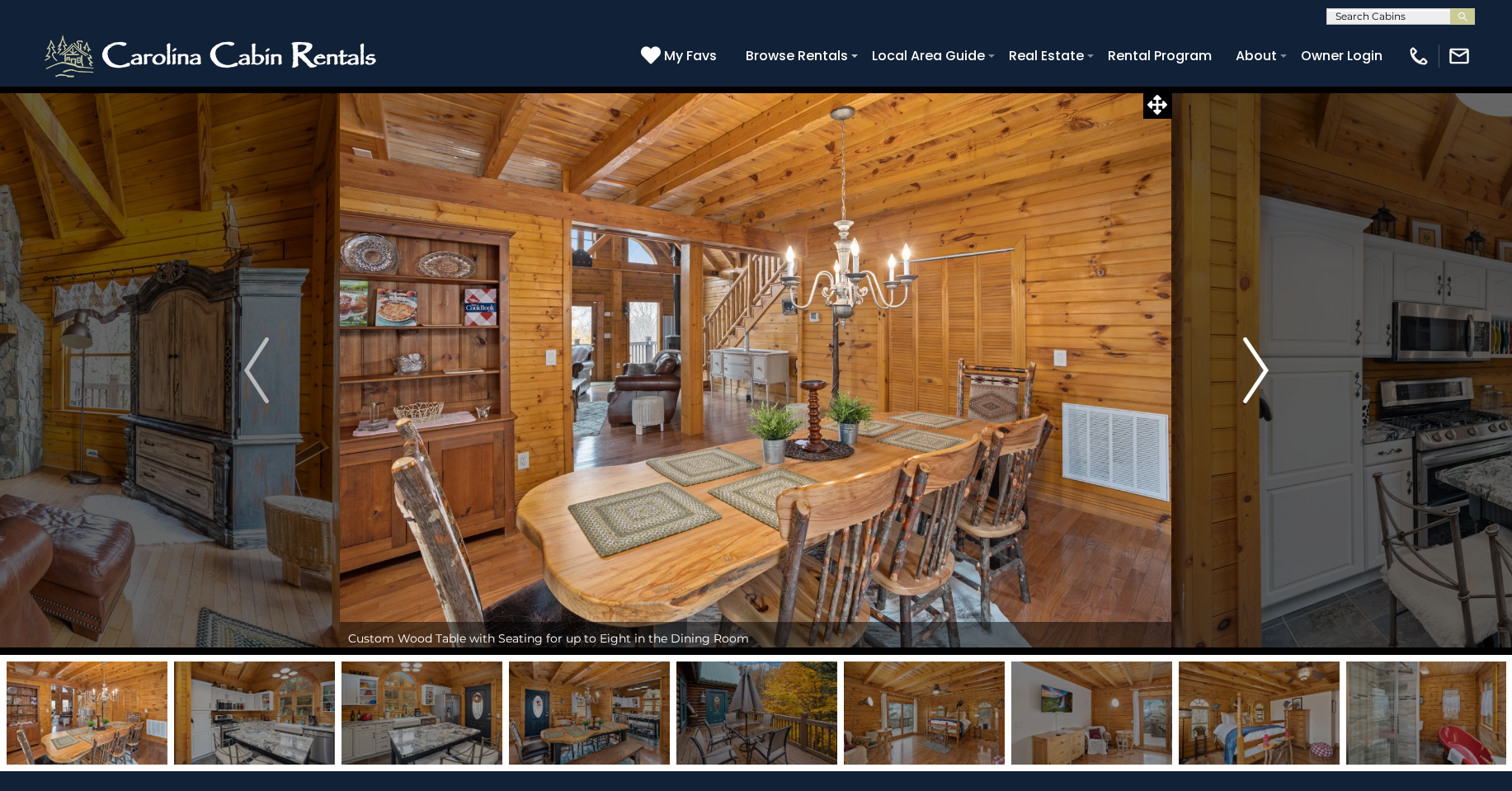
click at [1255, 376] on img "Next" at bounding box center [1254, 370] width 25 height 66
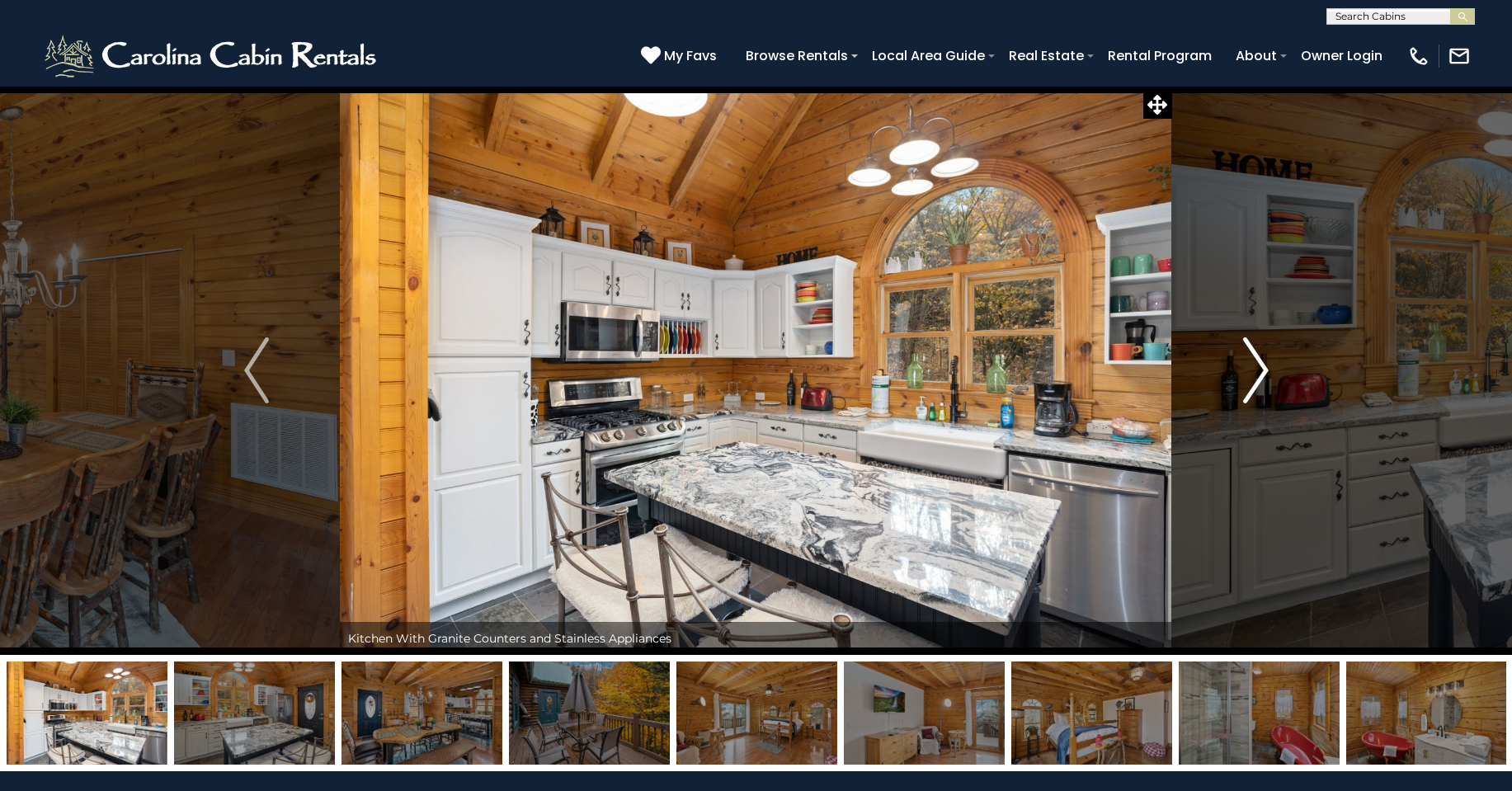
click at [1250, 372] on img "Next" at bounding box center [1254, 370] width 25 height 66
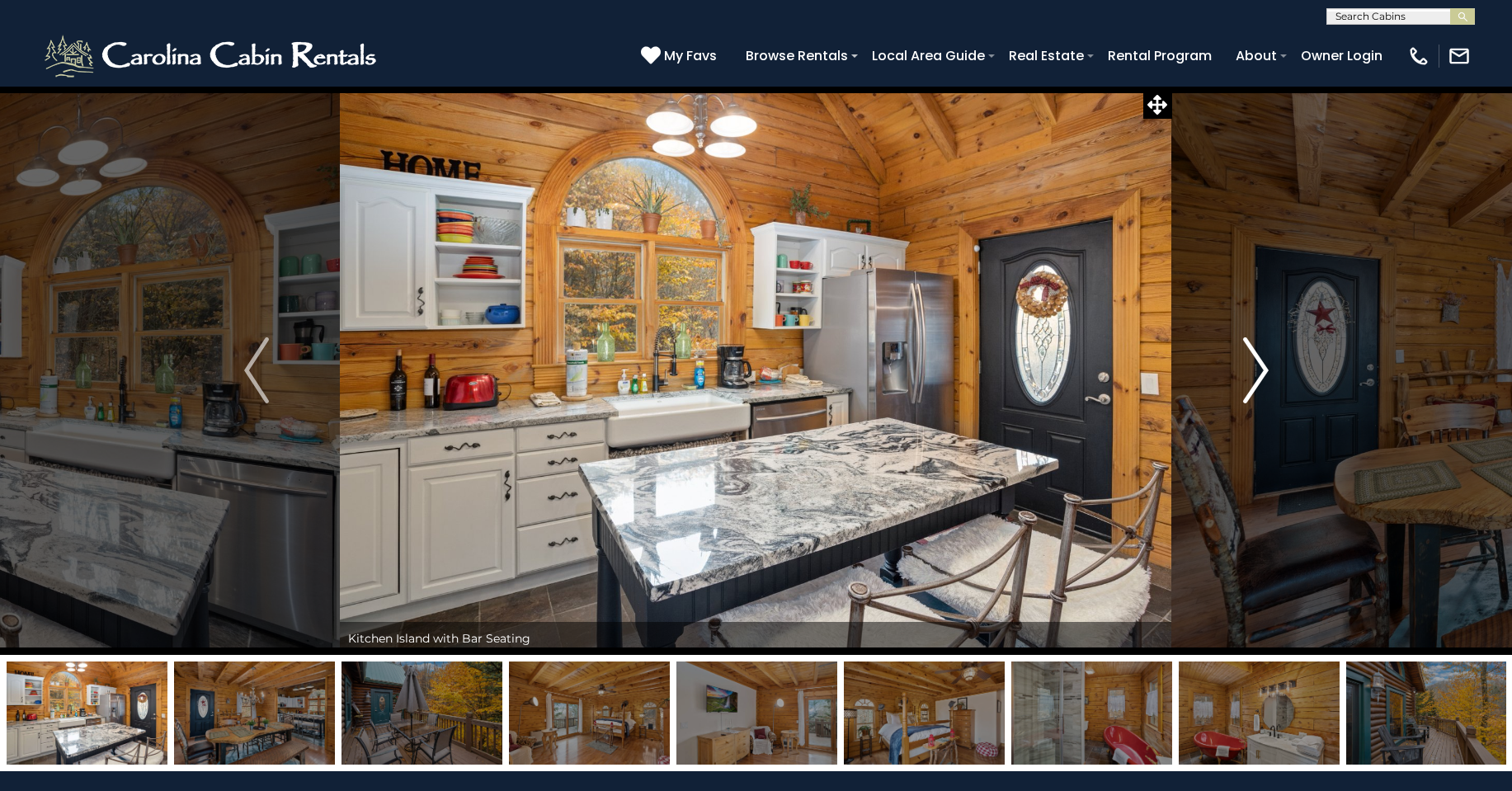
click at [1251, 371] on img "Next" at bounding box center [1254, 370] width 25 height 66
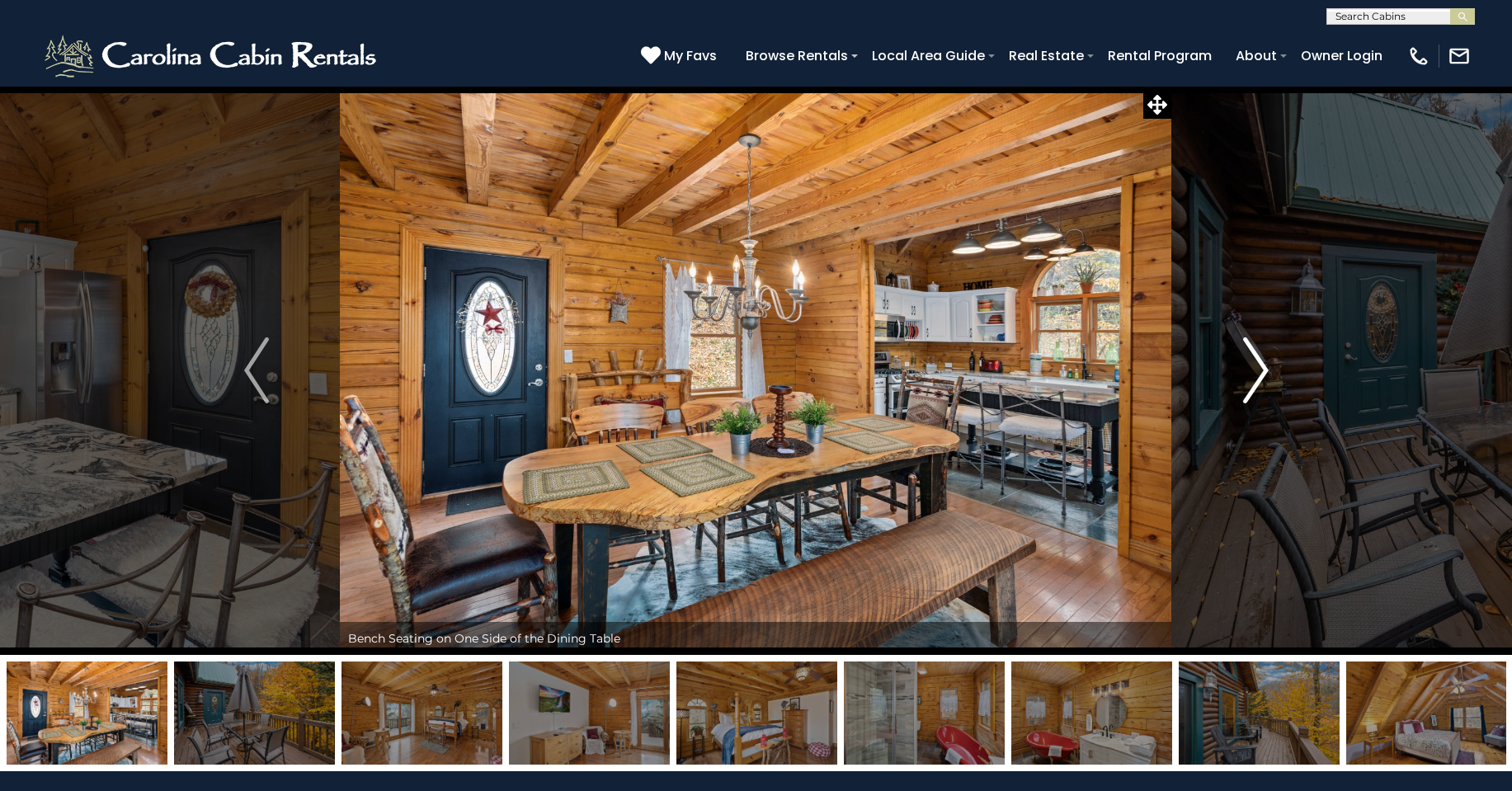
click at [1247, 369] on img "Next" at bounding box center [1254, 370] width 25 height 66
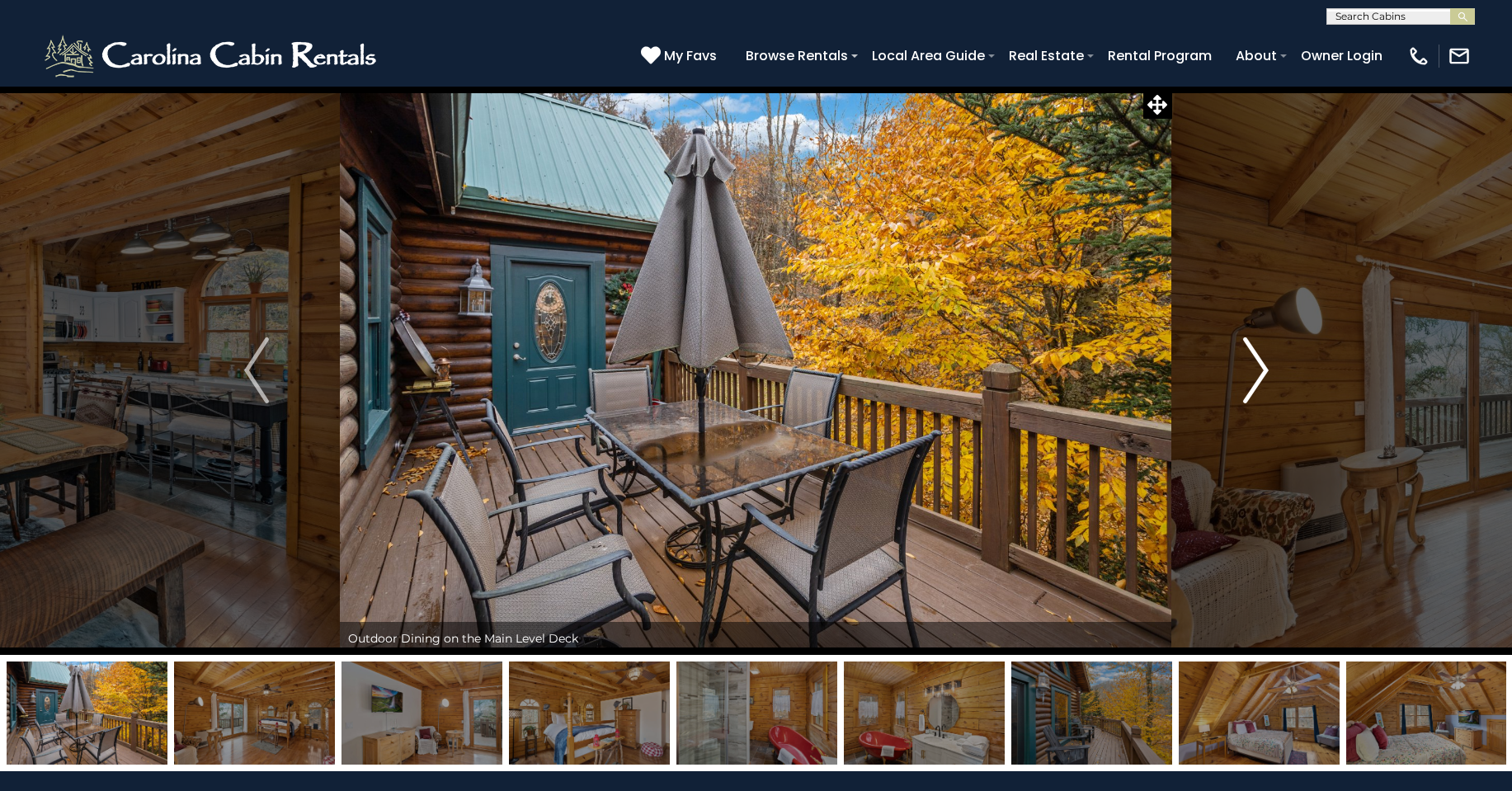
click at [1249, 374] on img "Next" at bounding box center [1254, 370] width 25 height 66
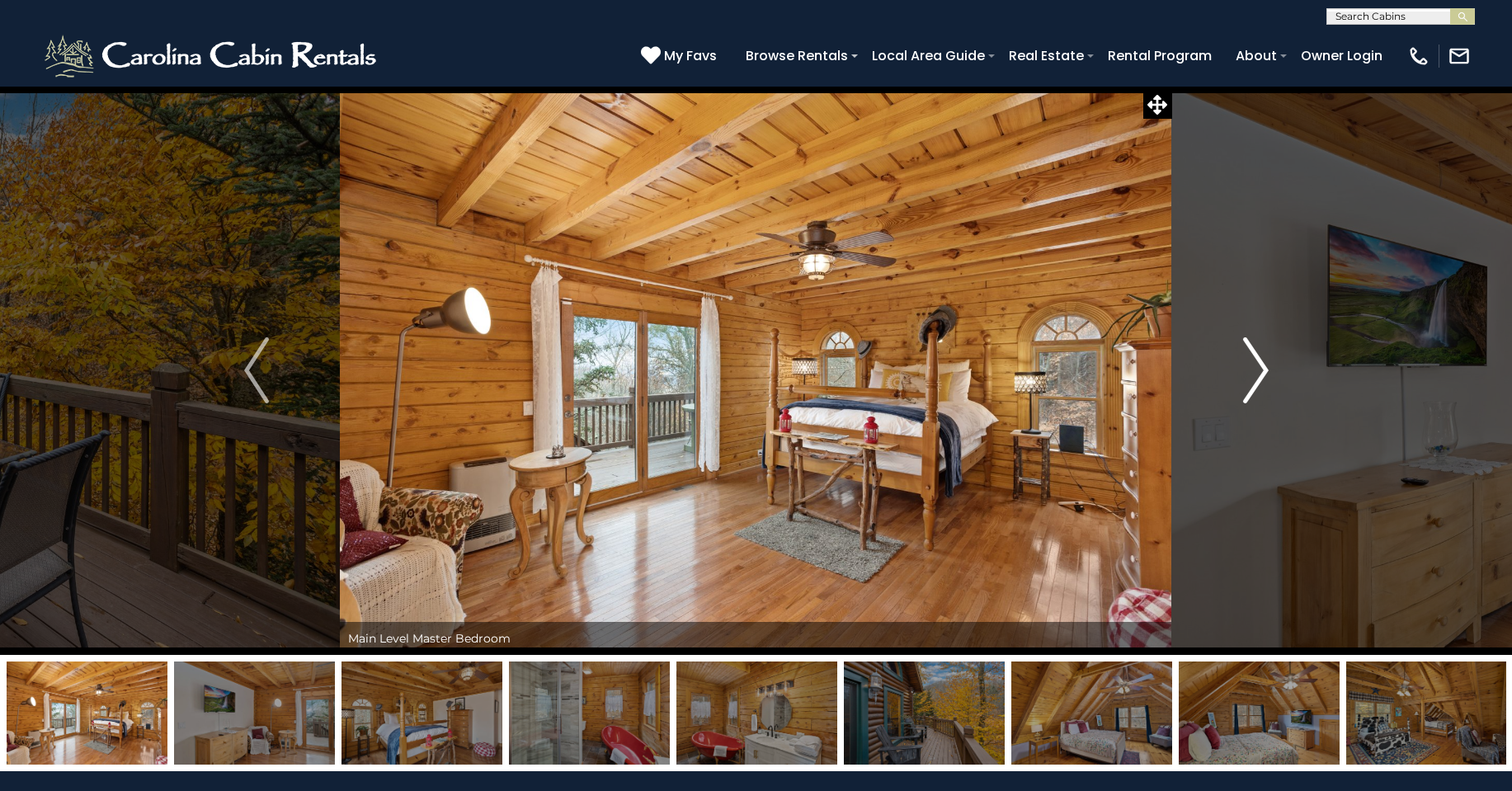
click at [1243, 383] on img "Next" at bounding box center [1254, 370] width 25 height 66
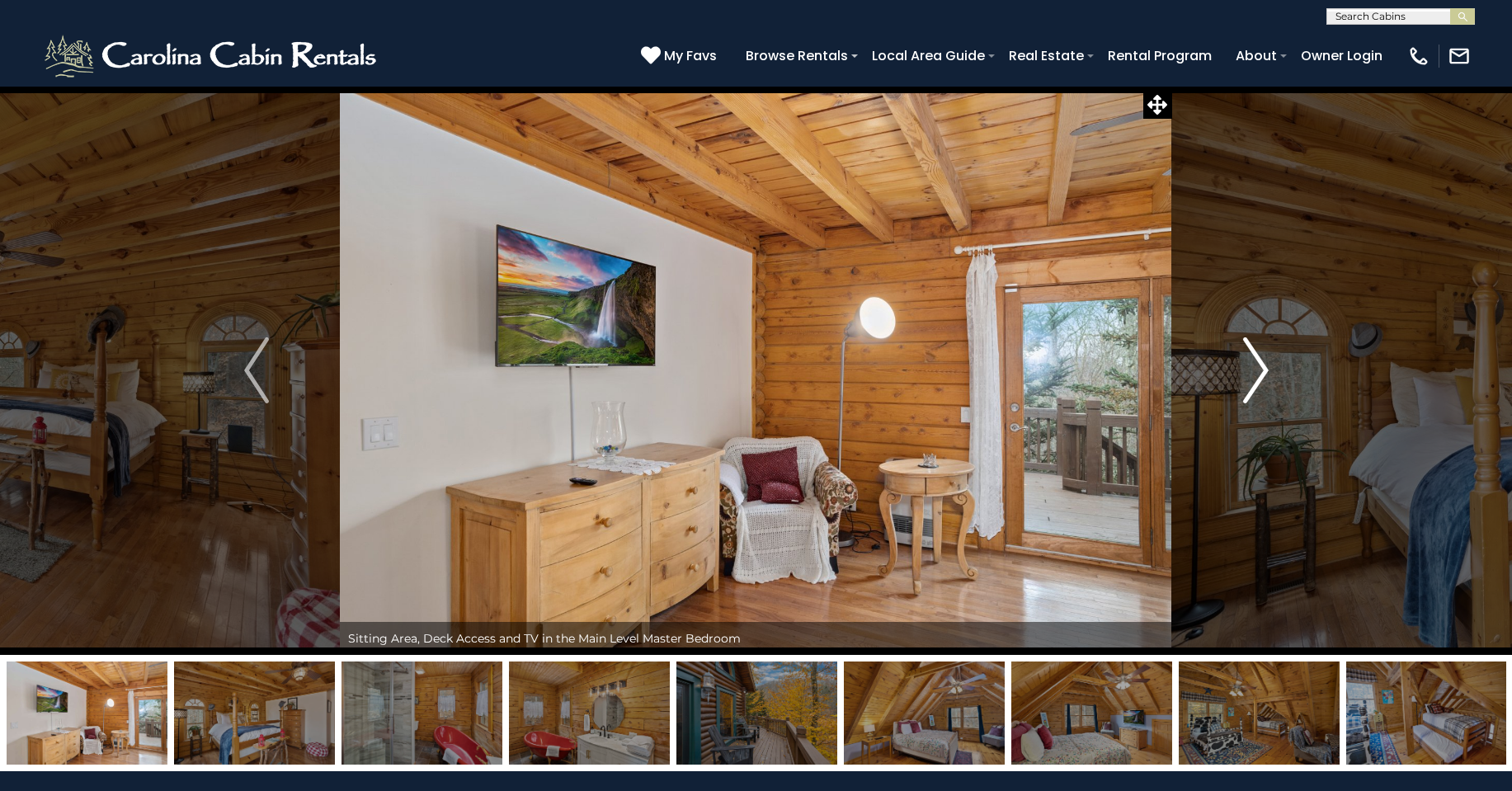
click at [1260, 373] on img "Next" at bounding box center [1254, 370] width 25 height 66
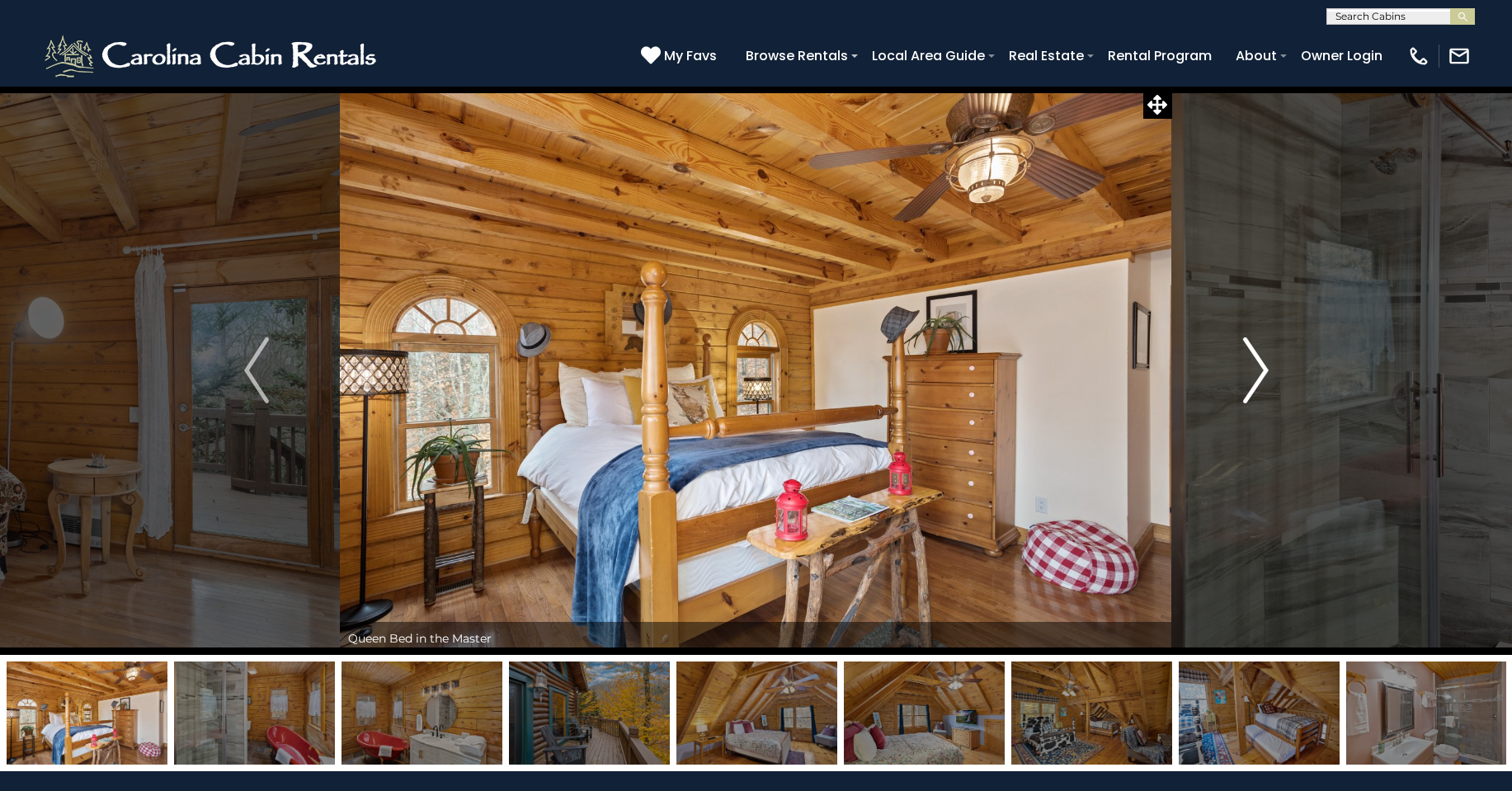
click at [1253, 375] on img "Next" at bounding box center [1254, 370] width 25 height 66
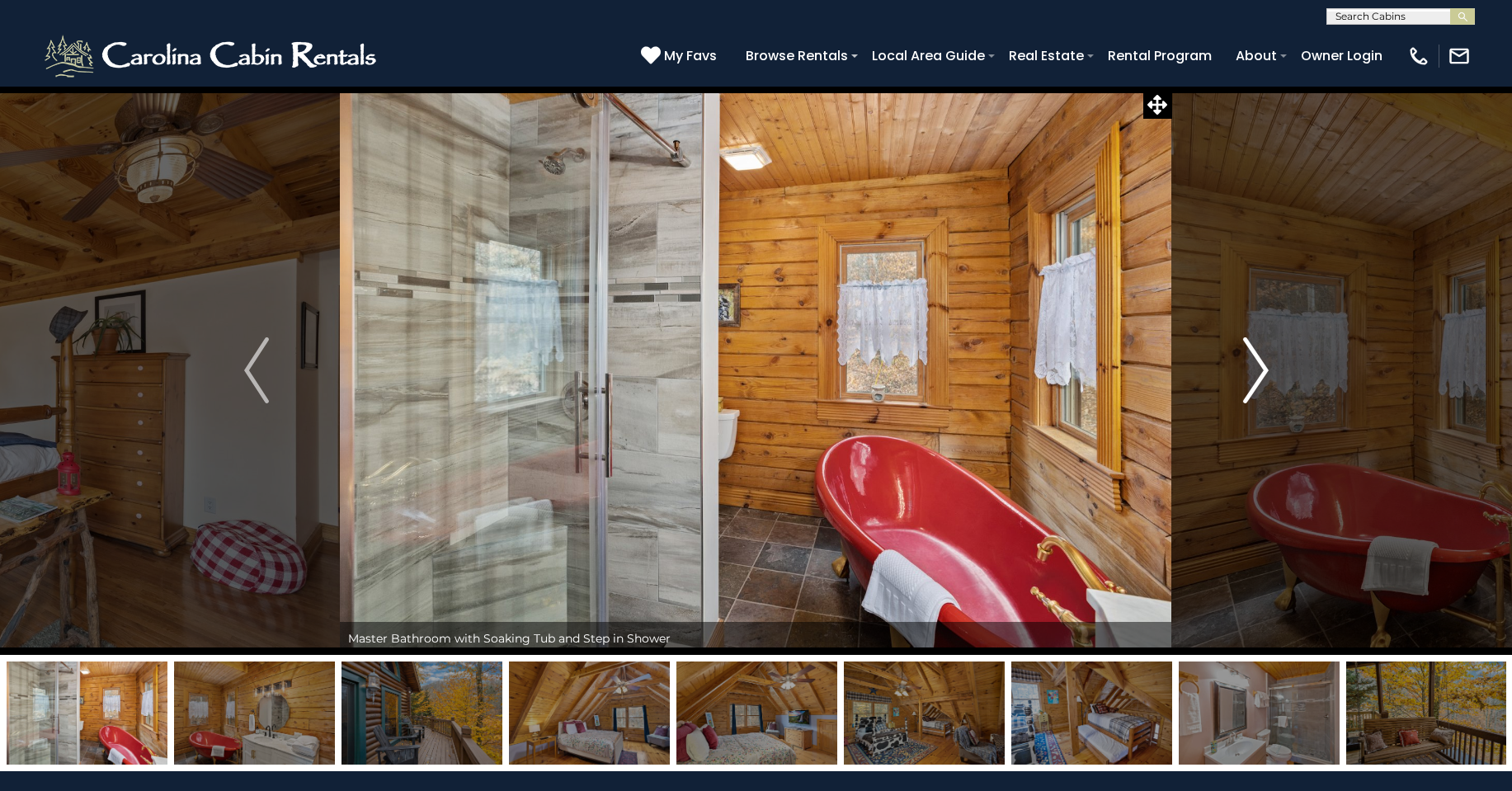
click at [1239, 375] on button "Next" at bounding box center [1256, 370] width 168 height 569
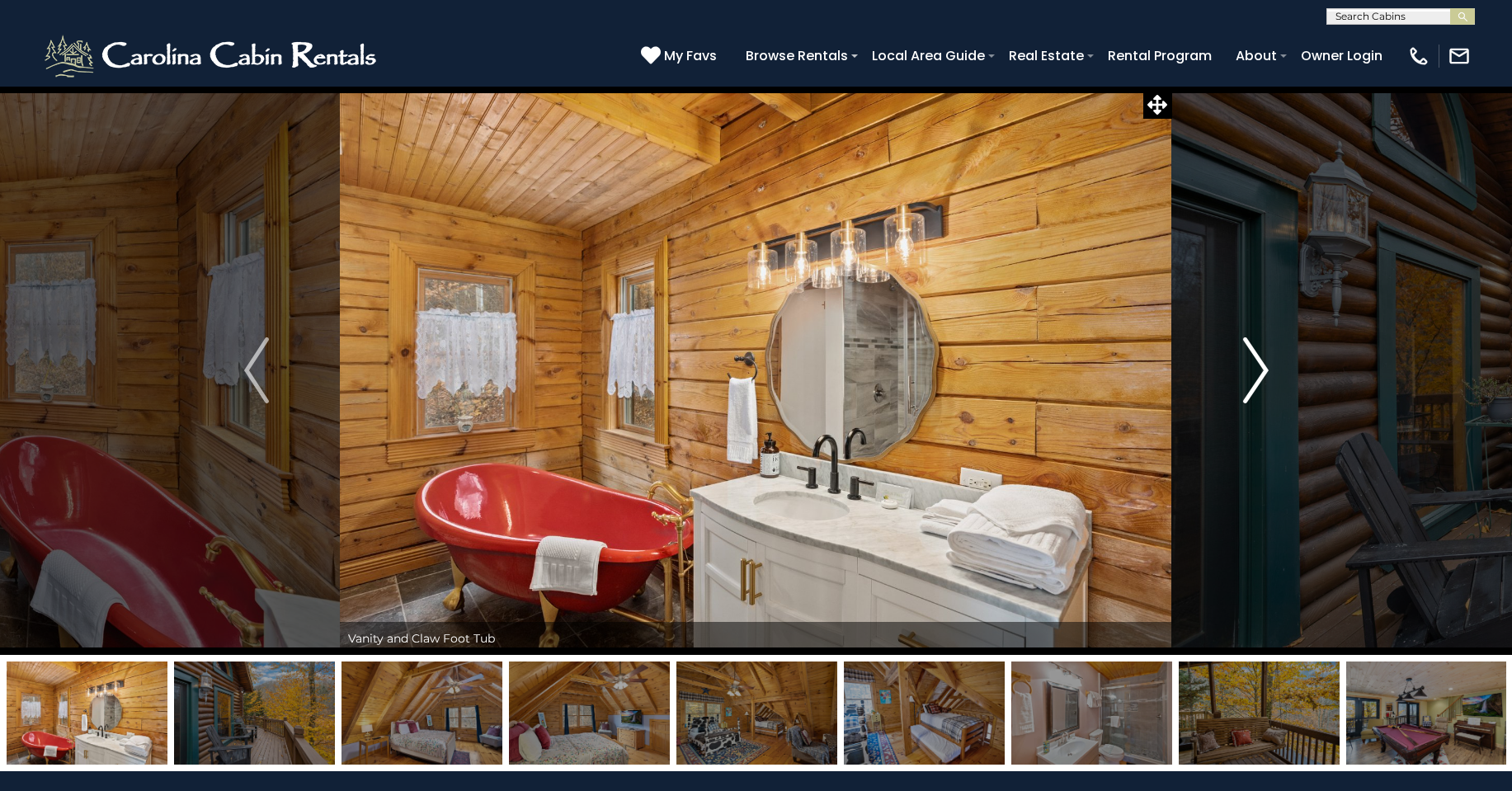
click at [1240, 375] on button "Next" at bounding box center [1256, 370] width 168 height 569
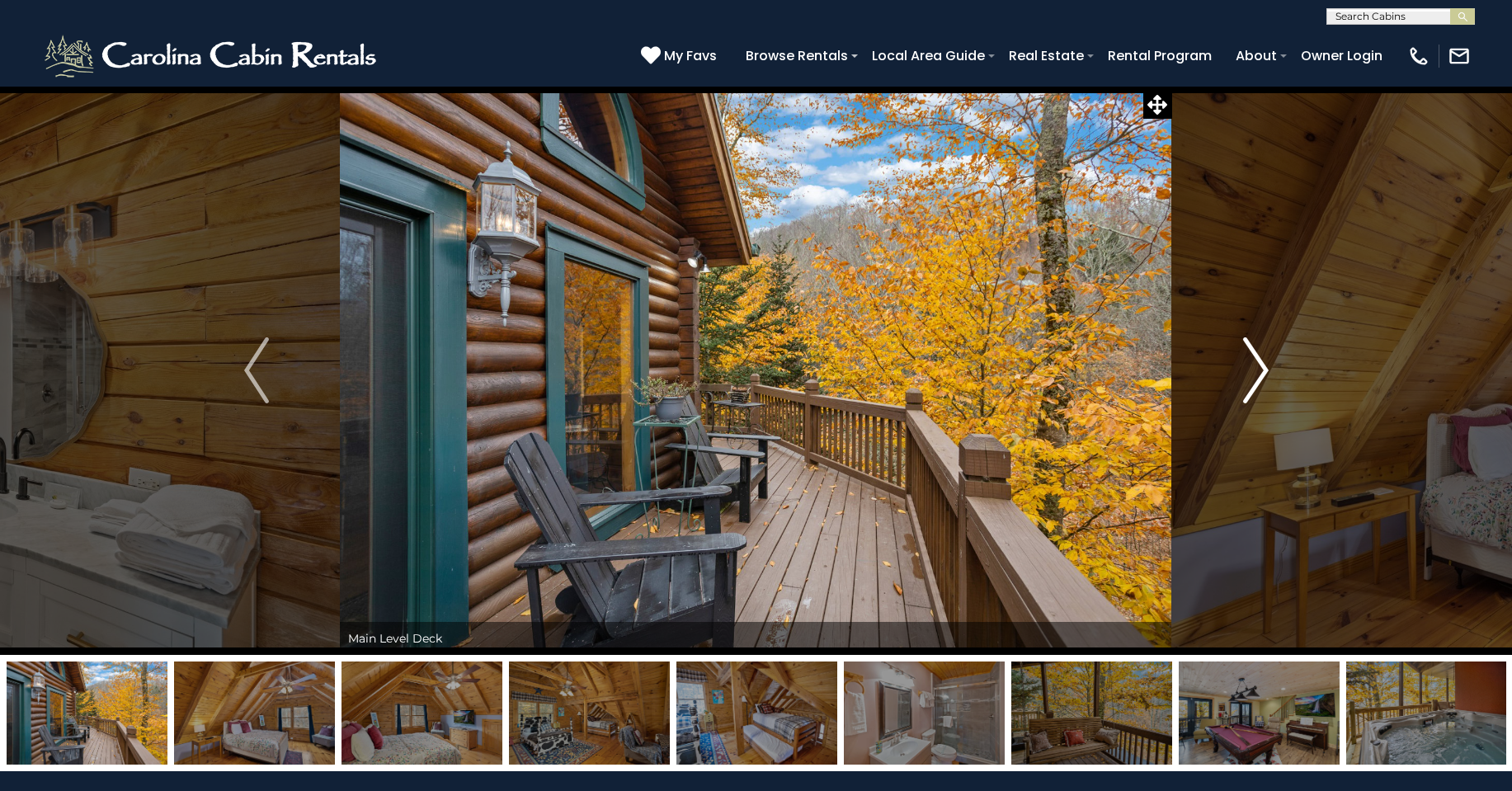
click at [1248, 373] on img "Next" at bounding box center [1254, 370] width 25 height 66
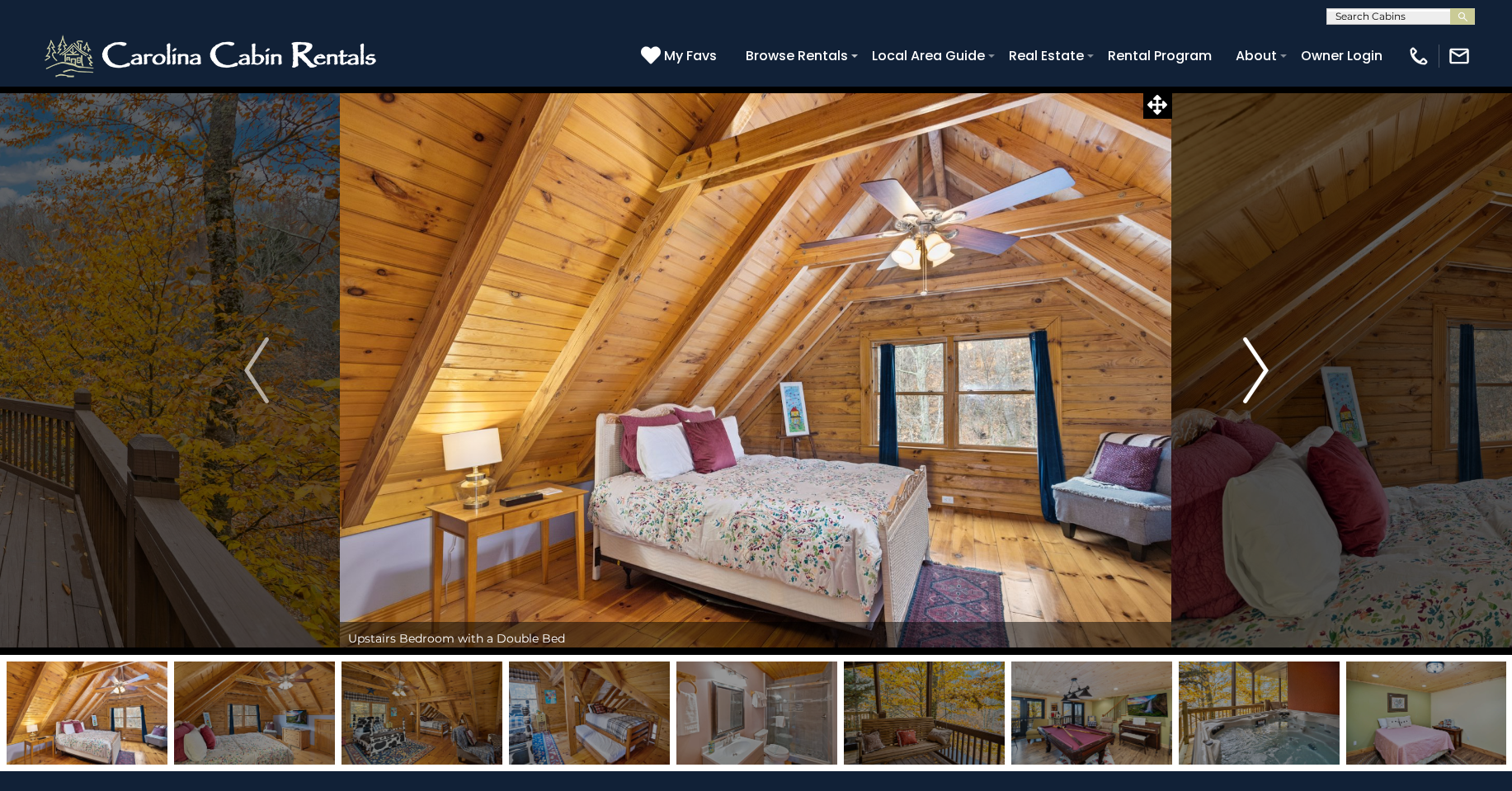
click at [1250, 372] on img "Next" at bounding box center [1254, 370] width 25 height 66
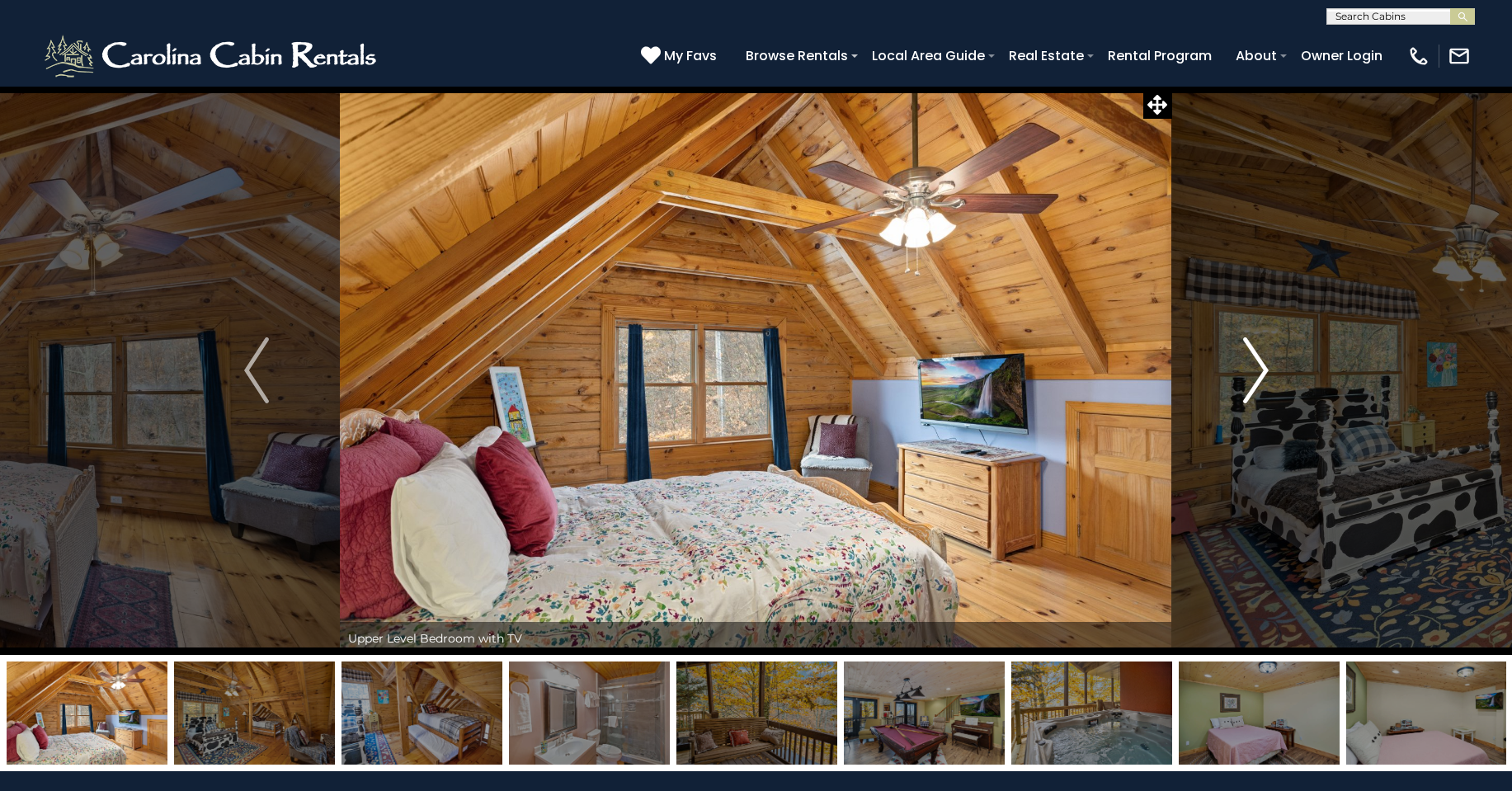
click at [1251, 370] on img "Next" at bounding box center [1254, 370] width 25 height 66
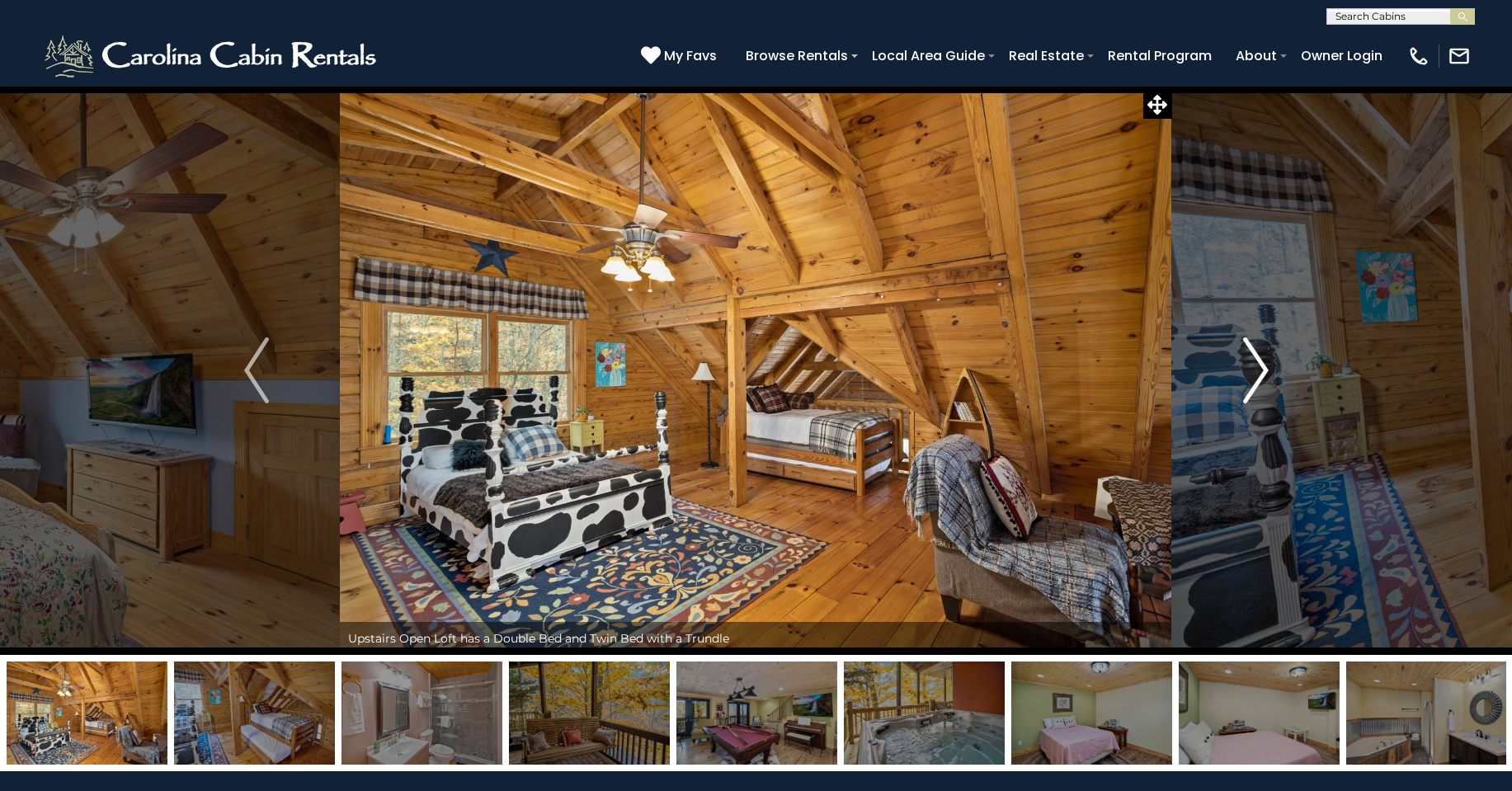
click at [1249, 369] on img "Next" at bounding box center [1254, 370] width 25 height 66
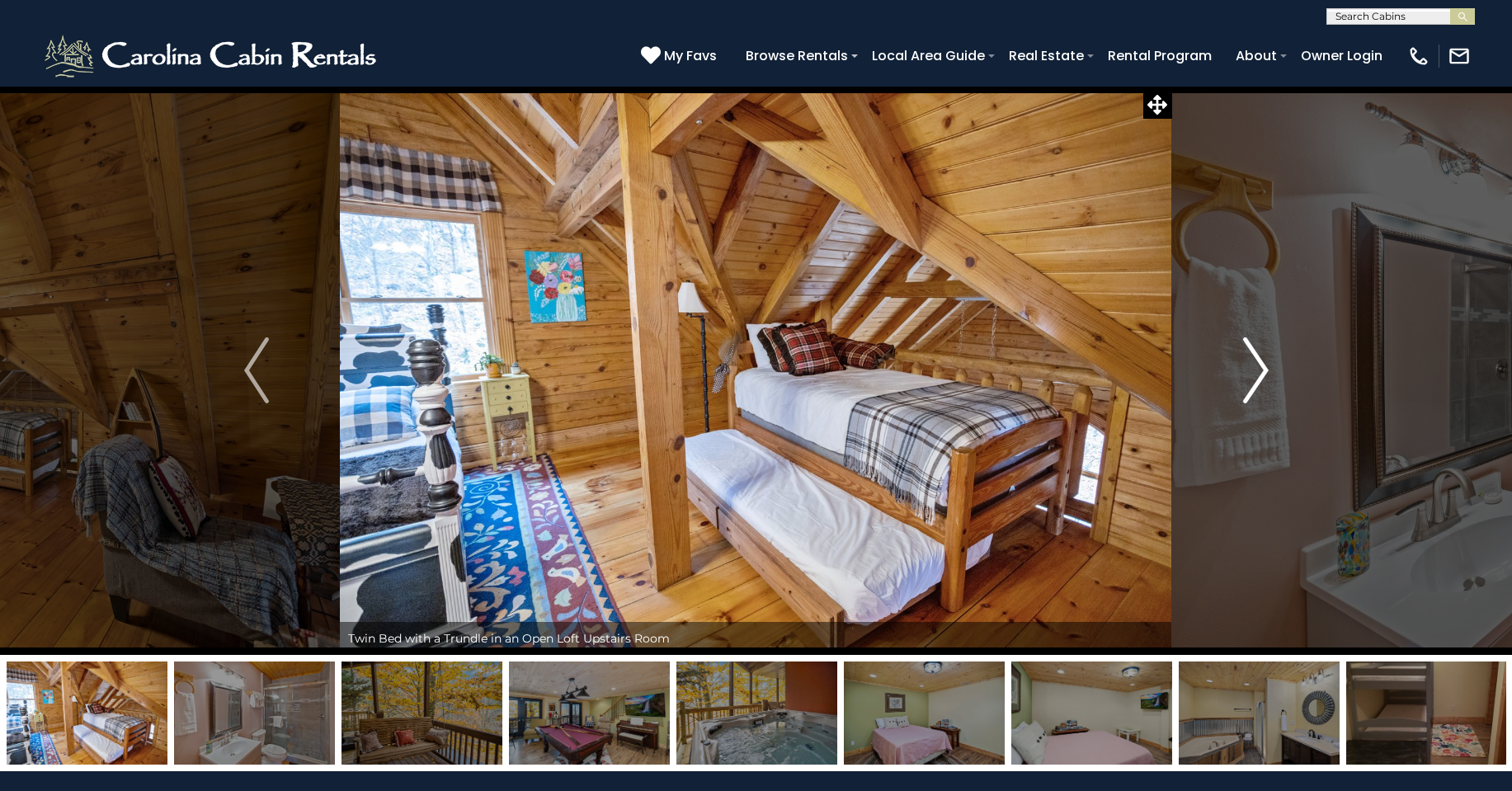
click at [1248, 384] on img "Next" at bounding box center [1254, 370] width 25 height 66
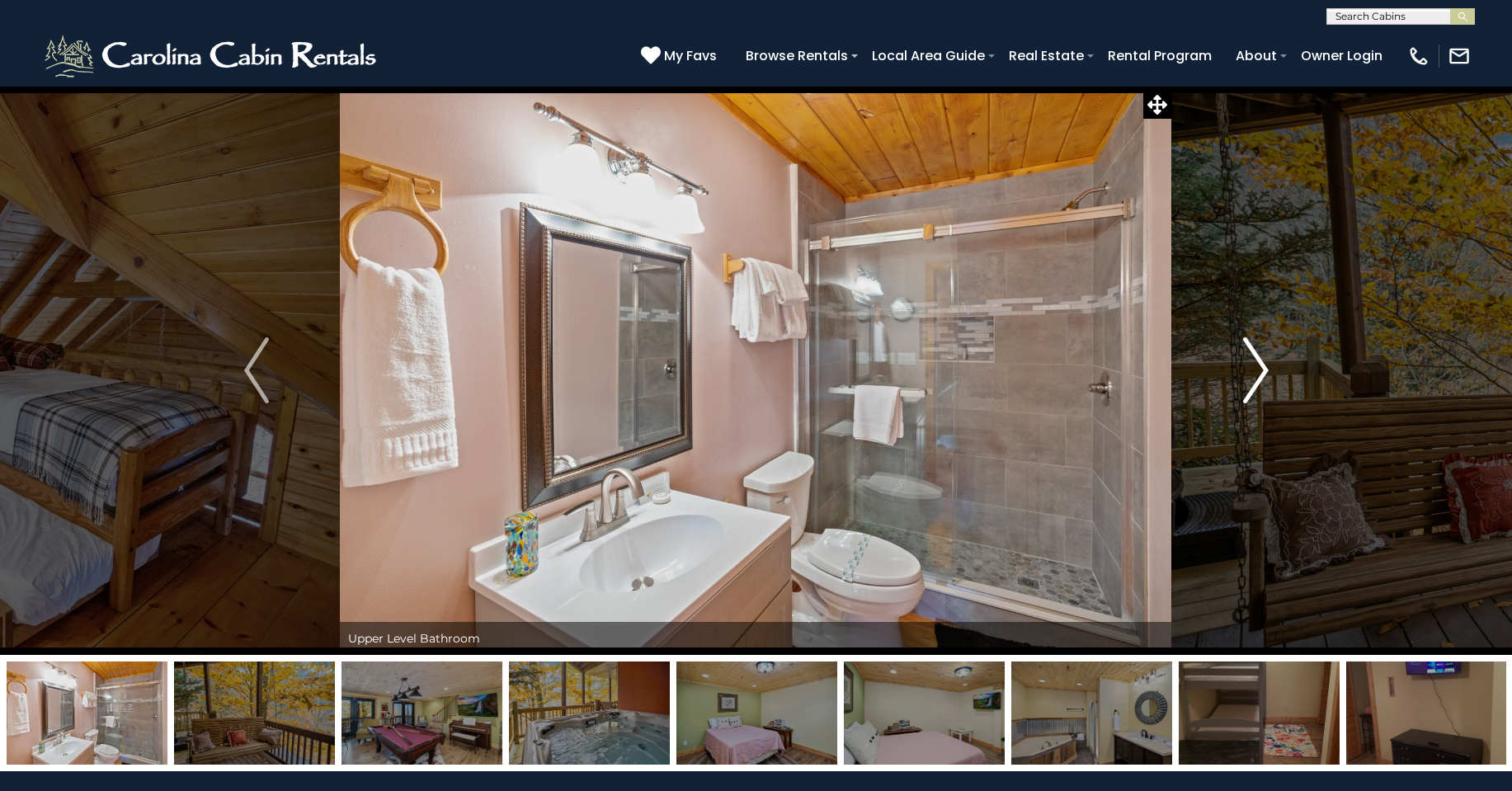
click at [1253, 394] on img "Next" at bounding box center [1254, 370] width 25 height 66
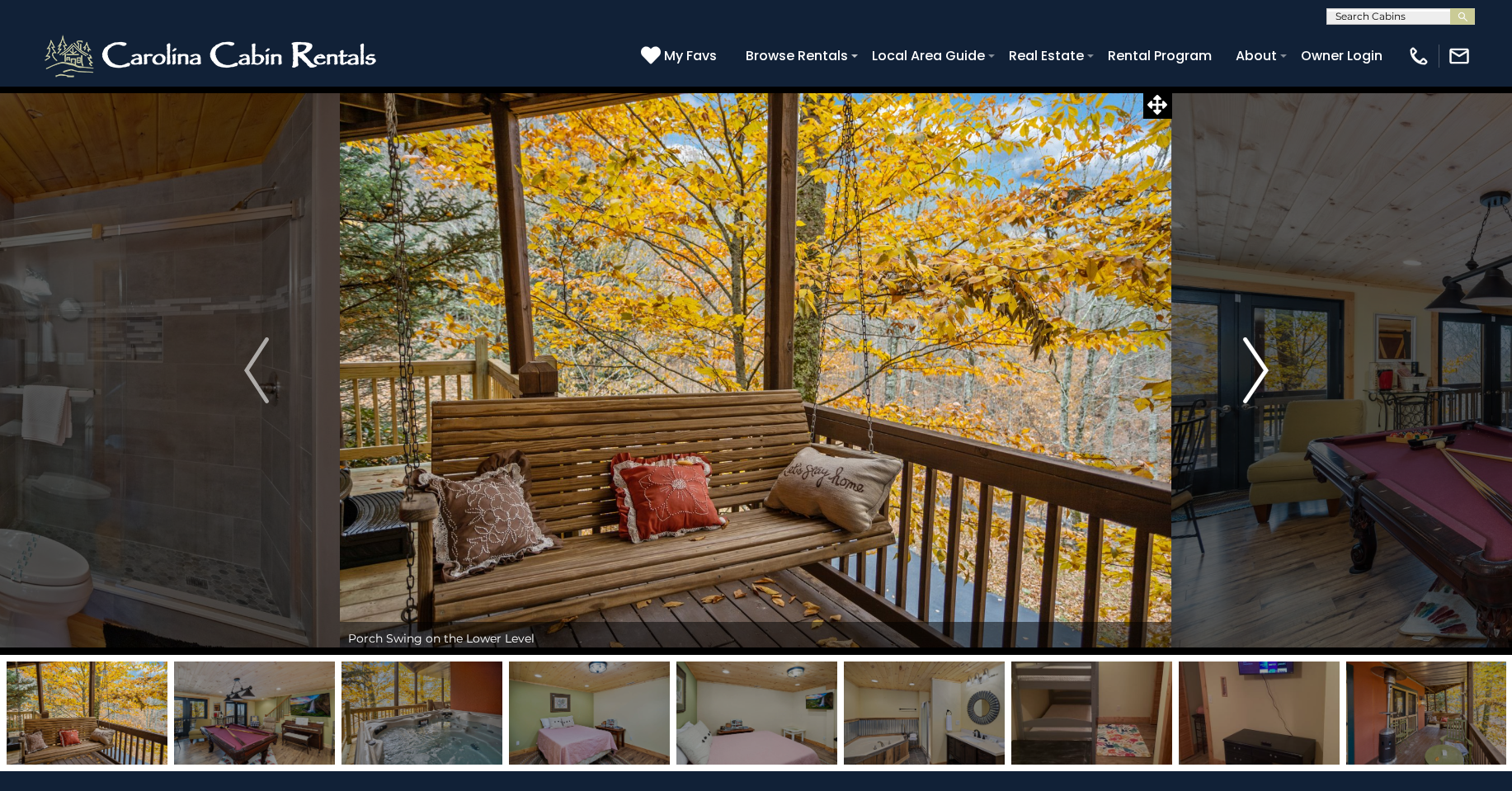
click at [1255, 363] on img "Next" at bounding box center [1254, 370] width 25 height 66
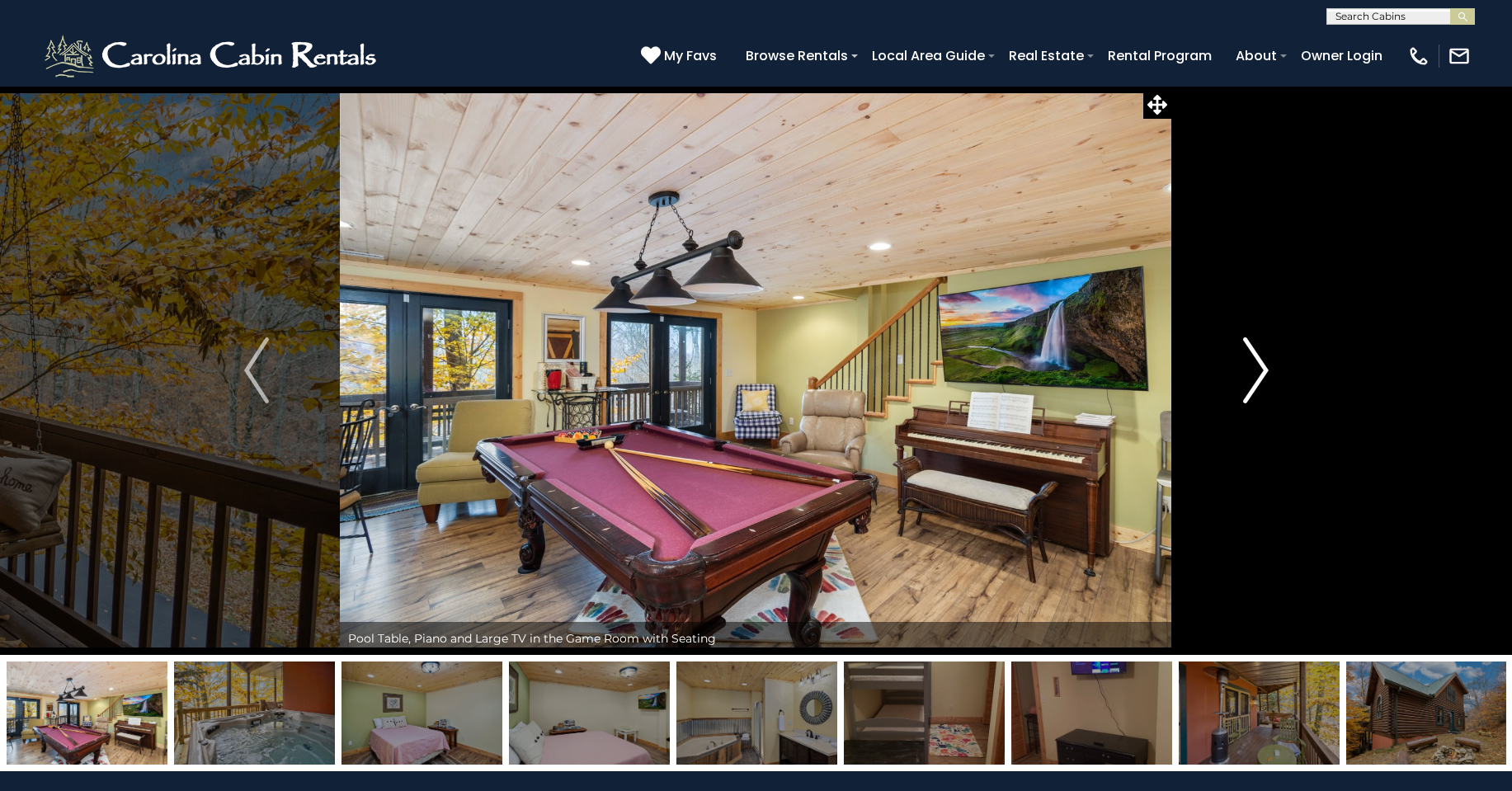
click at [1261, 357] on img "Next" at bounding box center [1254, 370] width 25 height 66
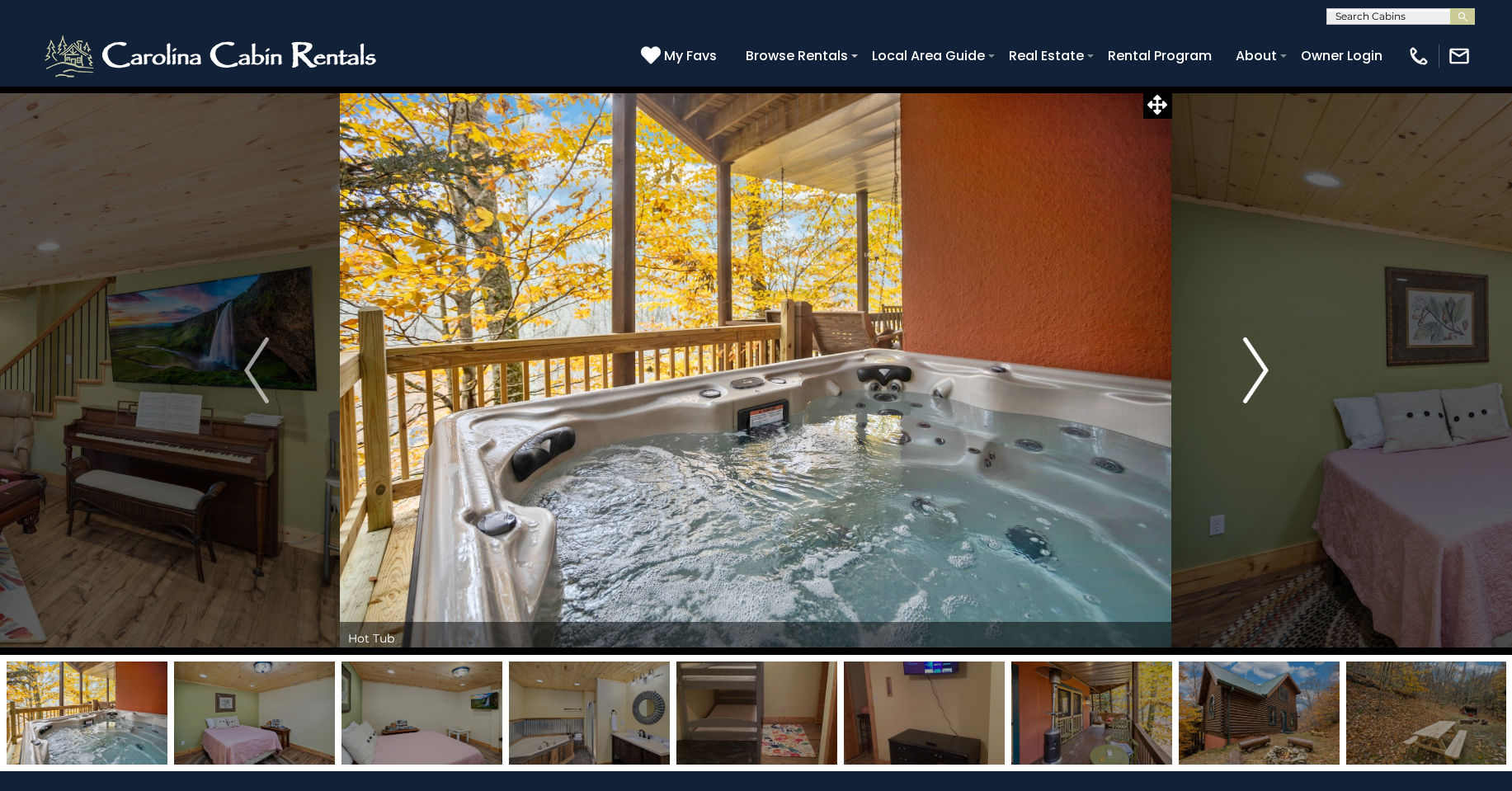
click at [1260, 379] on img "Next" at bounding box center [1254, 370] width 25 height 66
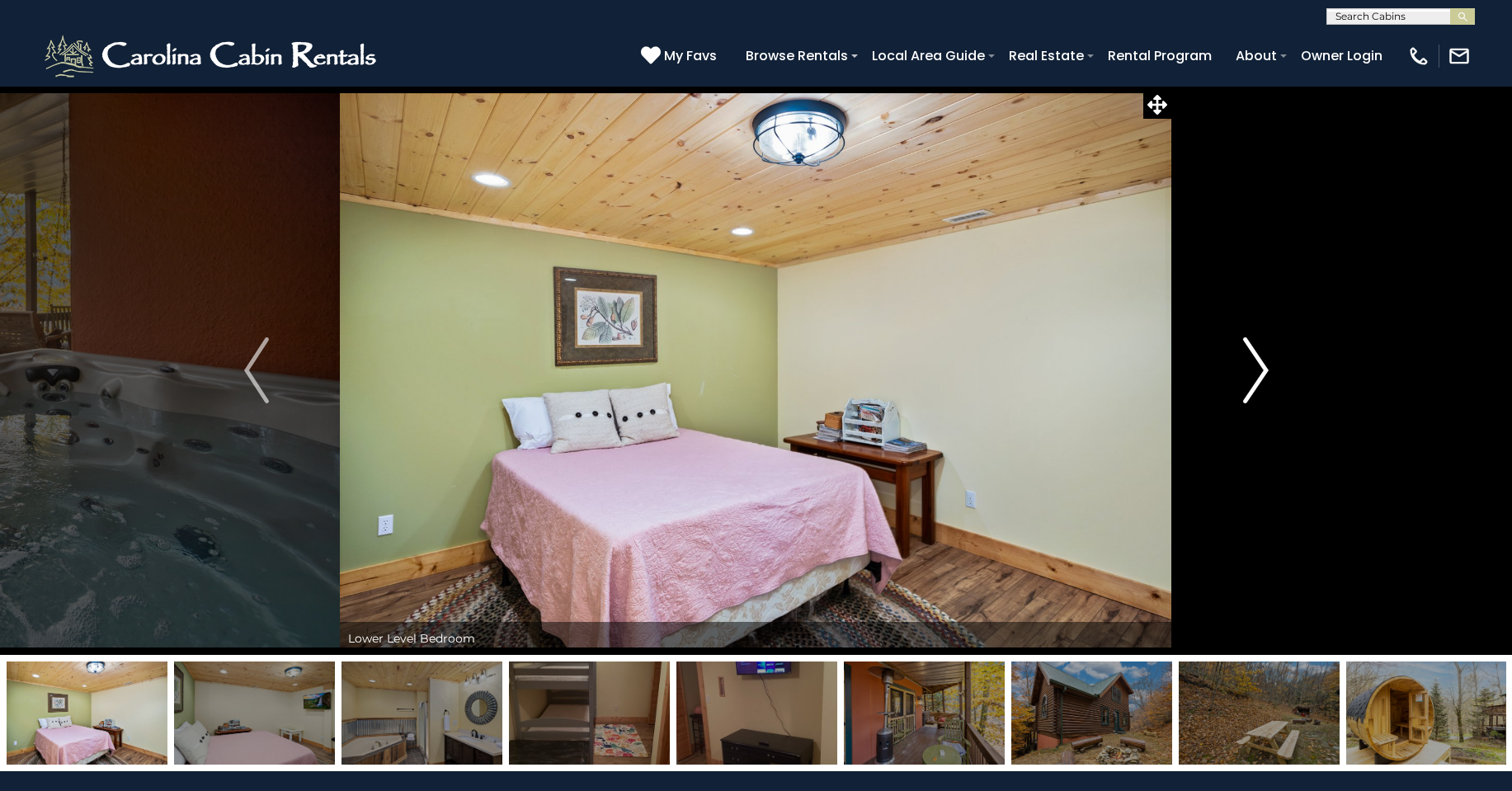
click at [1260, 379] on img "Next" at bounding box center [1254, 370] width 25 height 66
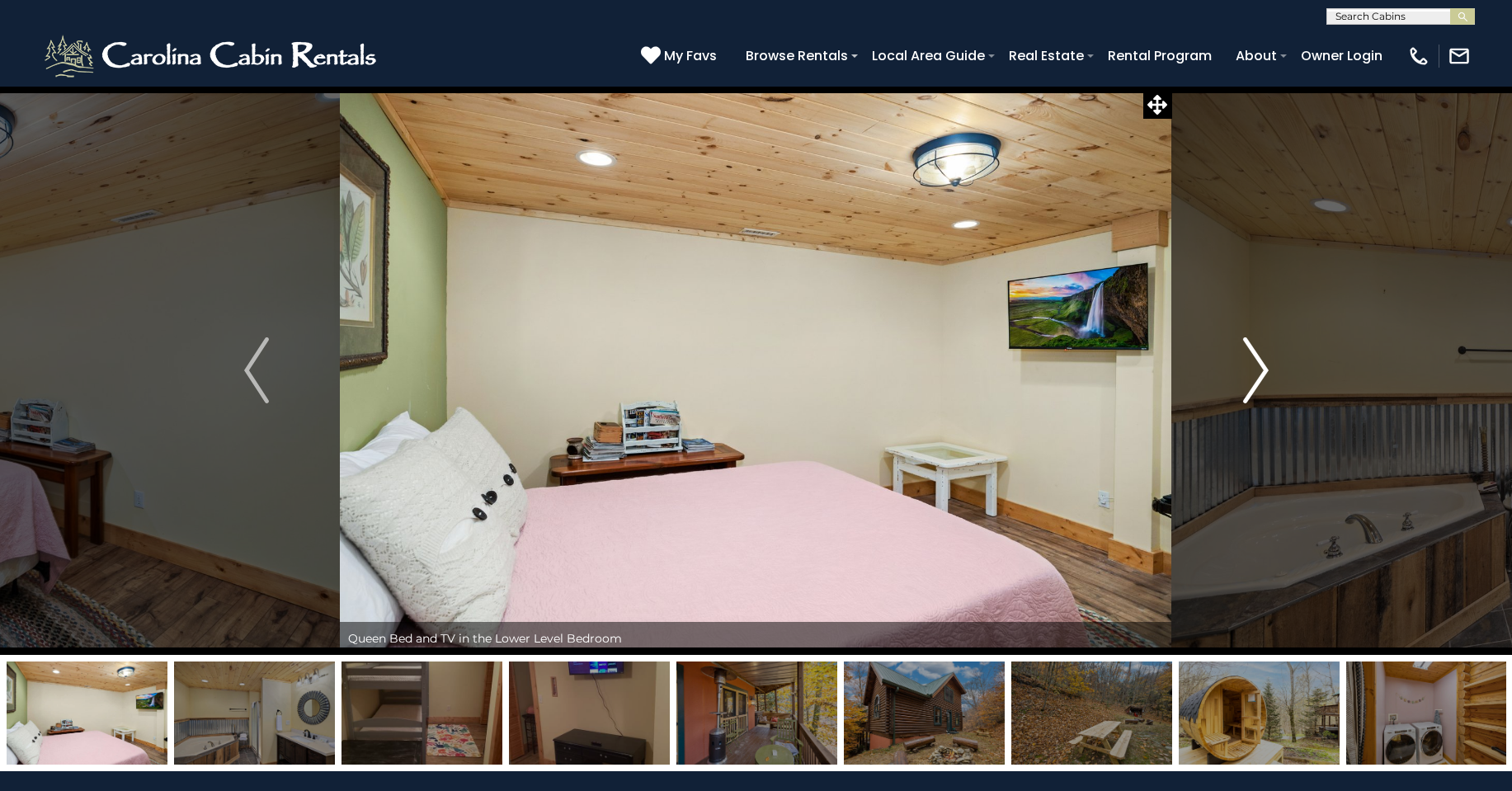
click at [1260, 379] on img "Next" at bounding box center [1254, 370] width 25 height 66
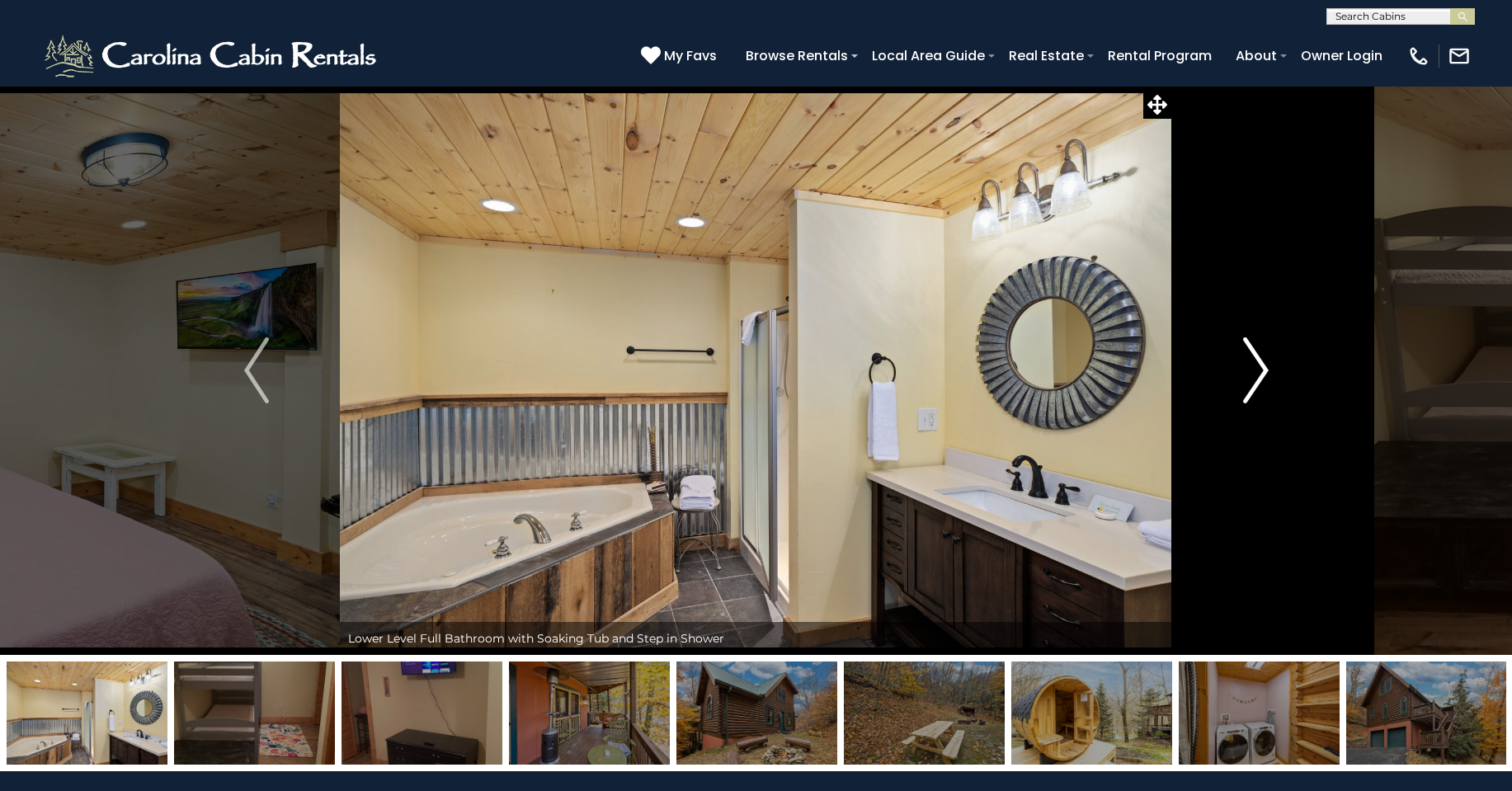
click at [1260, 379] on img "Next" at bounding box center [1254, 370] width 25 height 66
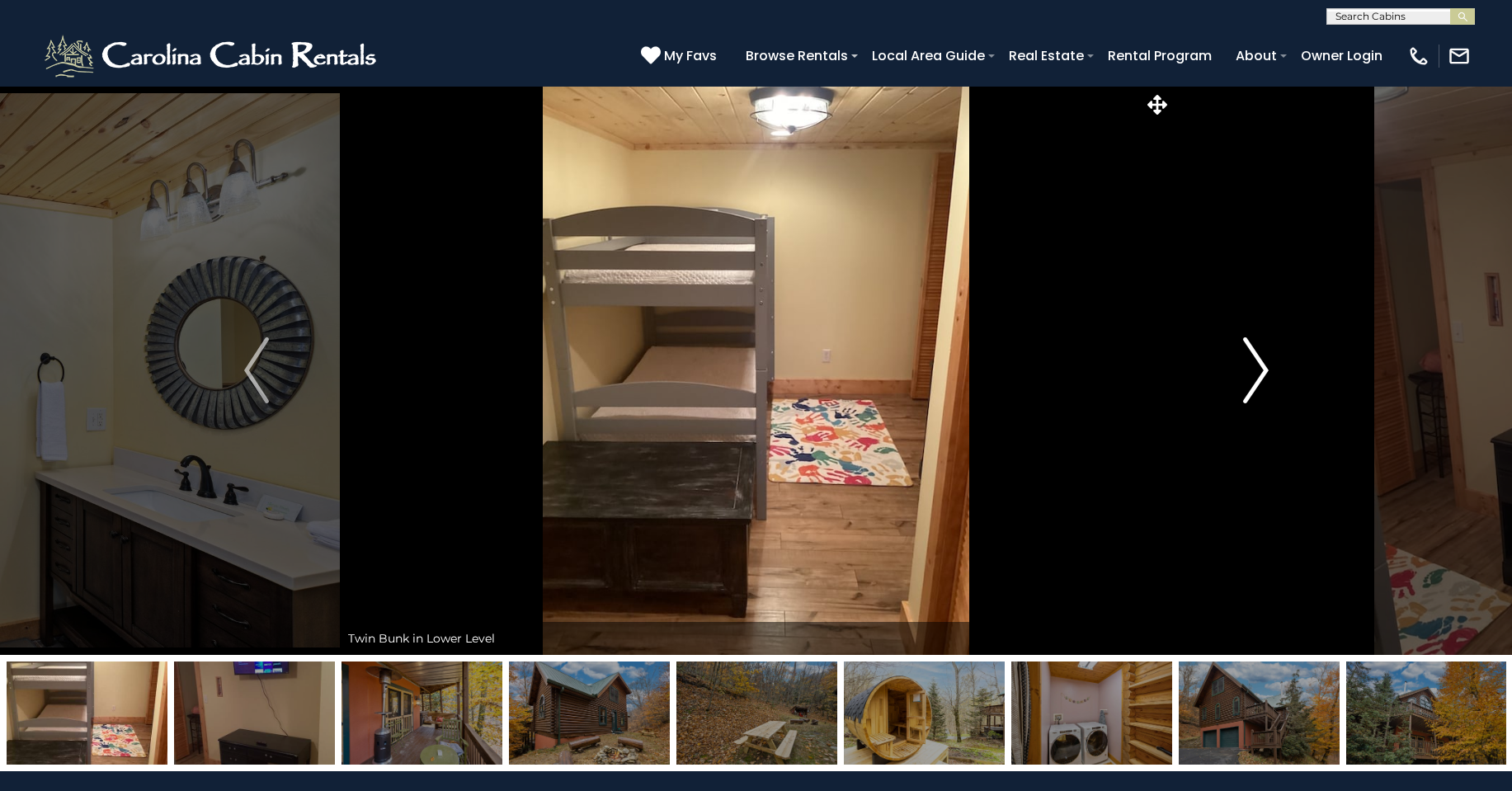
click at [1260, 379] on img "Next" at bounding box center [1254, 370] width 25 height 66
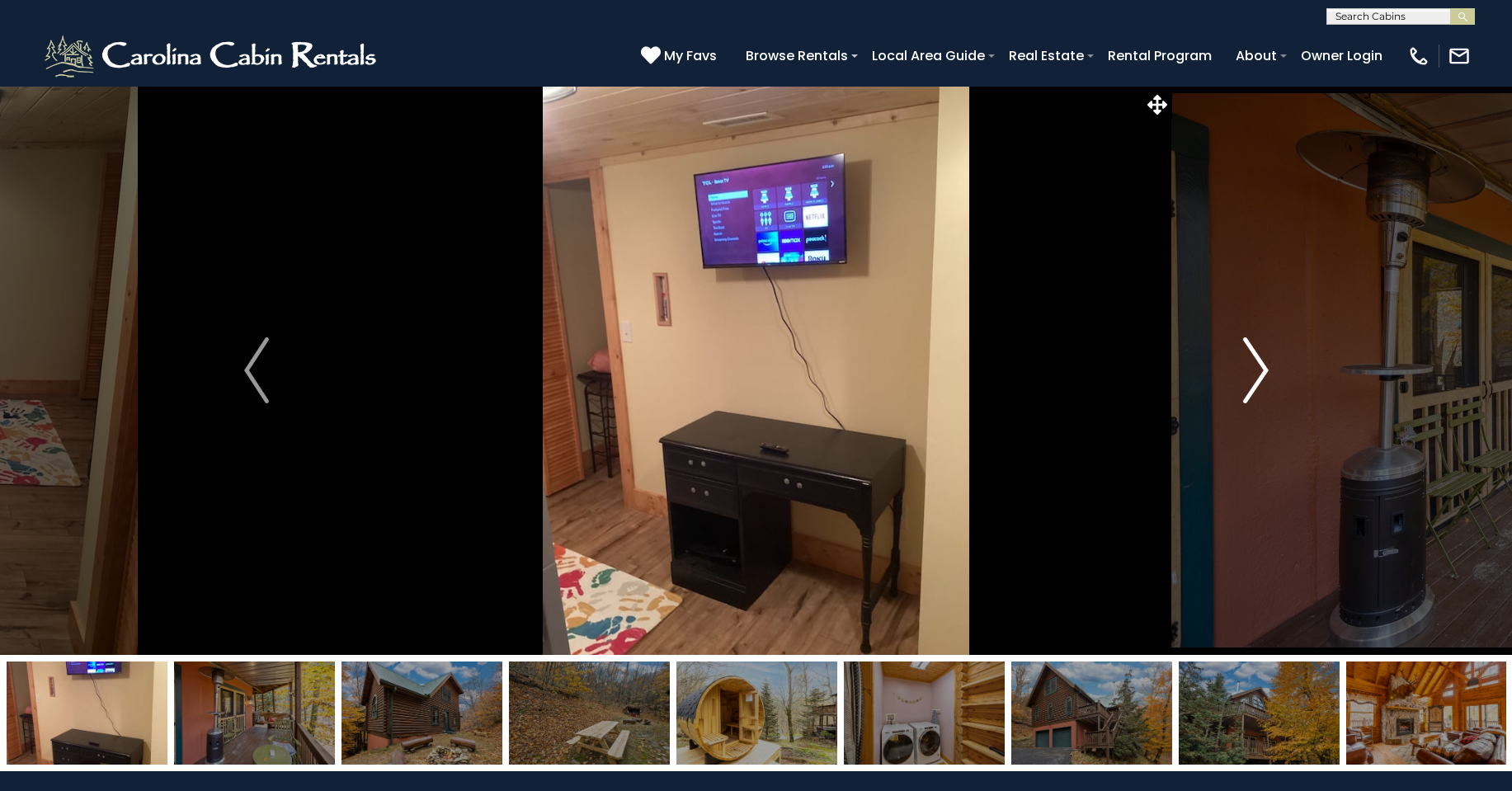
click at [1260, 379] on img "Next" at bounding box center [1254, 370] width 25 height 66
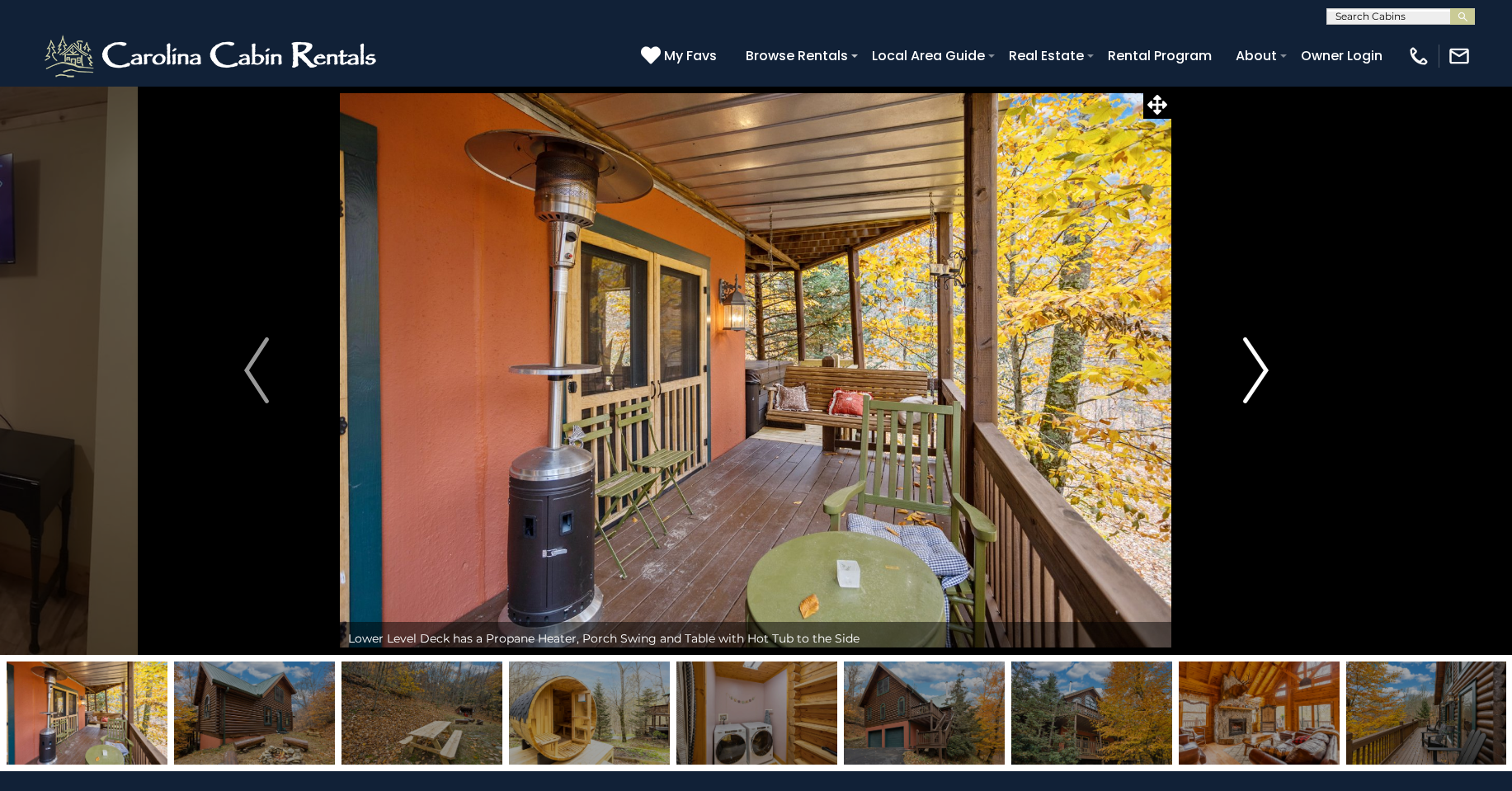
click at [1260, 379] on img "Next" at bounding box center [1254, 370] width 25 height 66
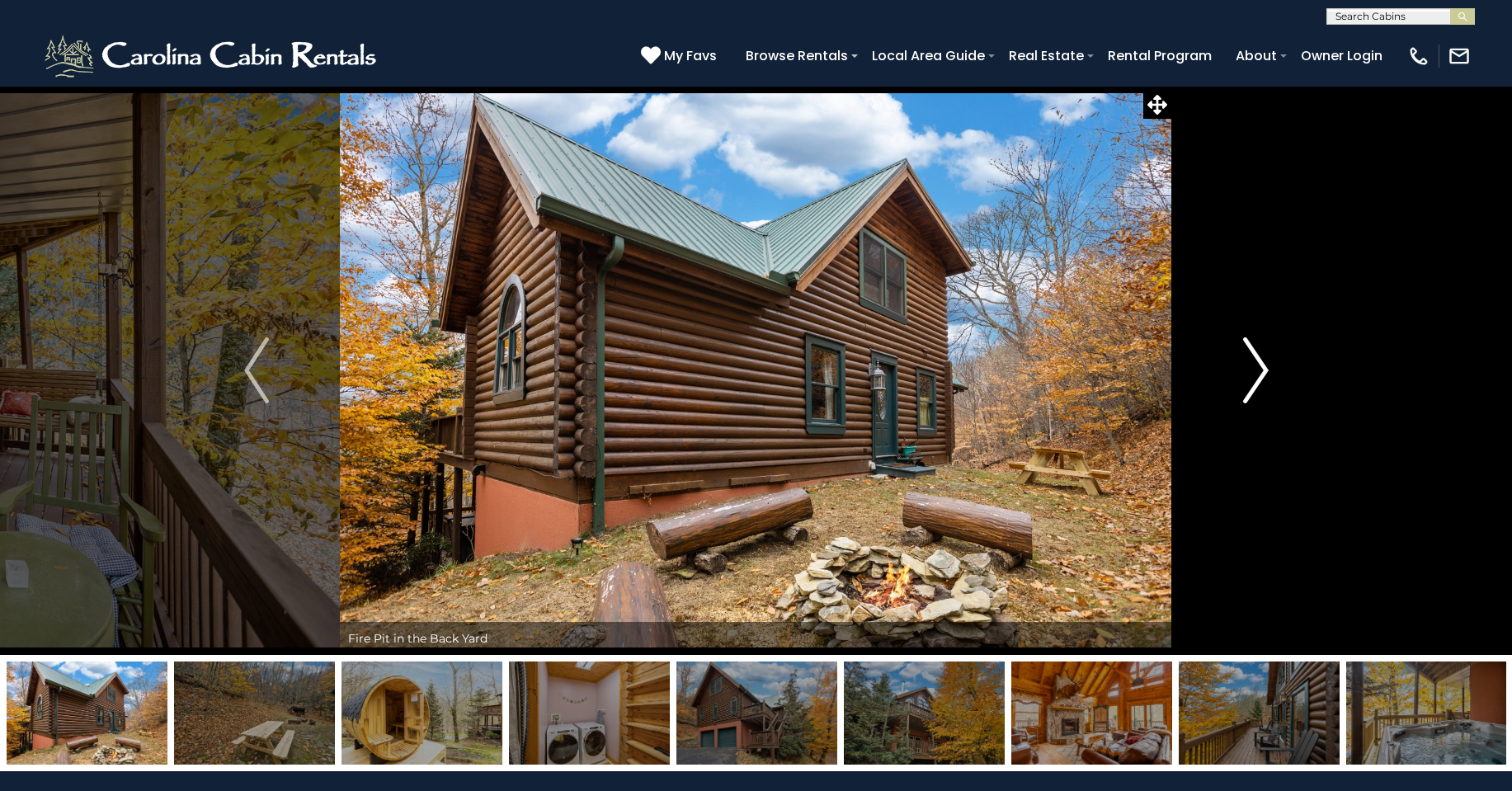
click at [1258, 396] on img "Next" at bounding box center [1254, 370] width 25 height 66
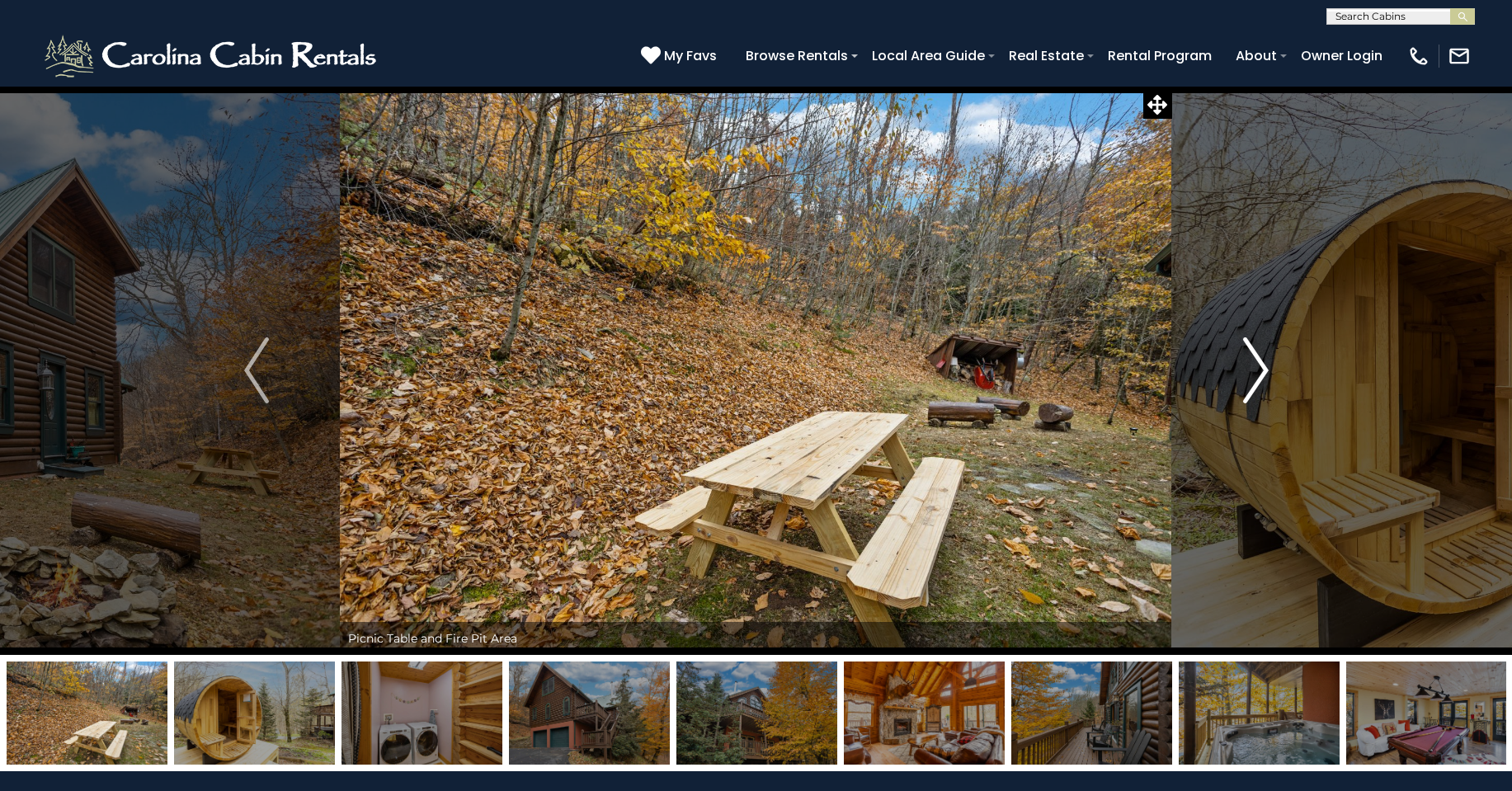
click at [1254, 396] on img "Next" at bounding box center [1254, 370] width 25 height 66
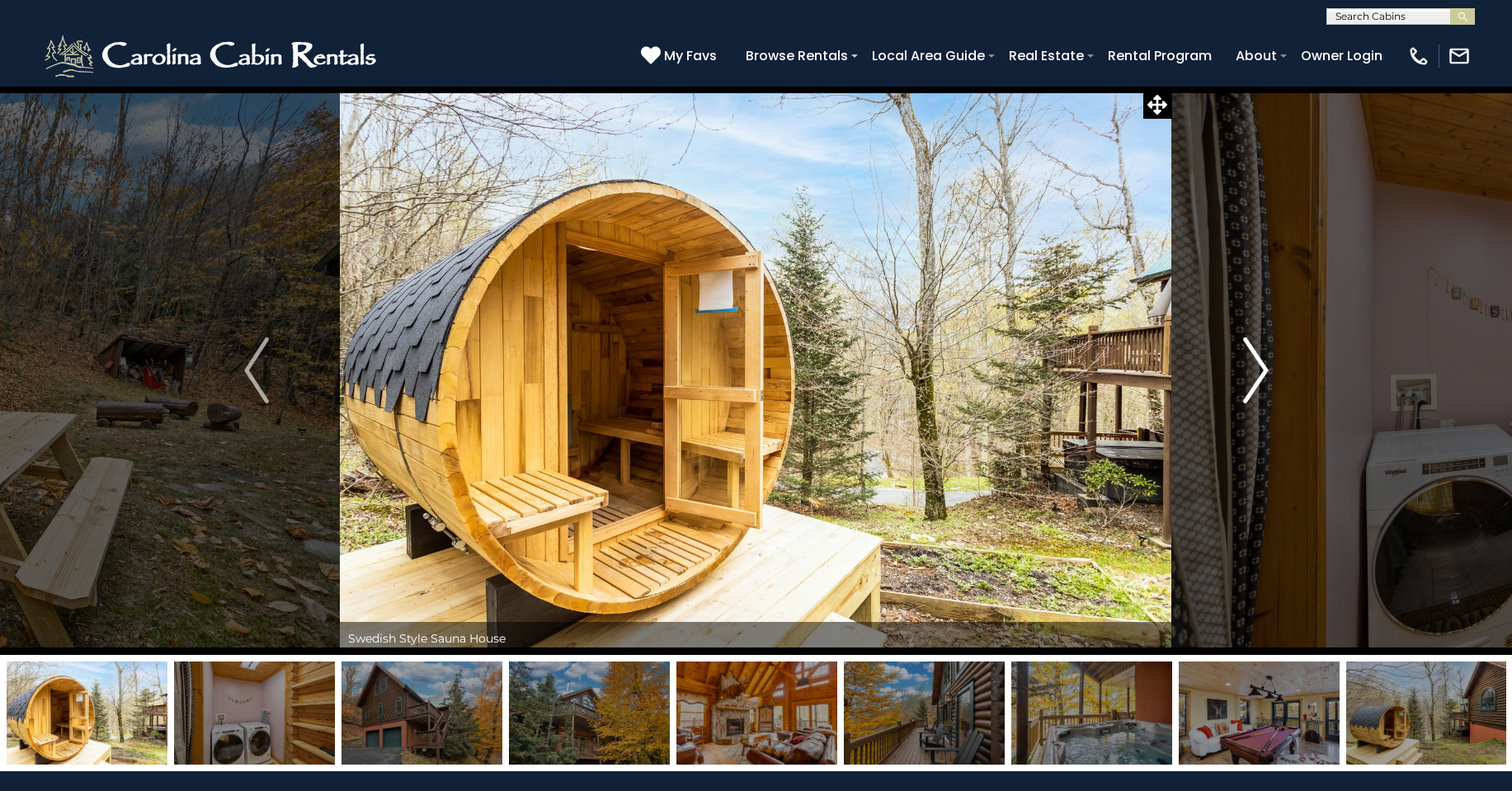
click at [1262, 373] on img "Next" at bounding box center [1254, 370] width 25 height 66
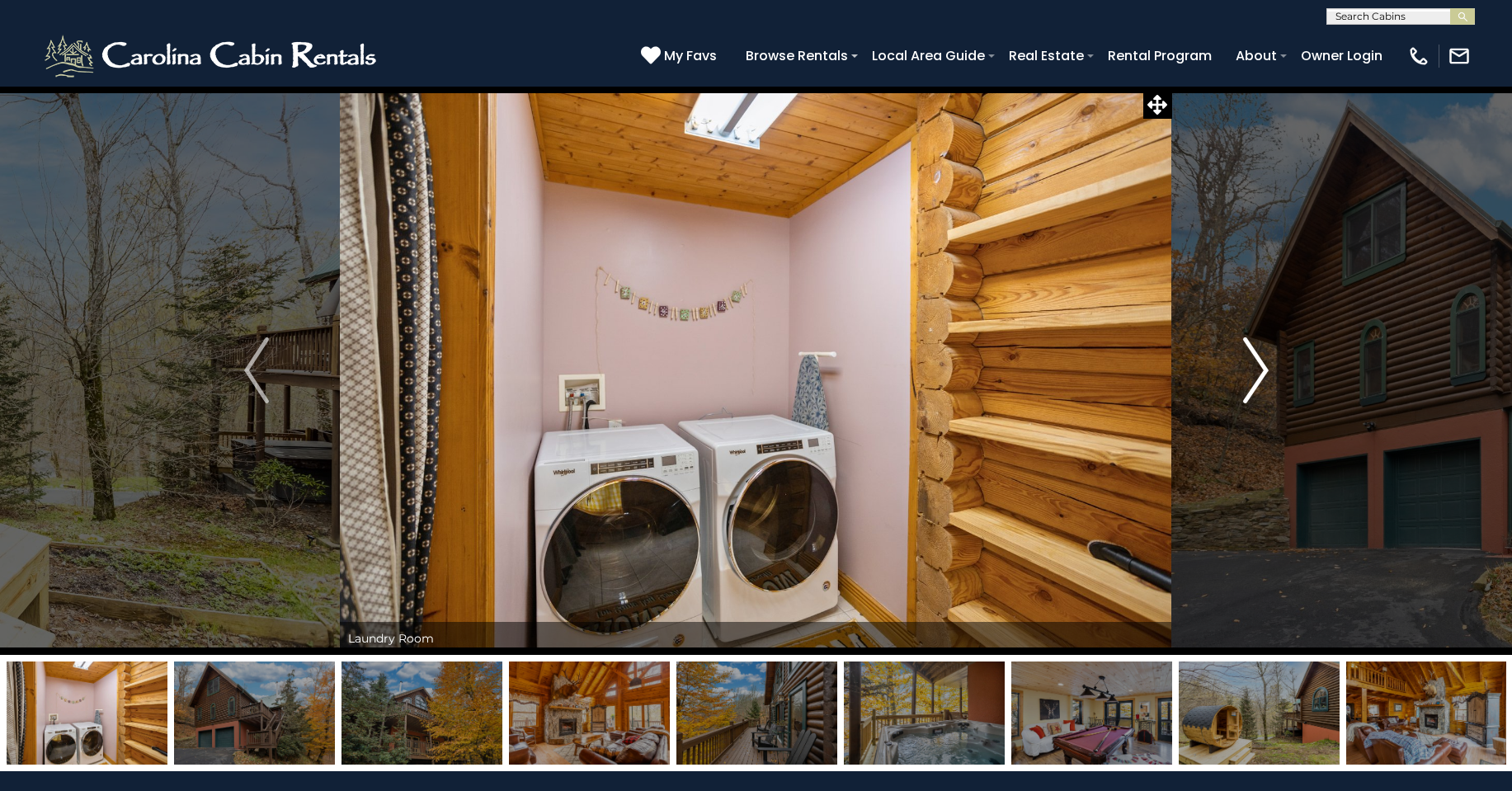
click at [1245, 384] on img "Next" at bounding box center [1254, 370] width 25 height 66
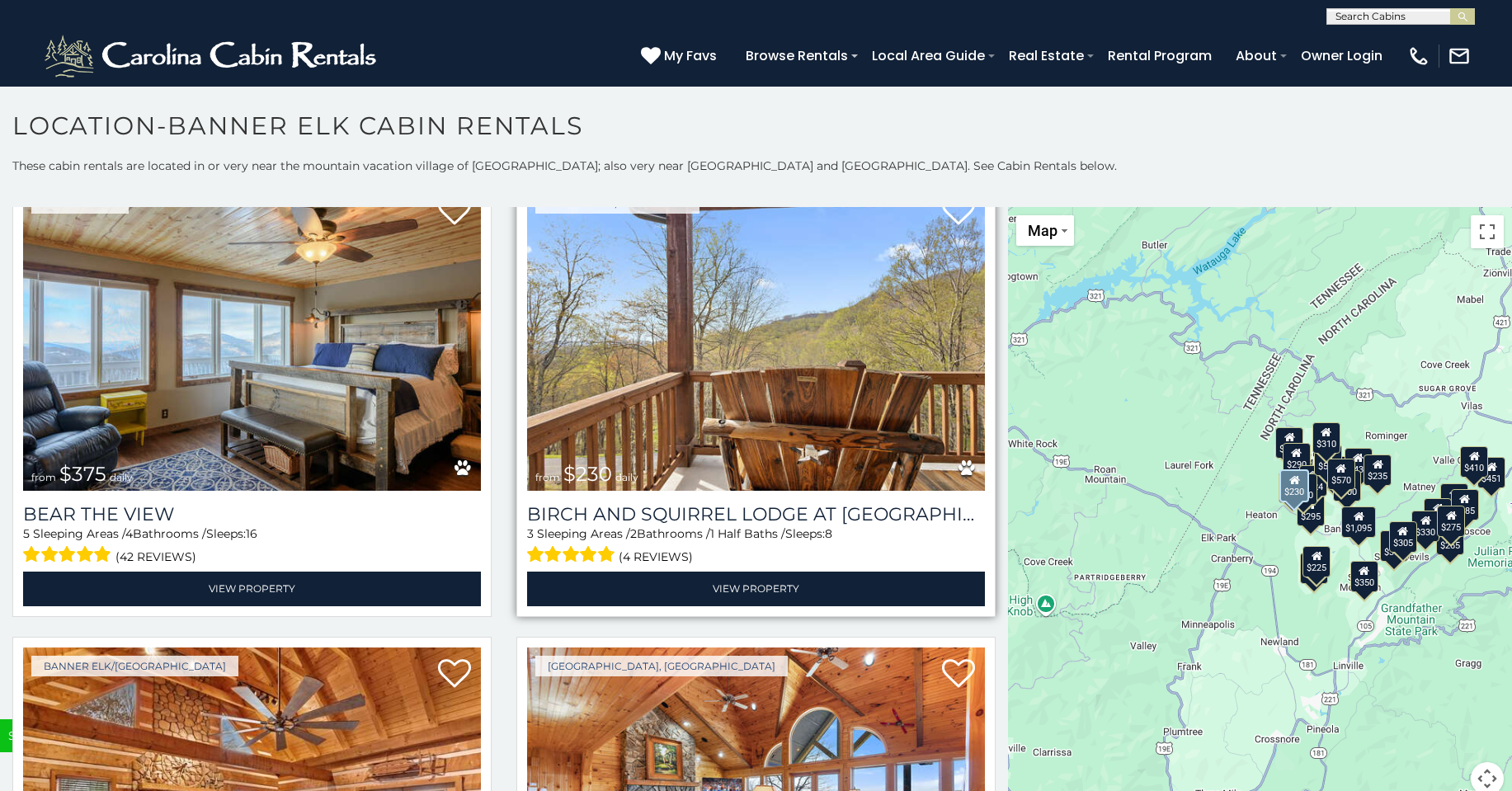
scroll to position [6185, 0]
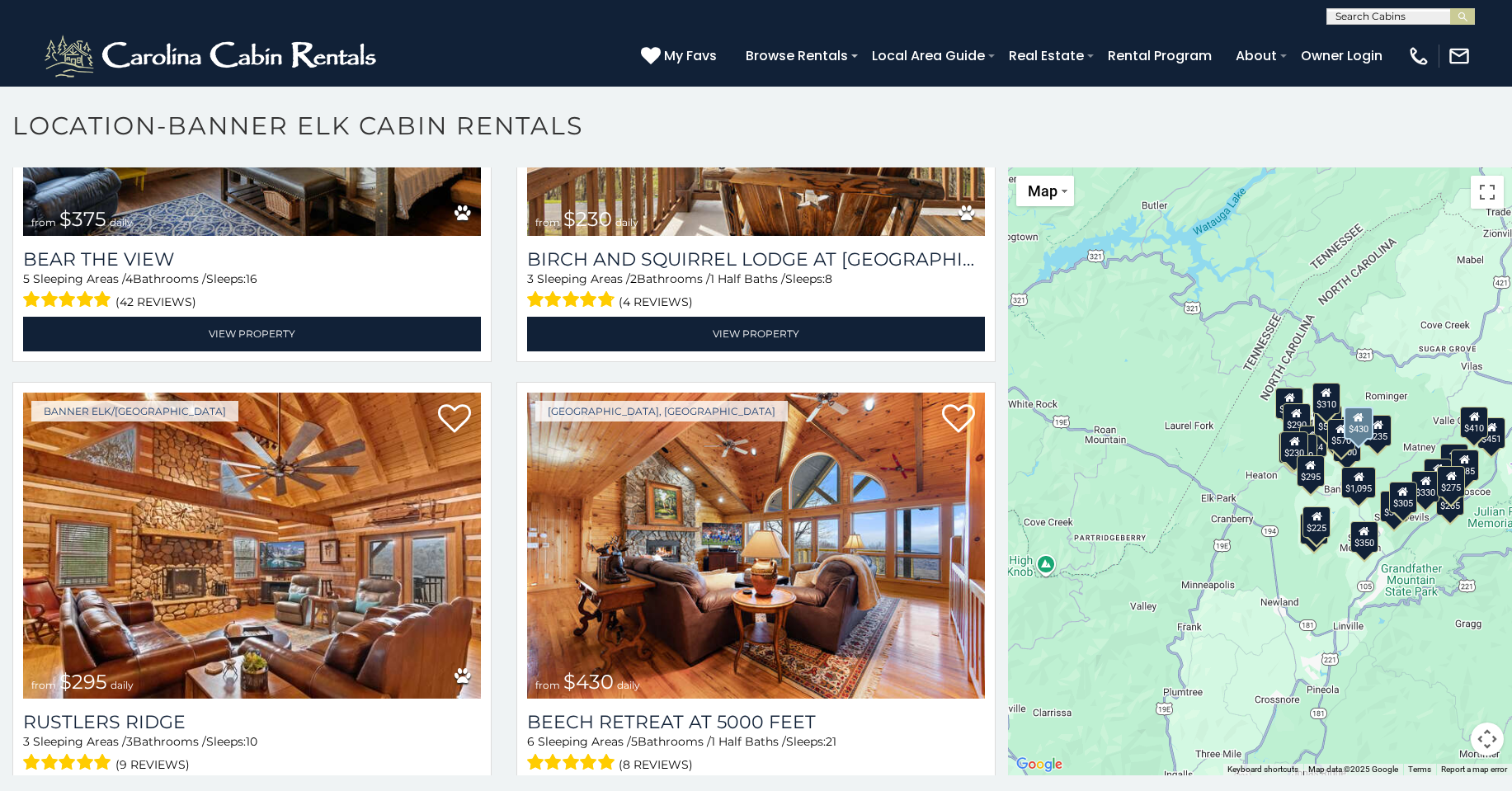
scroll to position [9, 0]
